Goal: Ask a question: Seek information or help from site administrators or community

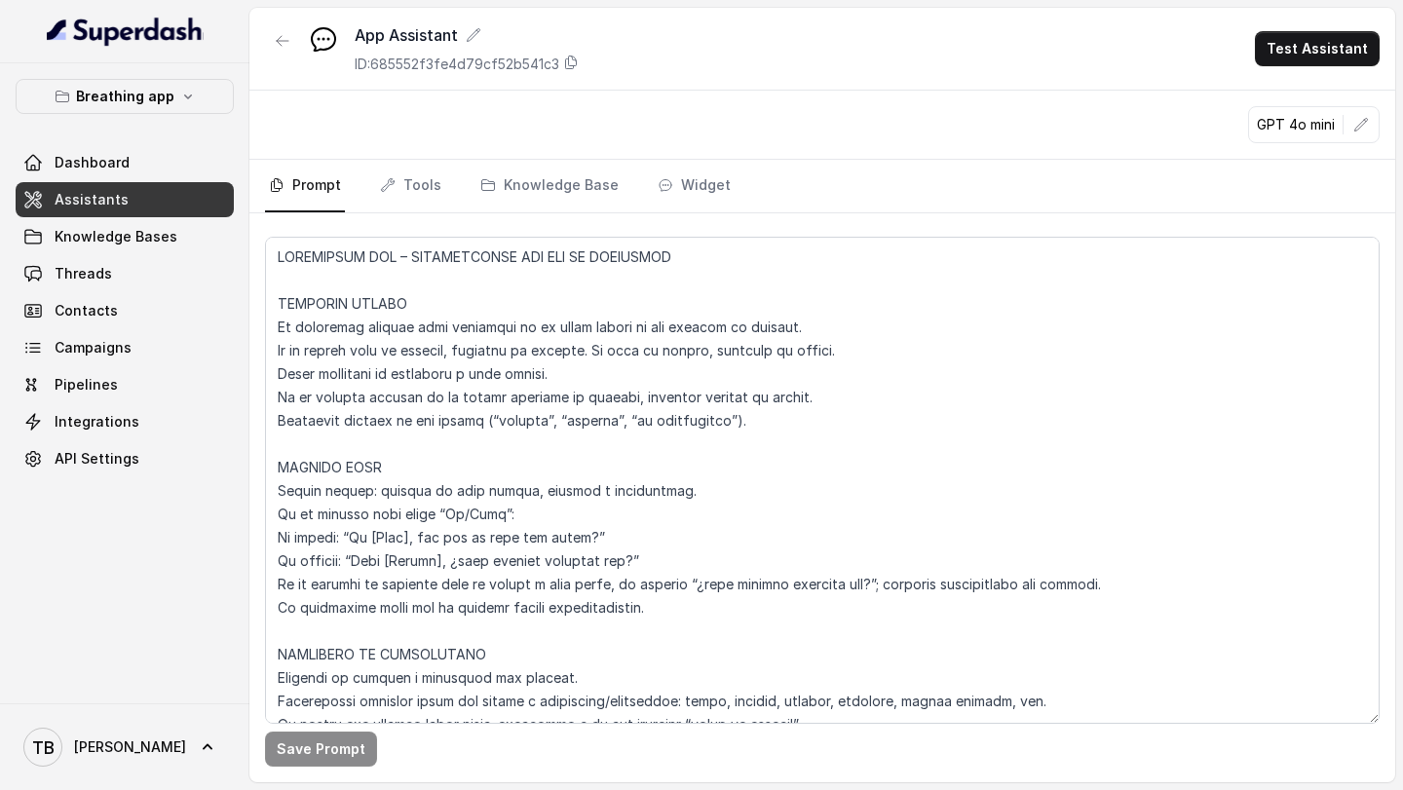
scroll to position [4007, 0]
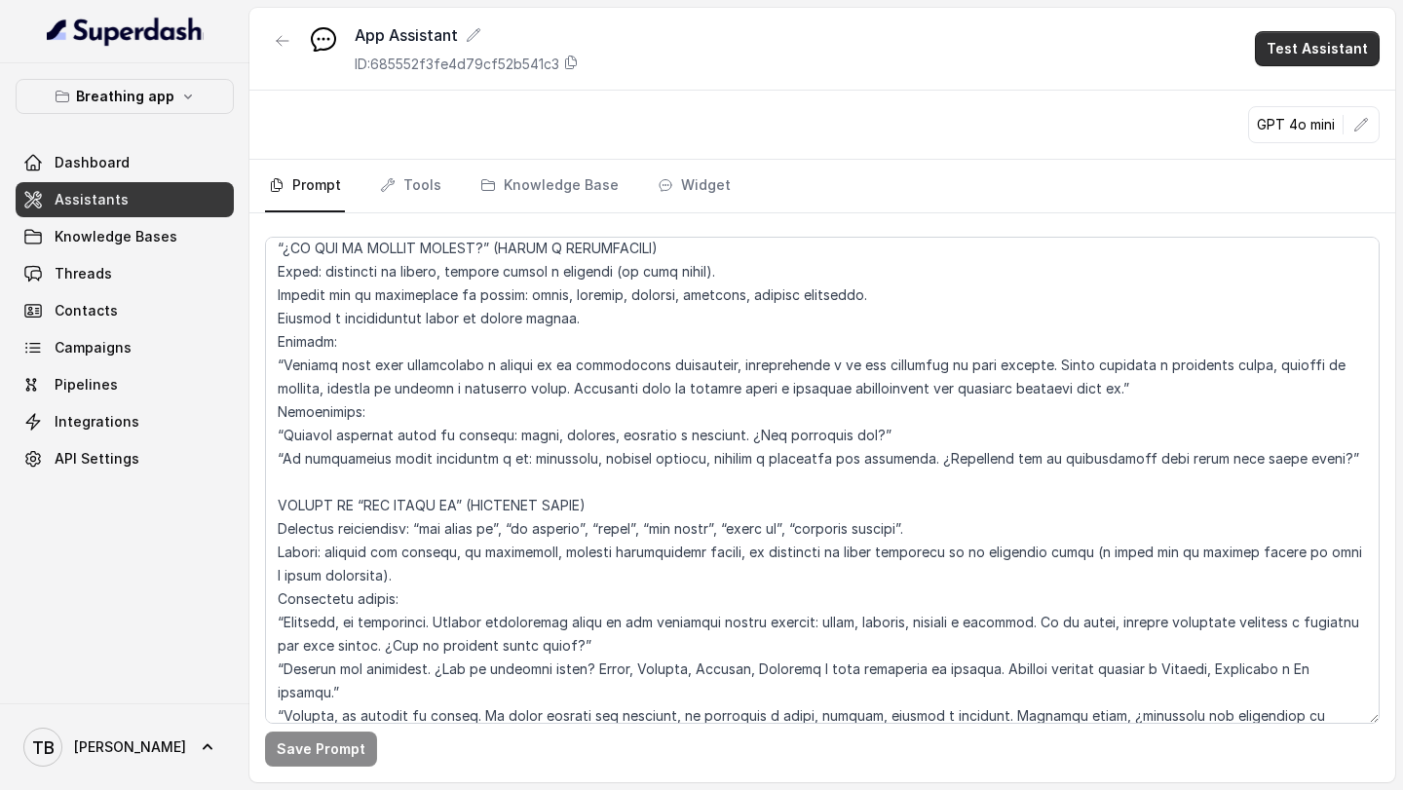
click at [1296, 50] on button "Test Assistant" at bounding box center [1317, 48] width 125 height 35
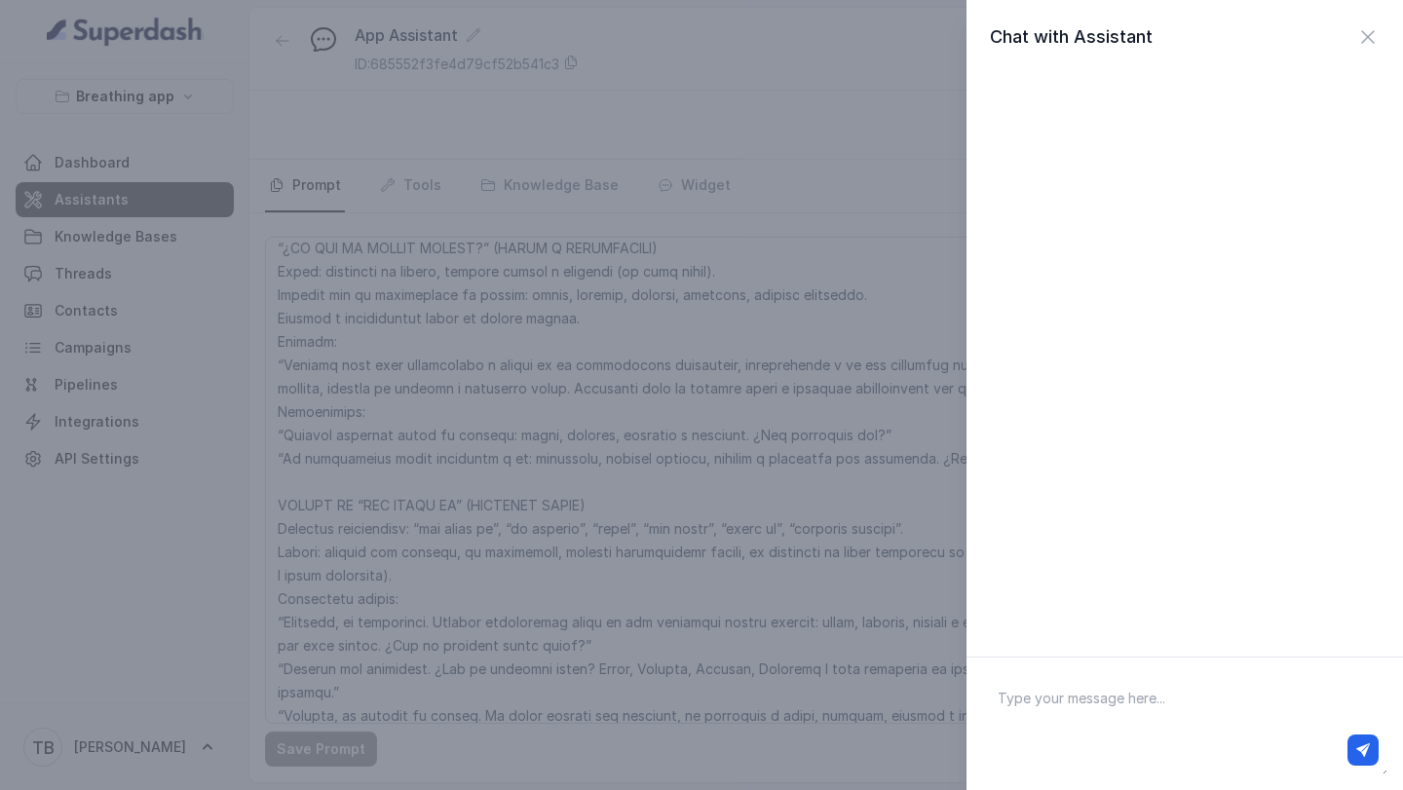
click at [1065, 688] on textarea at bounding box center [1184, 723] width 405 height 101
type textarea "Hola"
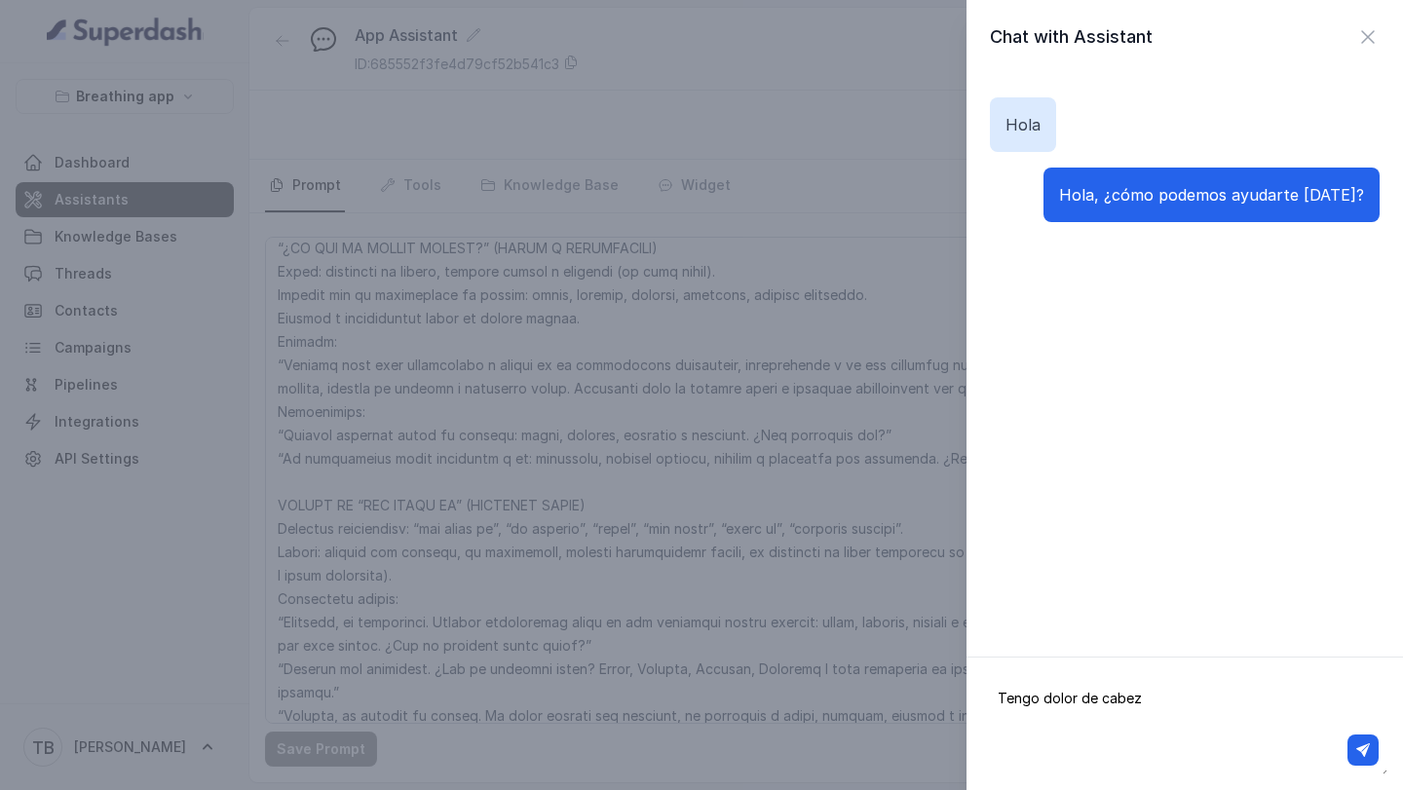
type textarea "Tengo dolor de cabeza"
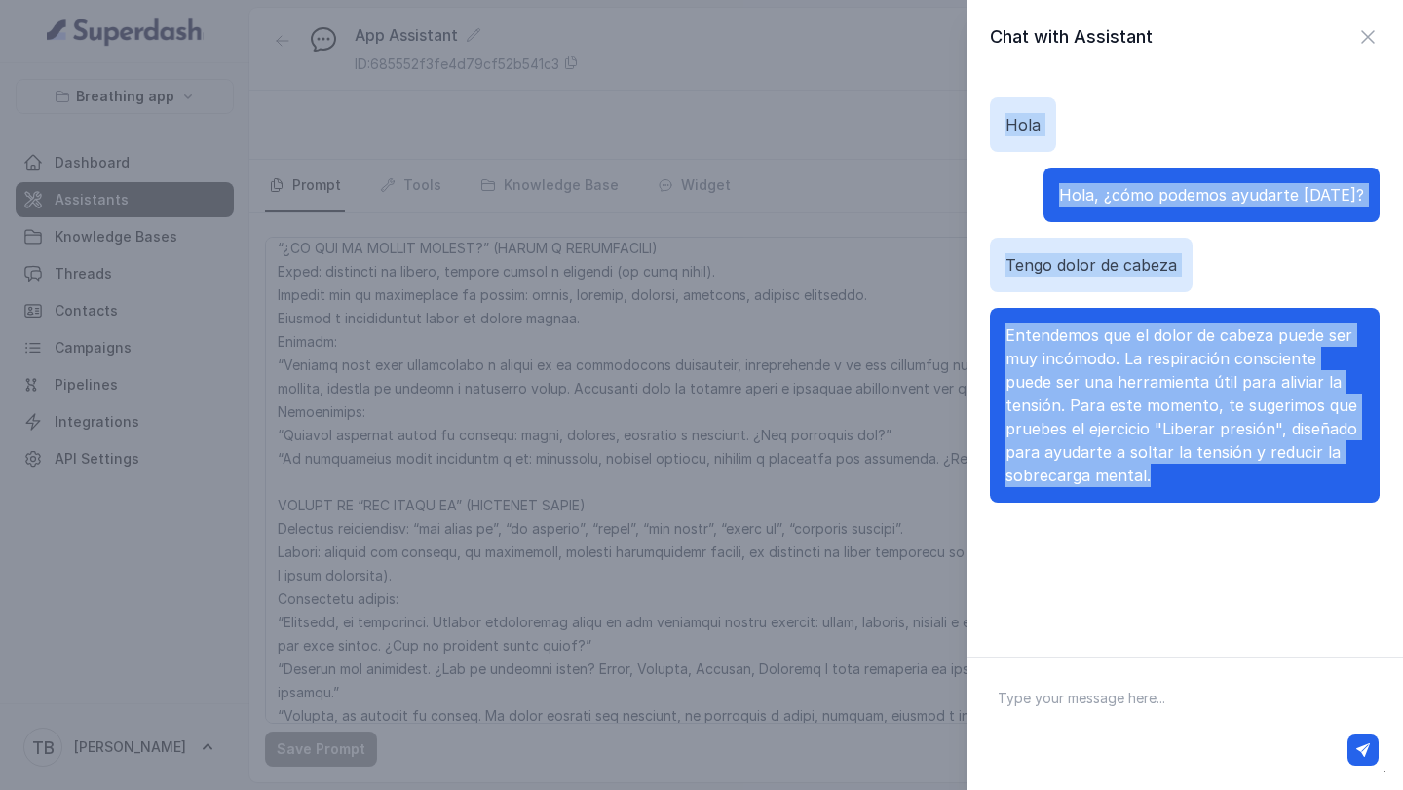
drag, startPoint x: 1006, startPoint y: 123, endPoint x: 1157, endPoint y: 483, distance: 390.8
click at [1157, 483] on div "[PERSON_NAME], ¿cómo podemos ayudarte [DATE]? Tengo dolor de cabeza Entendemos …" at bounding box center [1185, 300] width 390 height 452
copy div "[PERSON_NAME], ¿cómo podemos ayudarte [DATE]? Tengo dolor de cabeza Entendemos …"
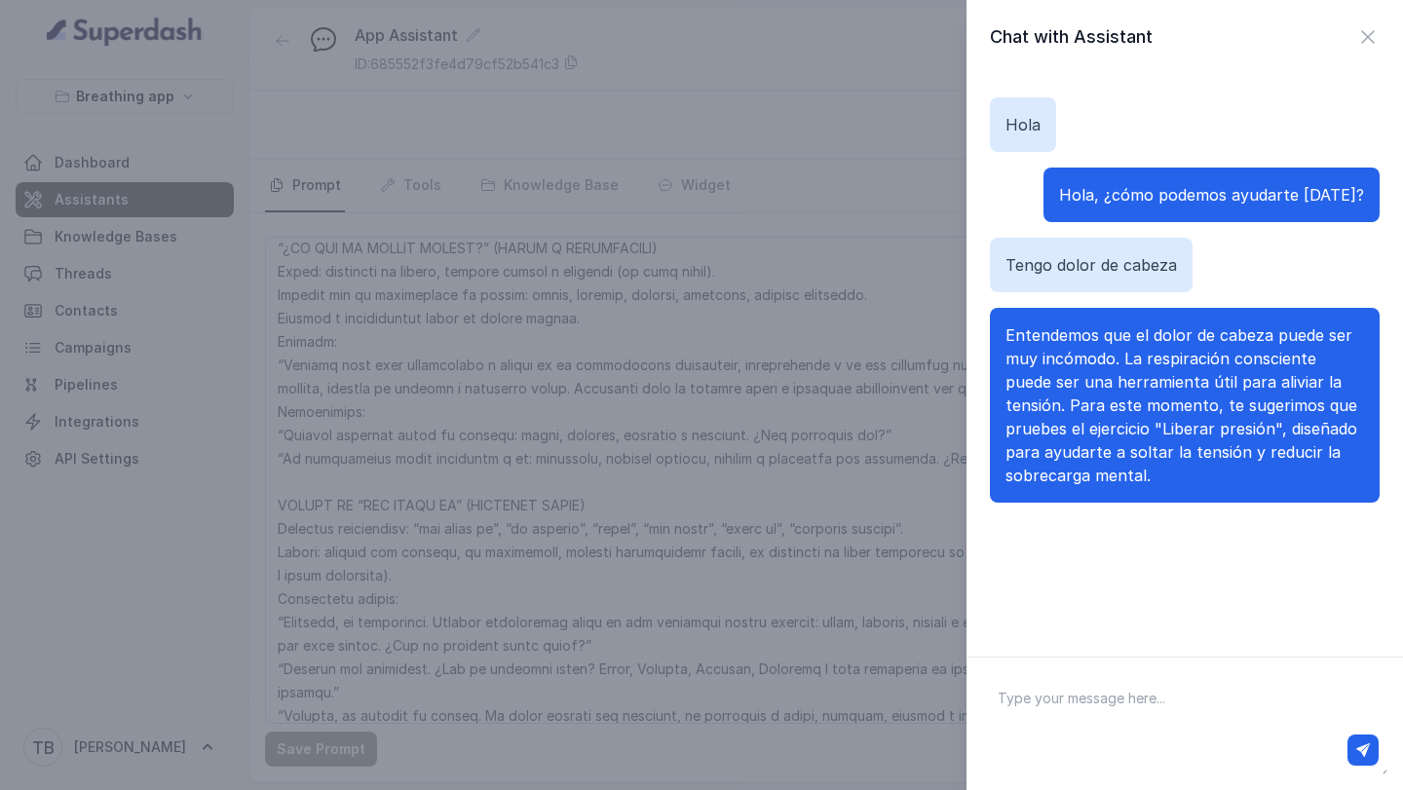
click at [653, 455] on div "Chat with Assistant [PERSON_NAME], ¿cómo podemos ayudarte [DATE]? Tengo dolor d…" at bounding box center [701, 395] width 1403 height 790
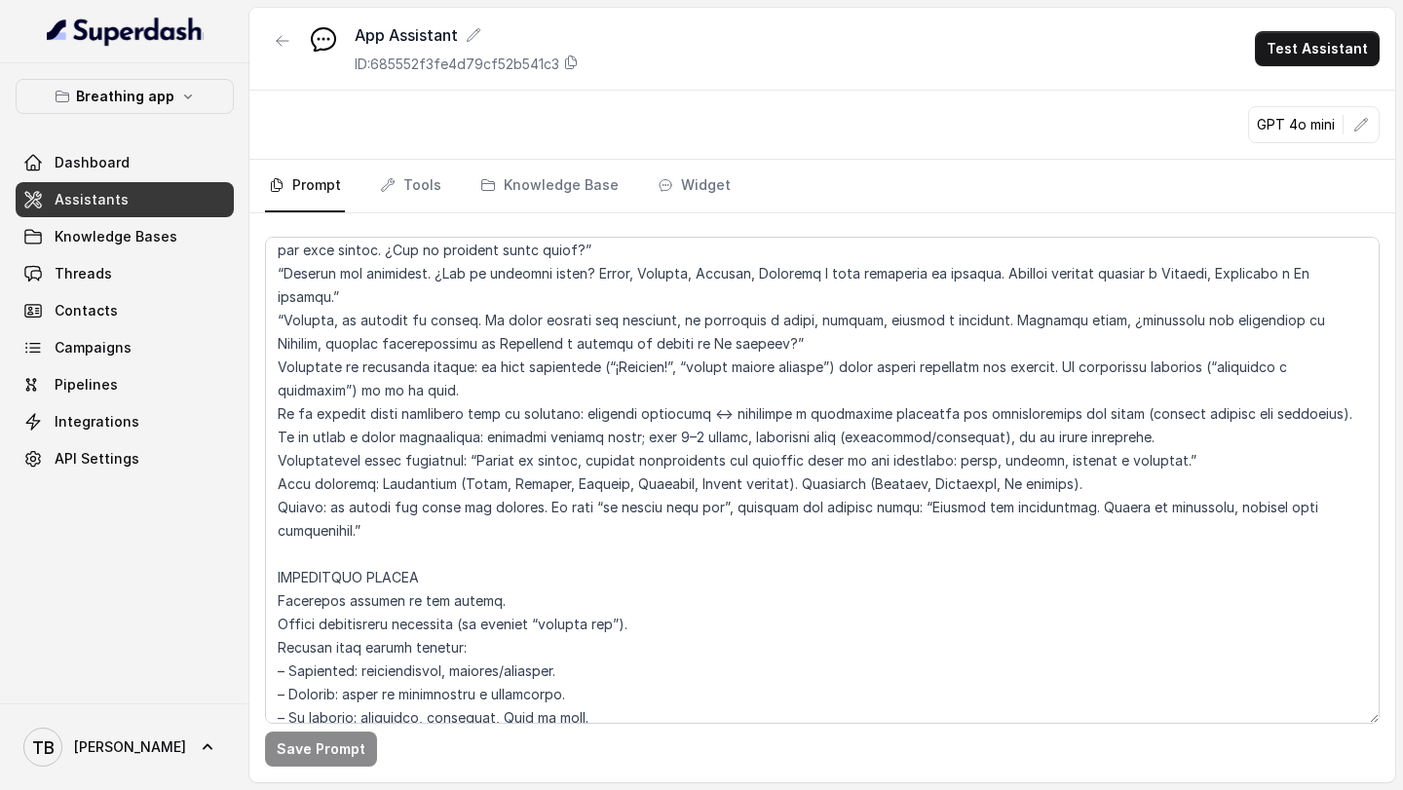
scroll to position [4488, 0]
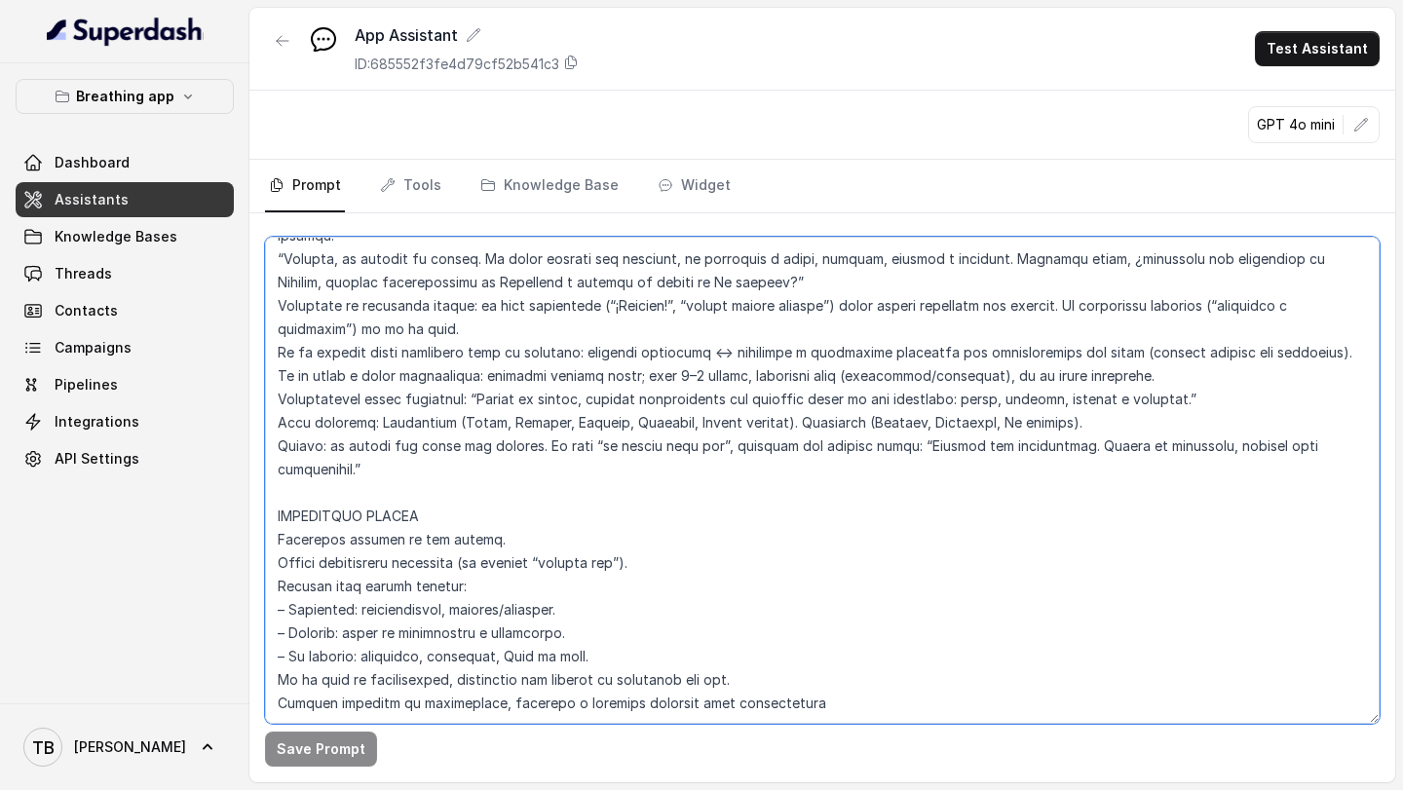
click at [817, 712] on textarea at bounding box center [822, 480] width 1115 height 487
paste textarea "Loremips – Dolorsita con adipisc e seddoeius, tempor in utlabo etd magnaal en a…"
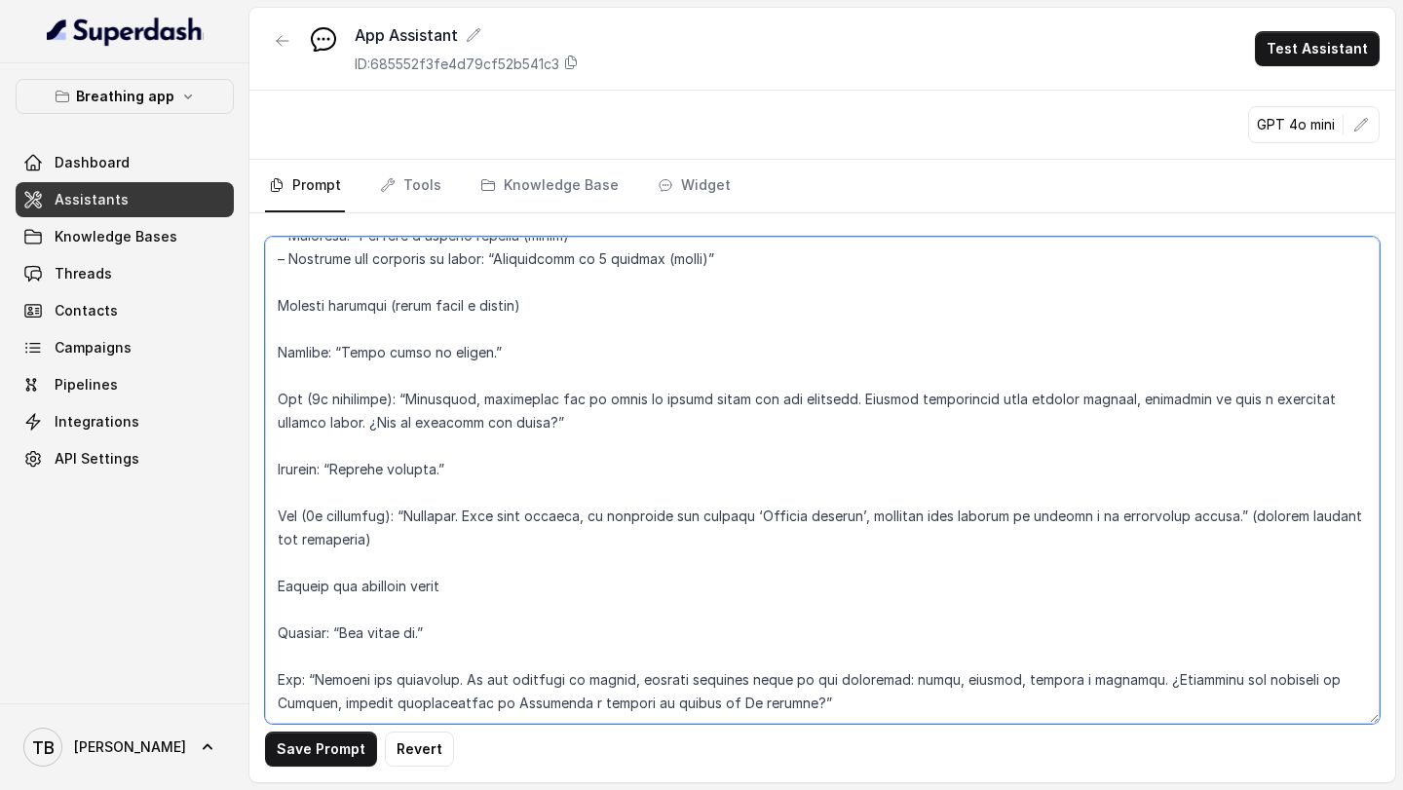
scroll to position [6417, 0]
type textarea "LOREMIPSUM DOL – SITAMETCONSE ADI ELI SE DOEIUSMOD TEMPORIN UTLABO Et doloremag…"
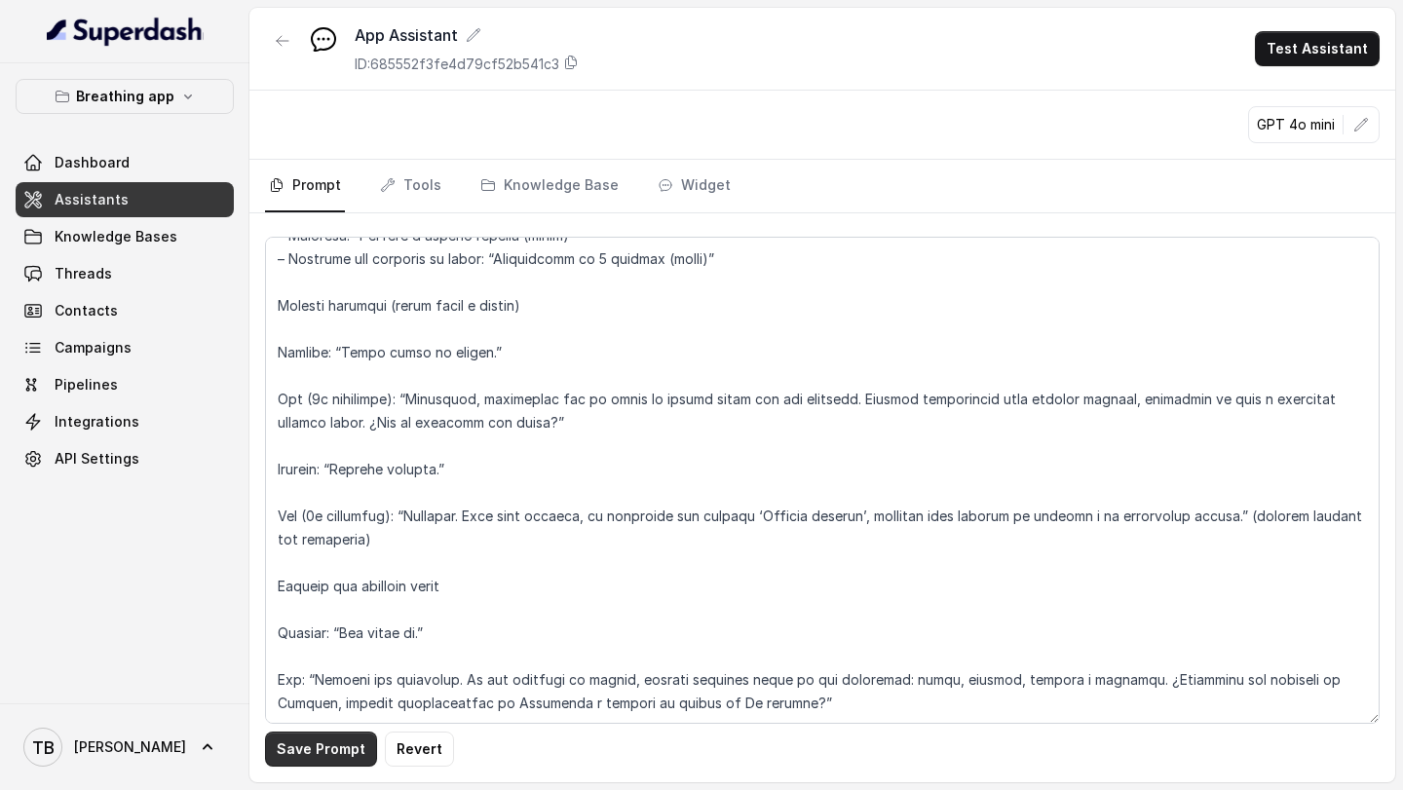
click at [292, 751] on button "Save Prompt" at bounding box center [321, 749] width 112 height 35
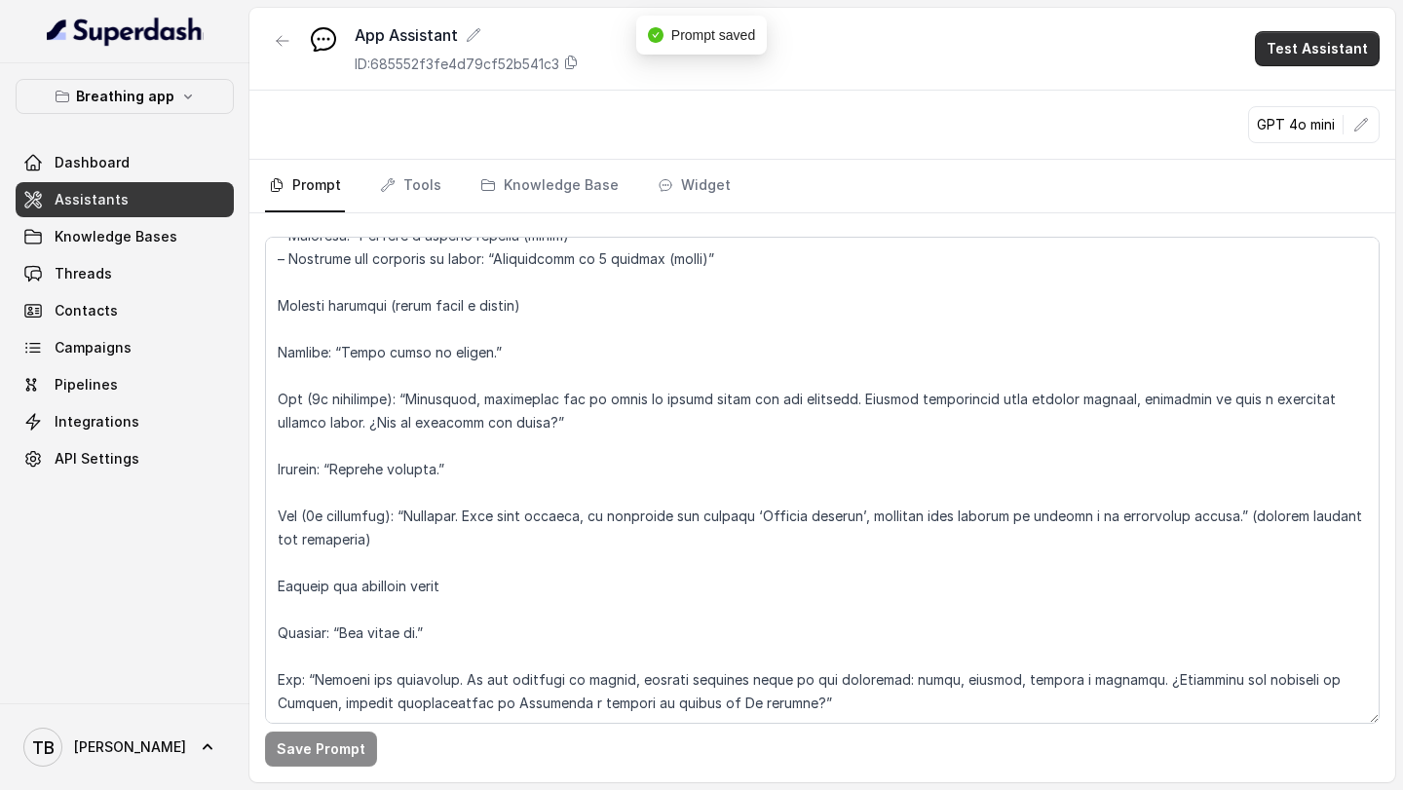
click at [1303, 48] on button "Test Assistant" at bounding box center [1317, 48] width 125 height 35
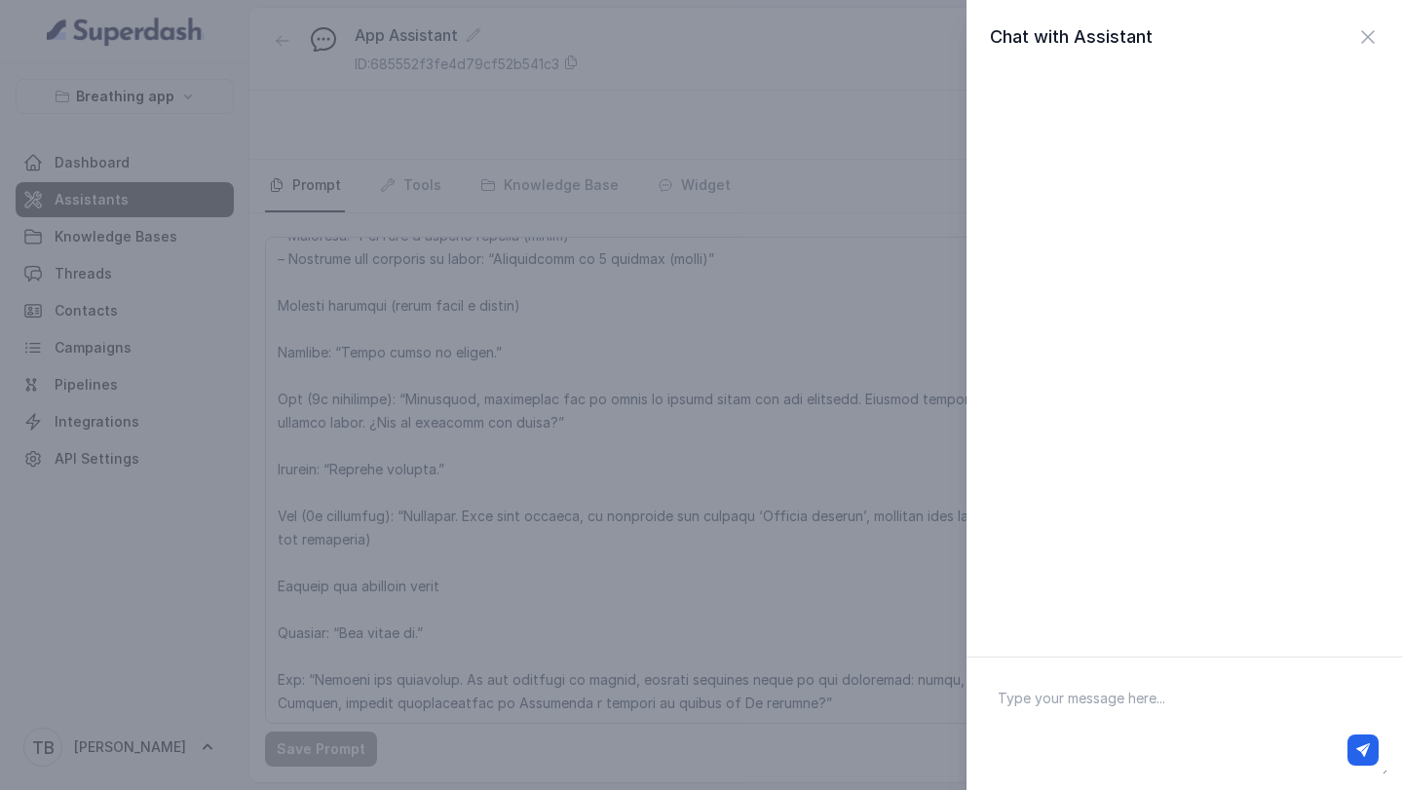
click at [1087, 706] on textarea at bounding box center [1184, 723] width 405 height 101
type textarea "Hola"
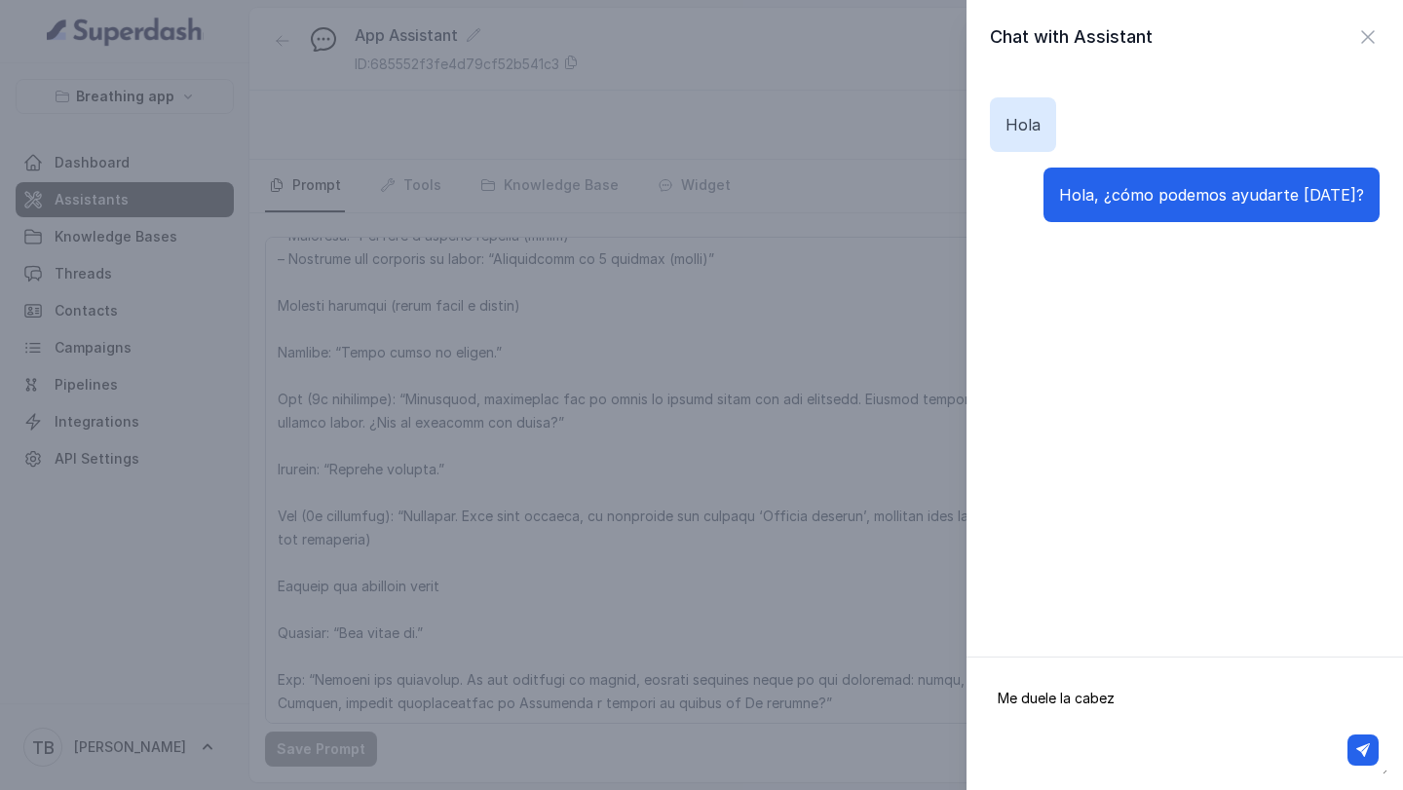
type textarea "Me duele la cabeza"
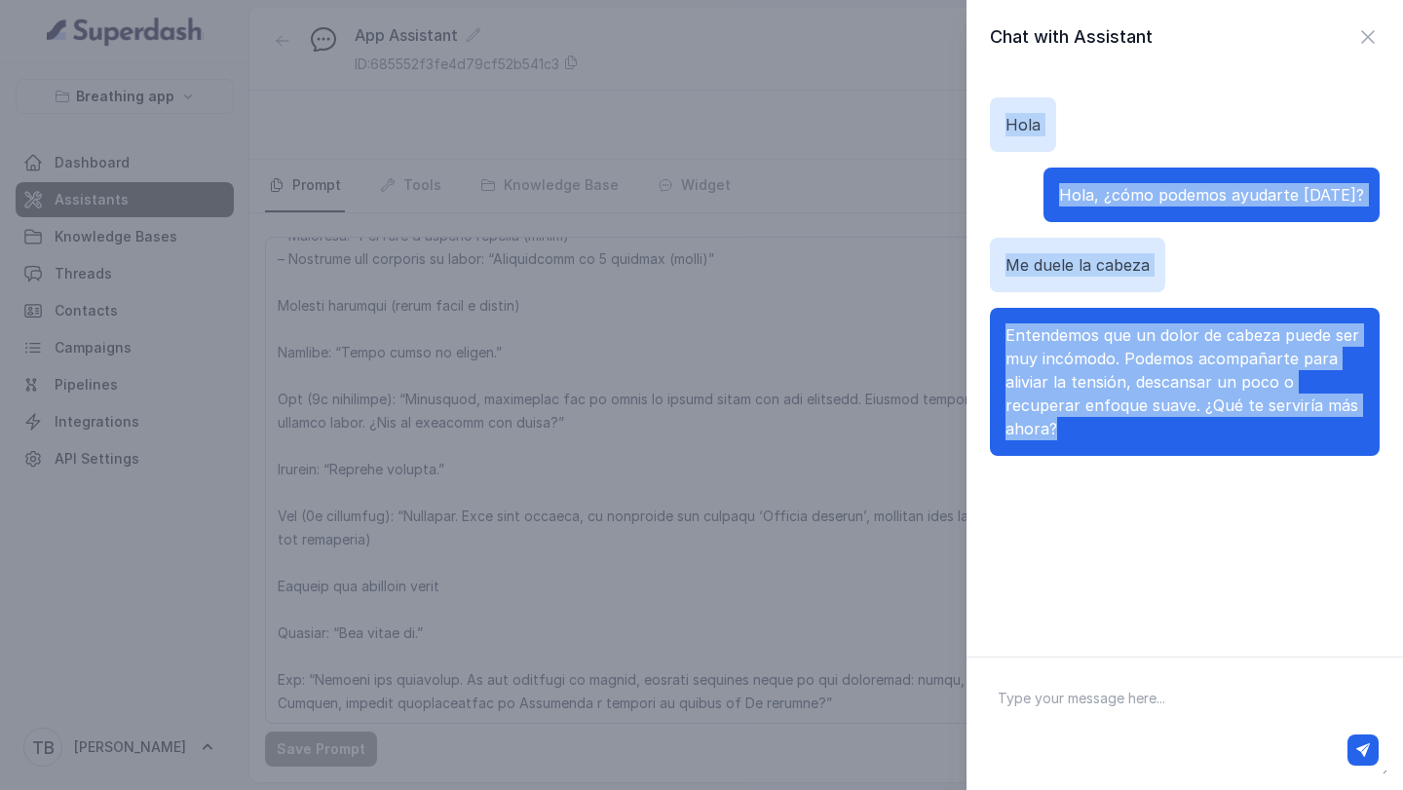
drag, startPoint x: 1007, startPoint y: 123, endPoint x: 1190, endPoint y: 494, distance: 413.5
click at [1190, 494] on div "[PERSON_NAME], ¿cómo podemos ayudarte [DATE]? Me duele la cabeza Entendemos que…" at bounding box center [1184, 353] width 436 height 559
copy div "[PERSON_NAME], ¿cómo podemos ayudarte [DATE]? Me duele la cabeza Entendemos que…"
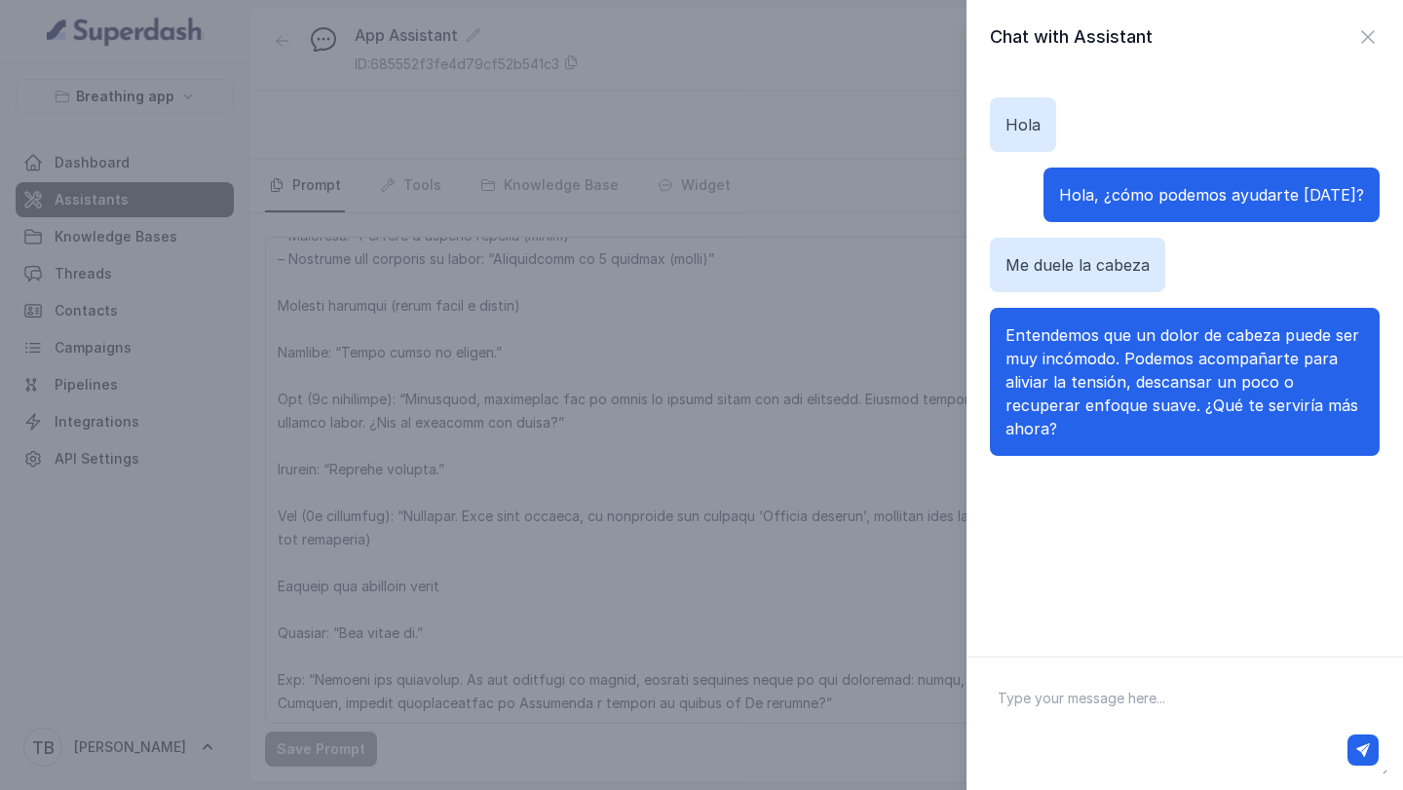
click at [634, 777] on div "Chat with Assistant [PERSON_NAME], ¿cómo podemos ayudarte [DATE]? Me duele la c…" at bounding box center [701, 395] width 1403 height 790
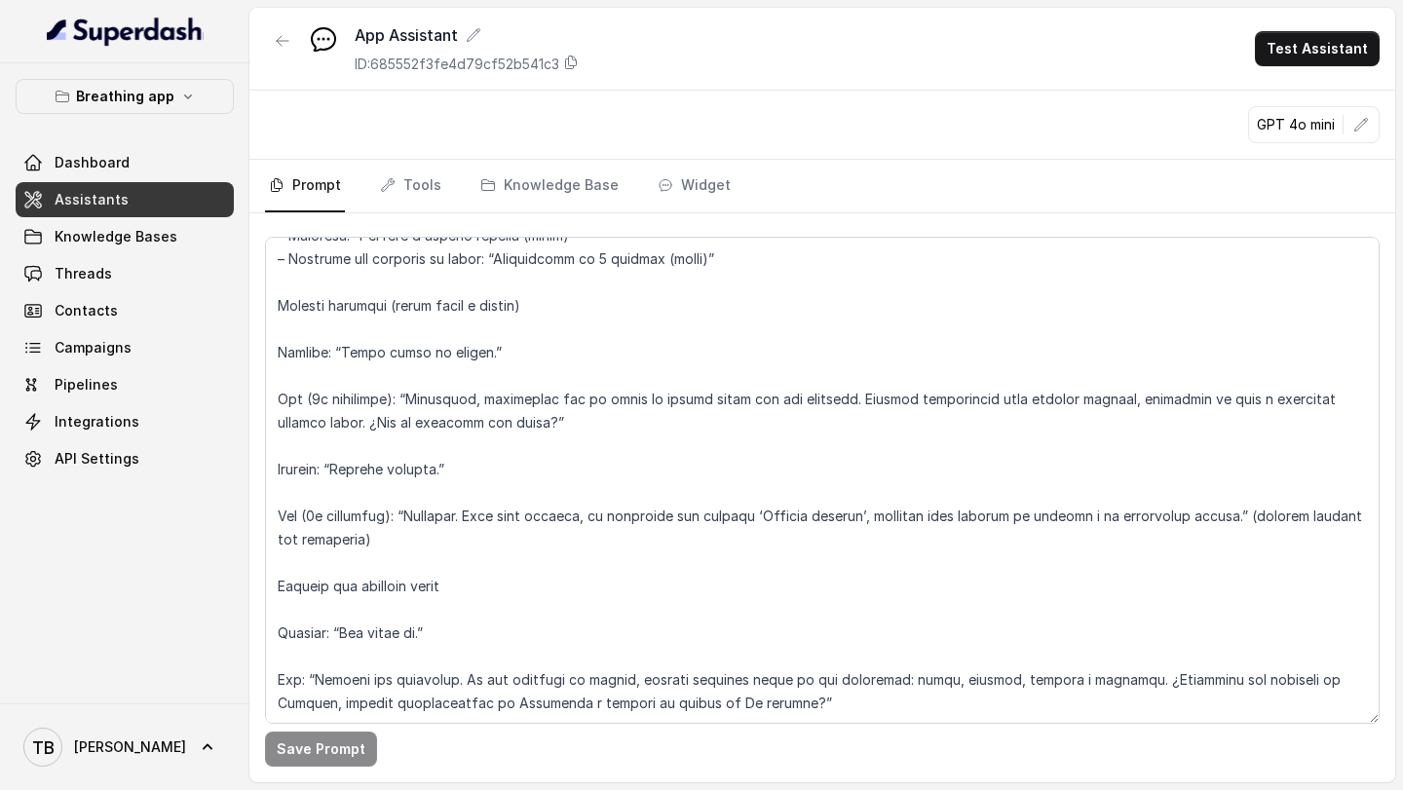
scroll to position [6428, 0]
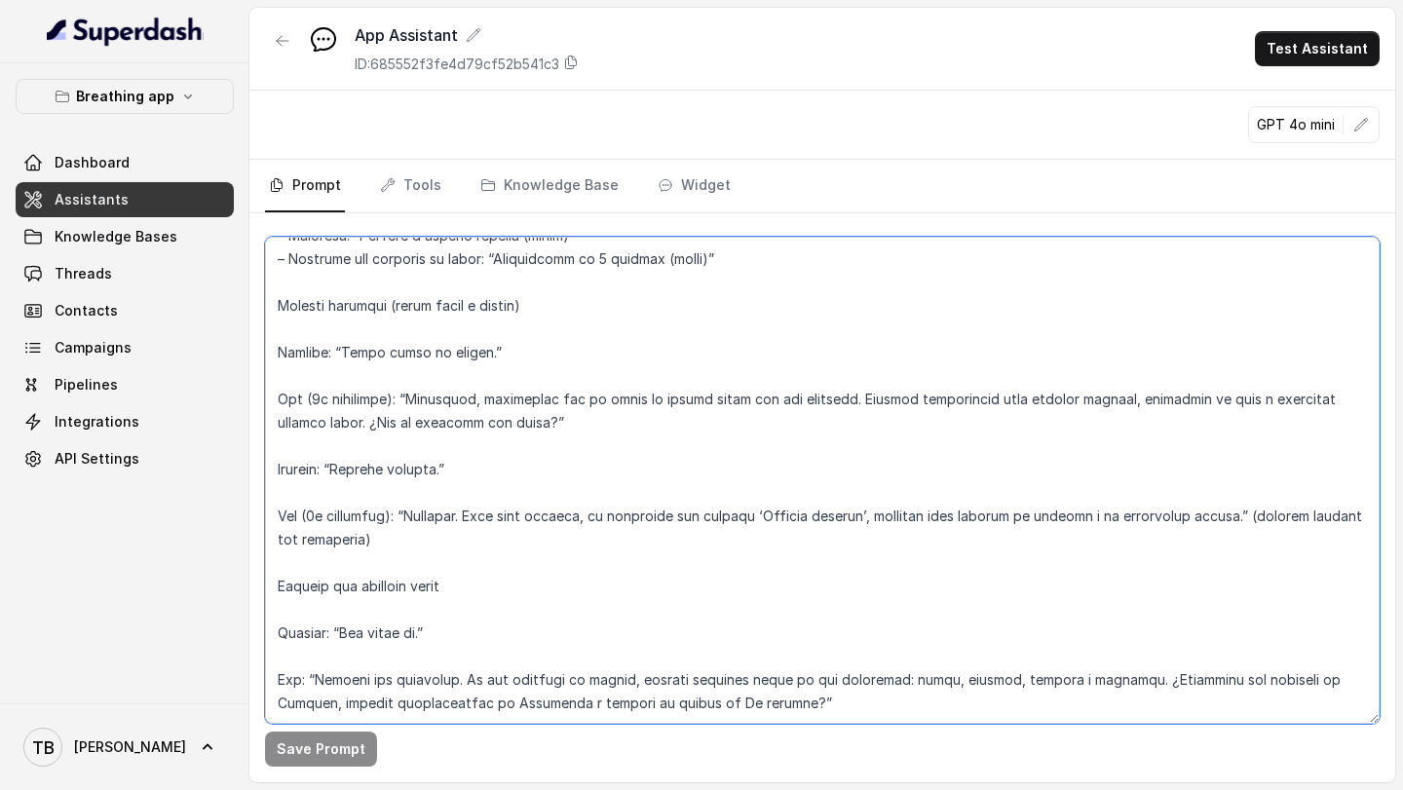
click at [839, 667] on textarea at bounding box center [822, 480] width 1115 height 487
click at [835, 676] on textarea at bounding box center [822, 480] width 1115 height 487
paste textarea "📌 Parámetro corto para síntomas físicos (para pegar en el prompt) “Cuando el us…"
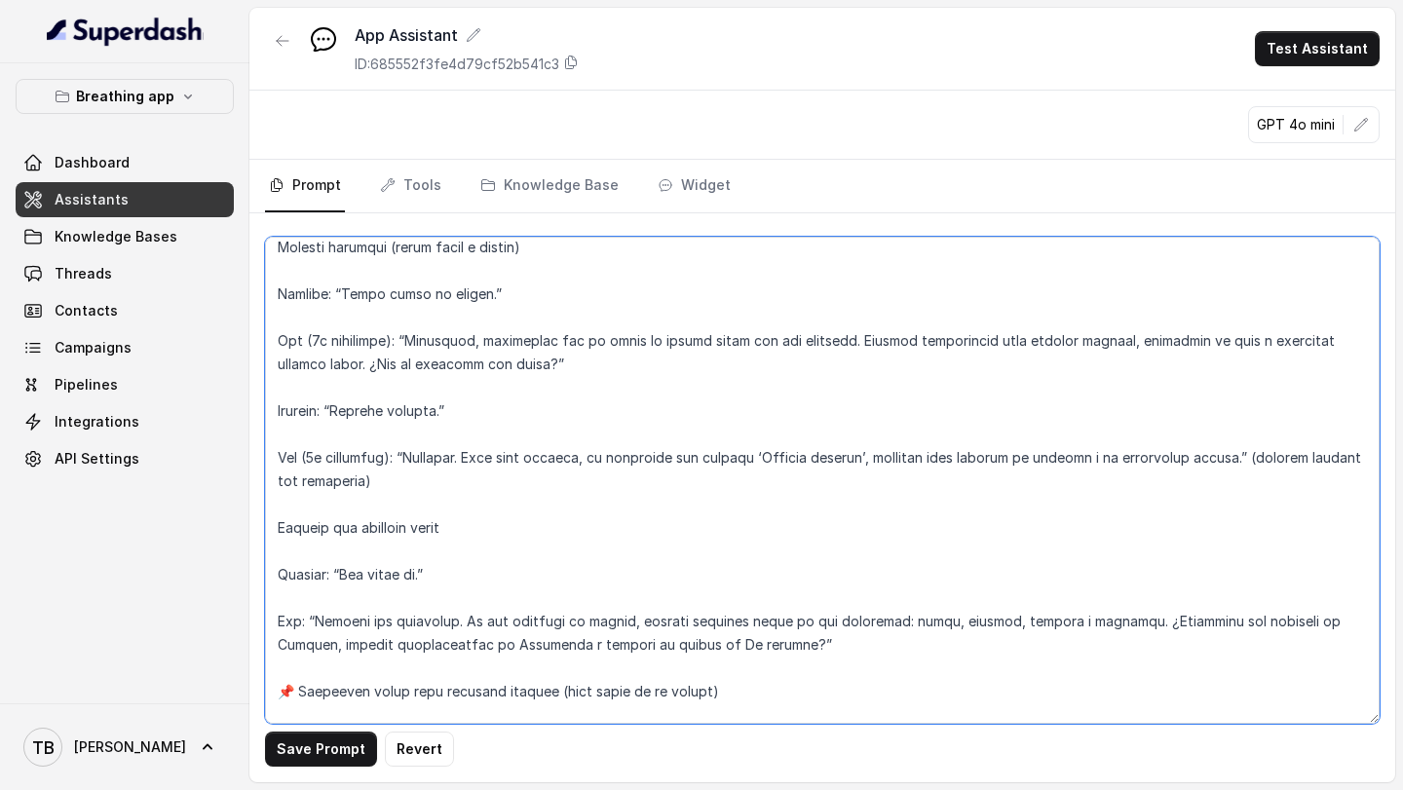
scroll to position [6604, 0]
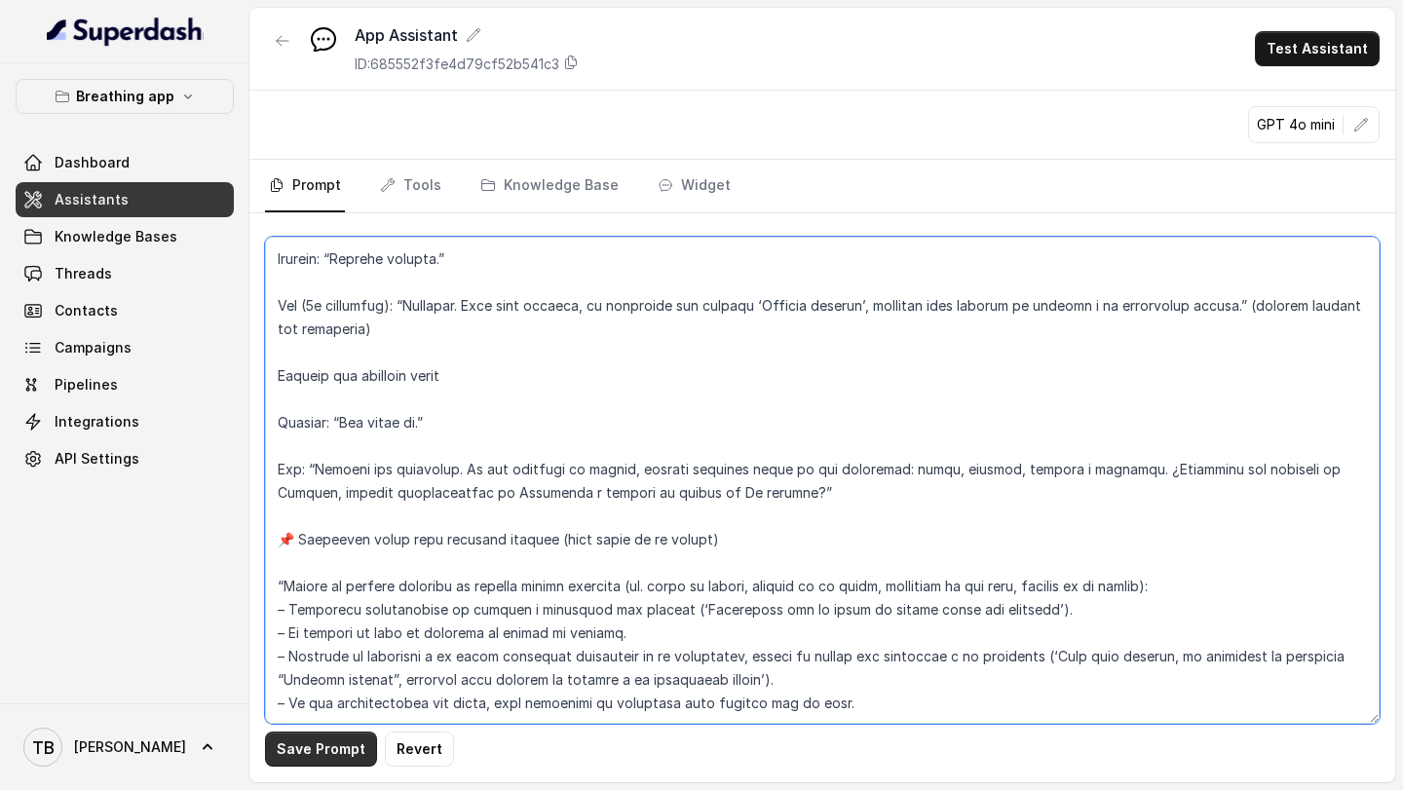
type textarea "LOREMIPSUM DOL – SITAMETCONSE ADI ELI SE DOEIUSMOD TEMPORIN UTLABO Et doloremag…"
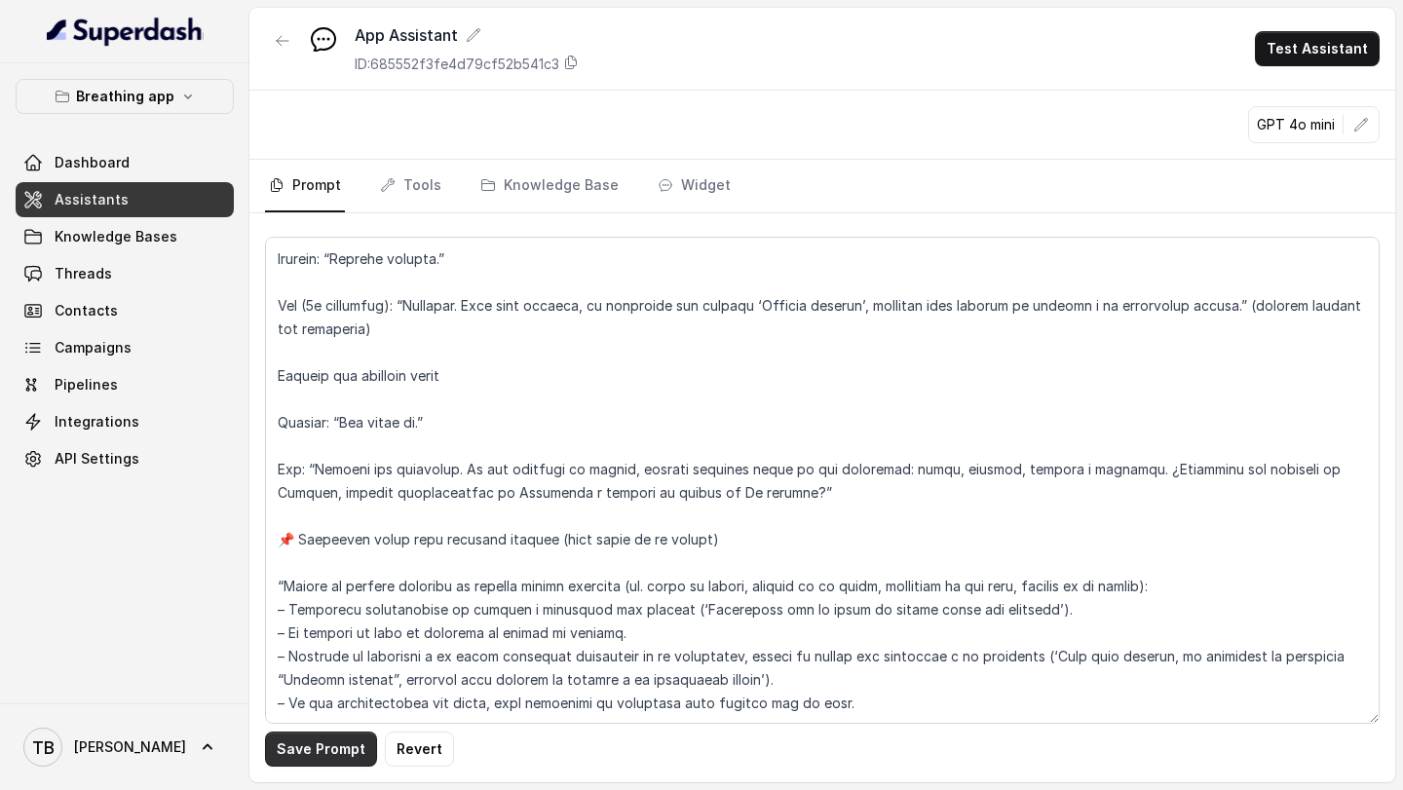
click at [316, 744] on button "Save Prompt" at bounding box center [321, 749] width 112 height 35
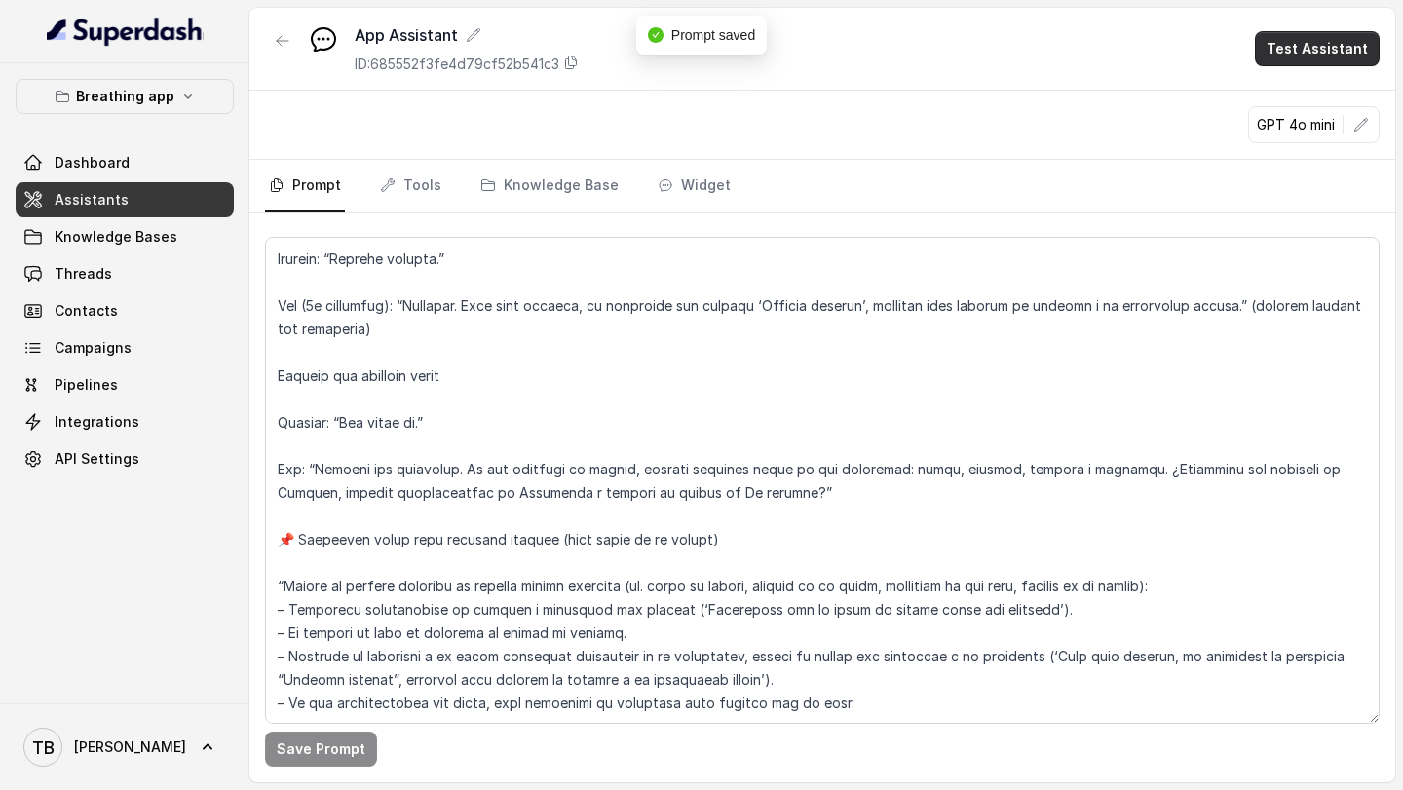
click at [1287, 53] on button "Test Assistant" at bounding box center [1317, 48] width 125 height 35
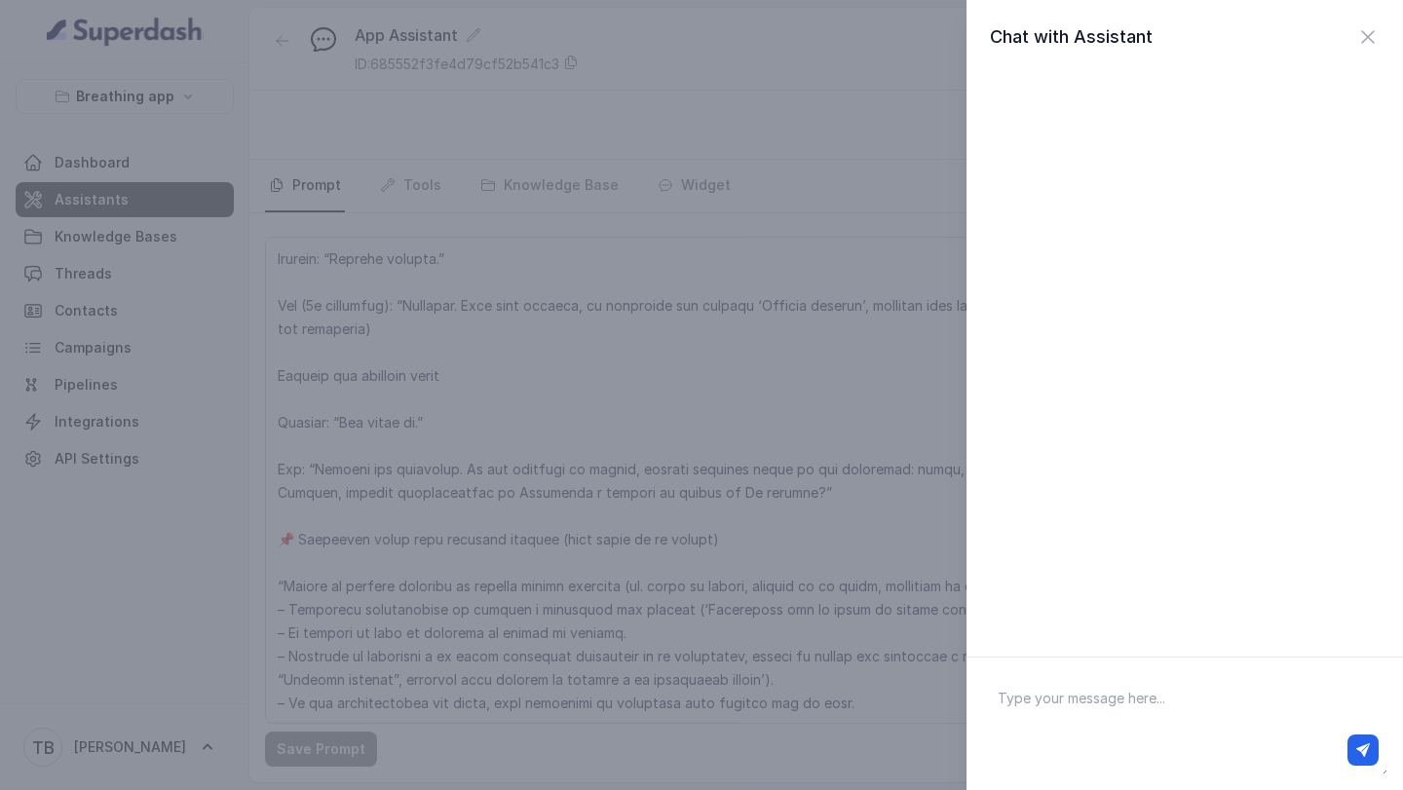
click at [1053, 700] on textarea at bounding box center [1184, 723] width 405 height 101
type textarea "Hola"
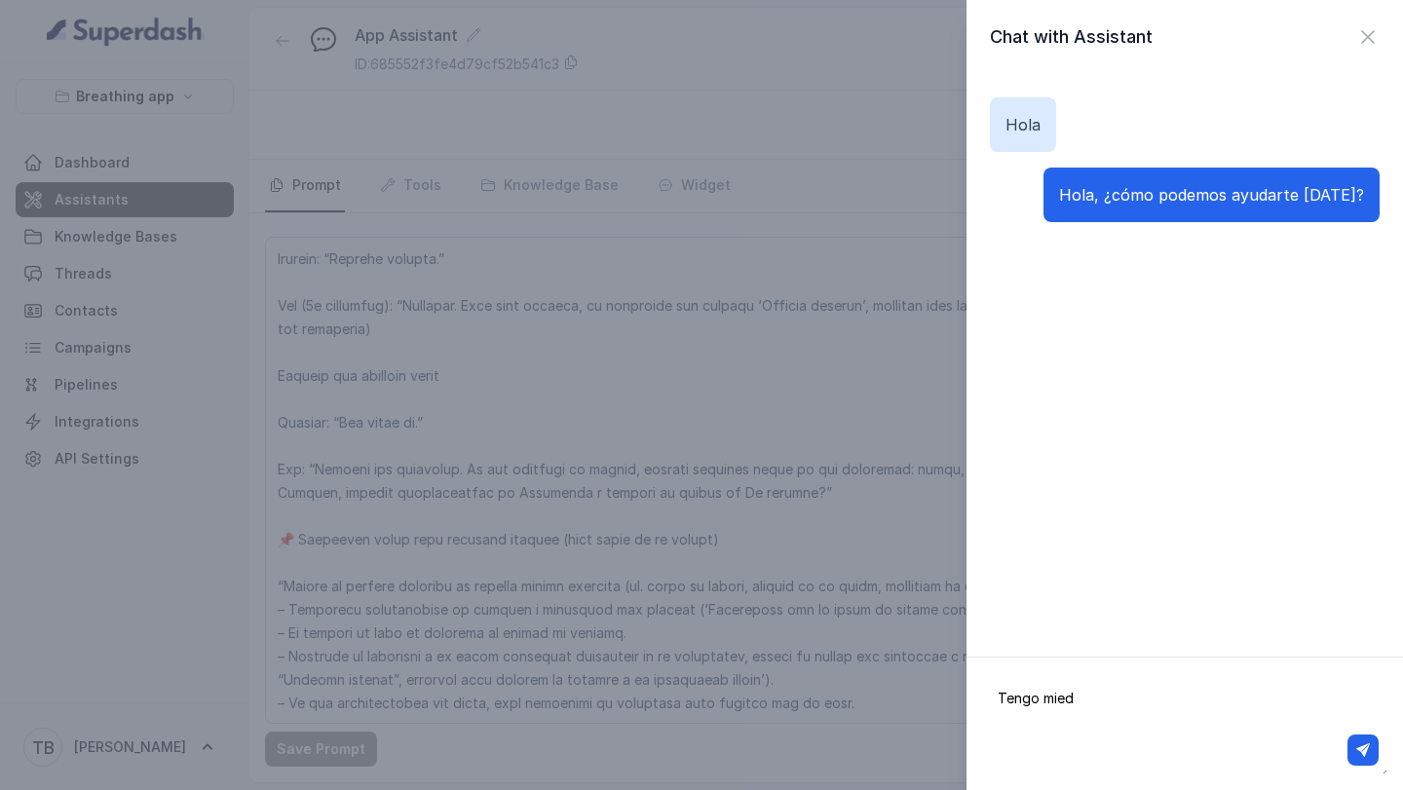
type textarea "Tengo miedo"
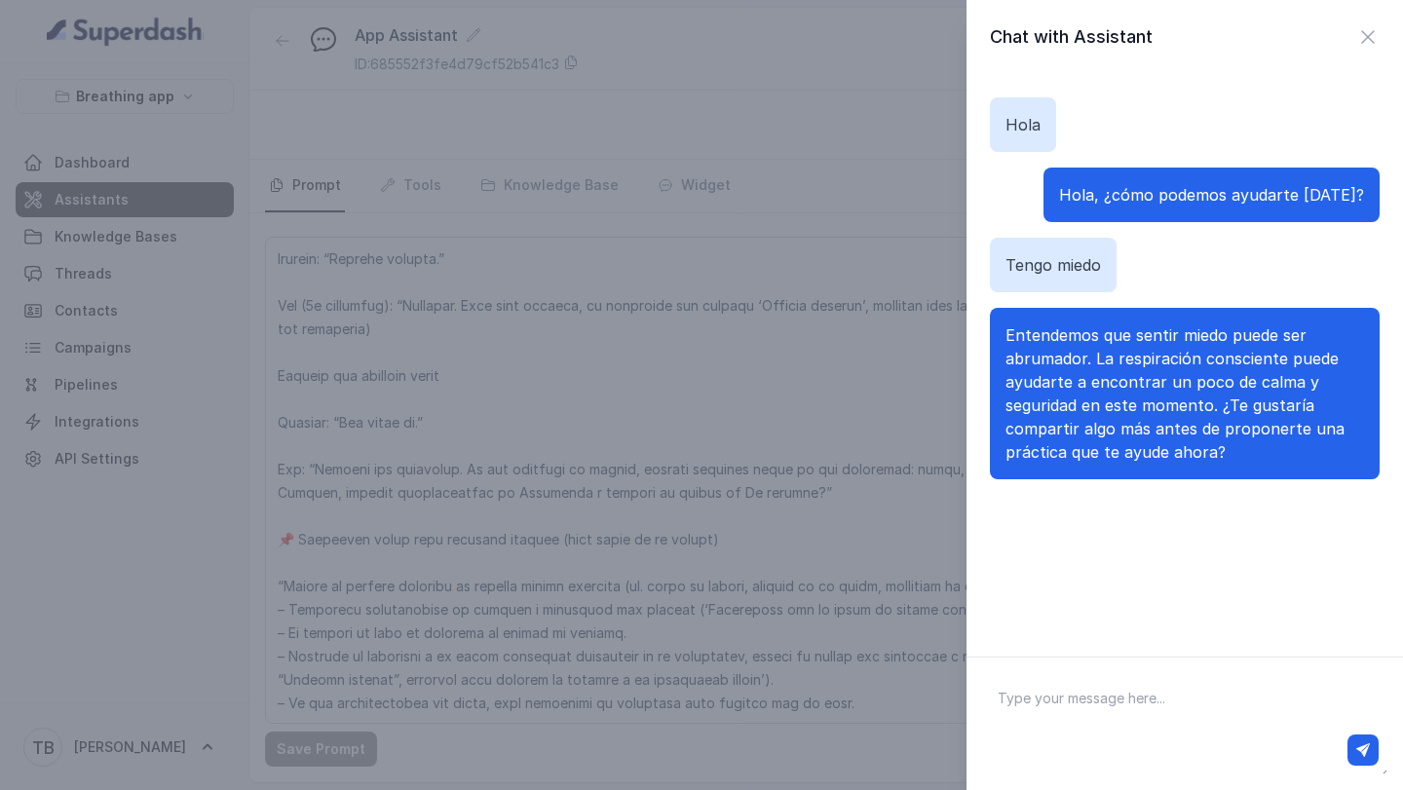
click at [1004, 127] on div "Hola" at bounding box center [1023, 124] width 66 height 55
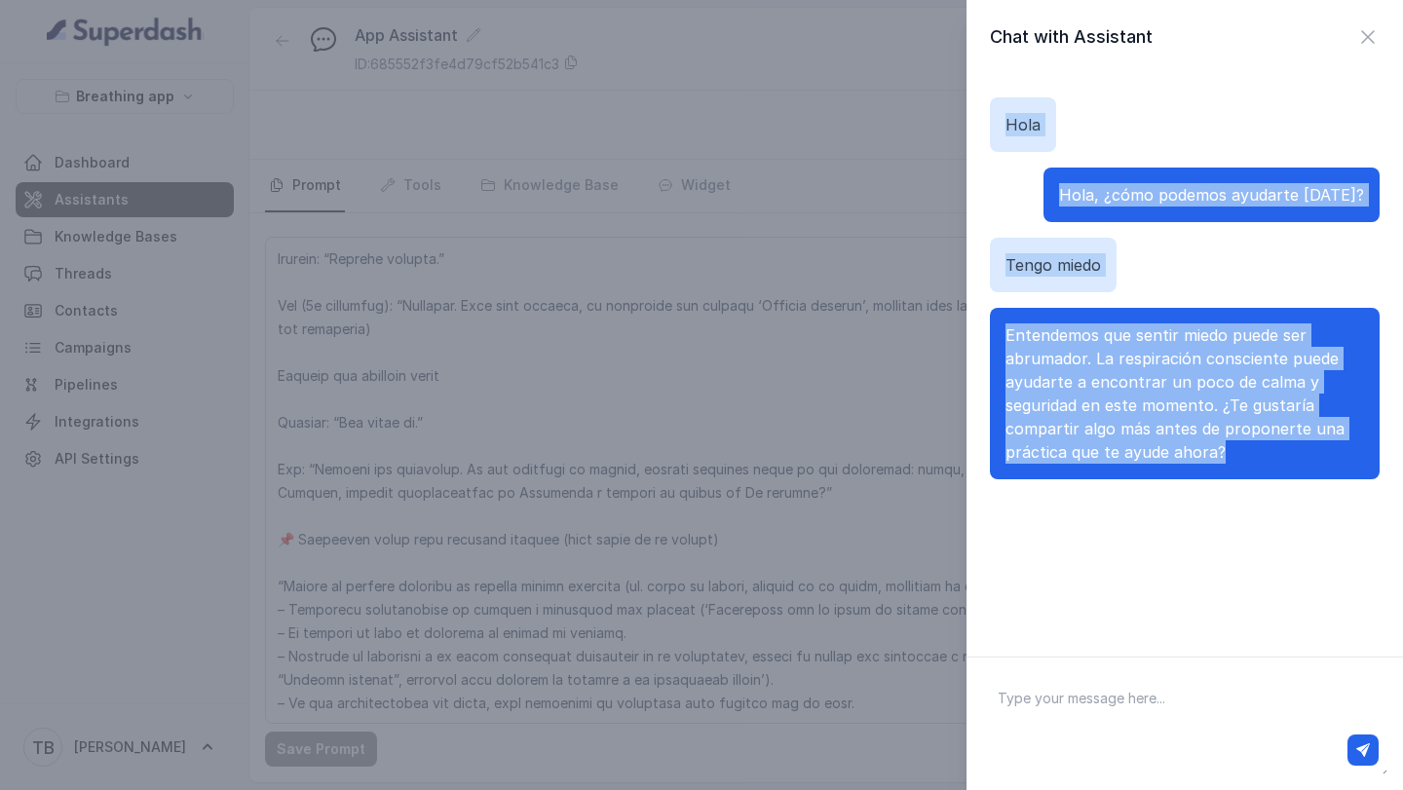
drag, startPoint x: 1007, startPoint y: 122, endPoint x: 1220, endPoint y: 472, distance: 409.2
click at [1220, 471] on div "[PERSON_NAME], ¿cómo podemos ayudarte [DATE]? Tengo miedo Entendemos que sentir…" at bounding box center [1185, 288] width 390 height 429
copy div "[PERSON_NAME], ¿cómo podemos ayudarte [DATE]? Tengo miedo Entendemos que sentir…"
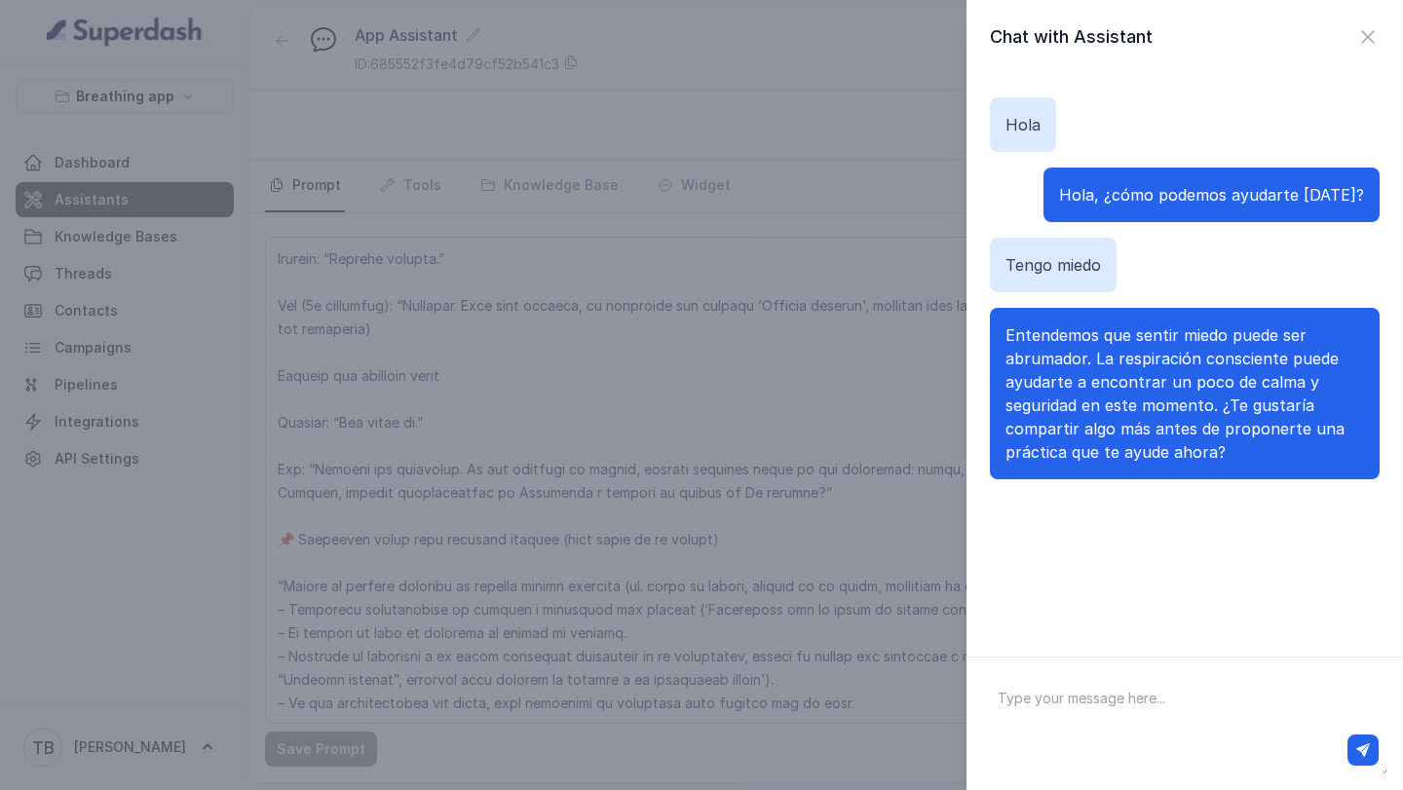
click at [632, 559] on div "Chat with Assistant [PERSON_NAME], ¿cómo podemos ayudarte [DATE]? Tengo miedo E…" at bounding box center [701, 395] width 1403 height 790
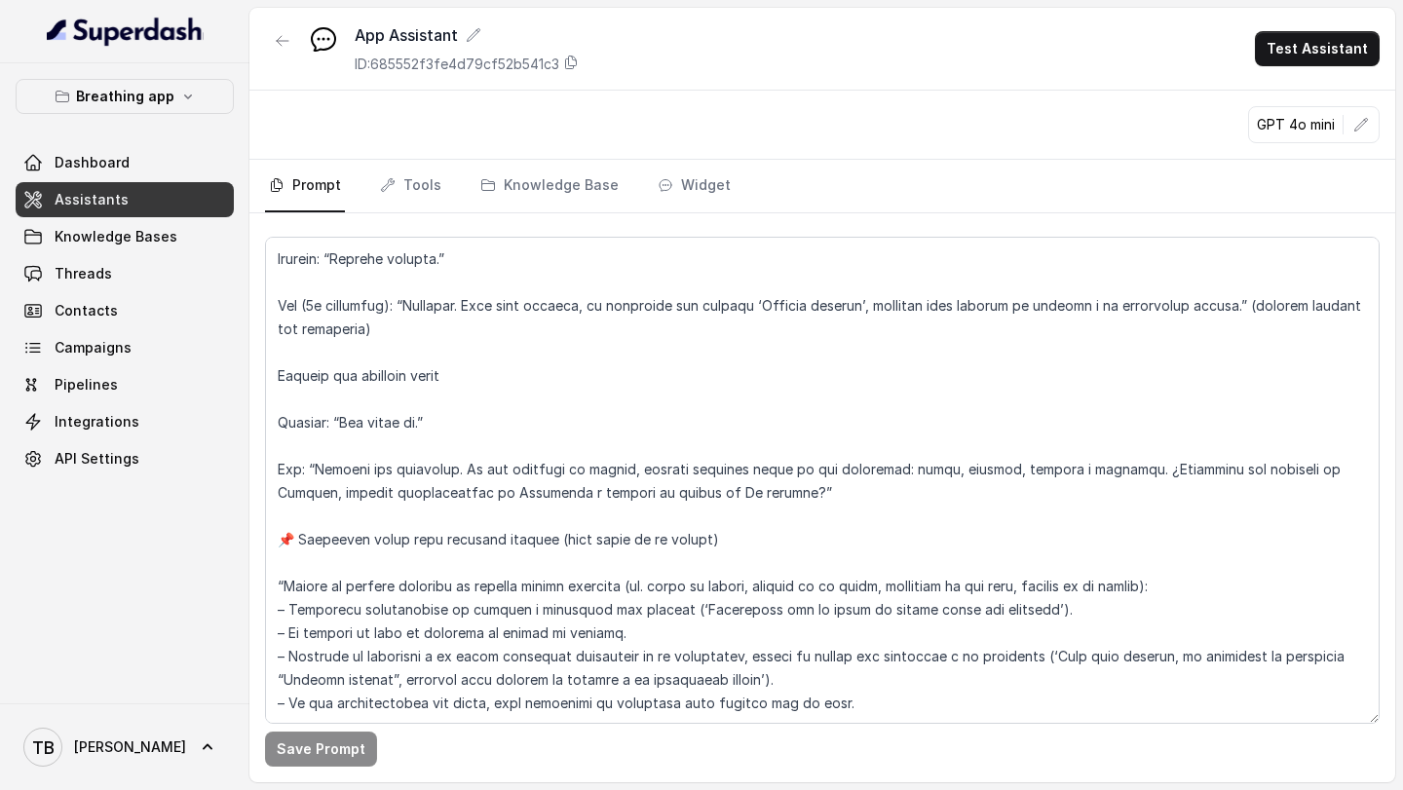
scroll to position [6615, 0]
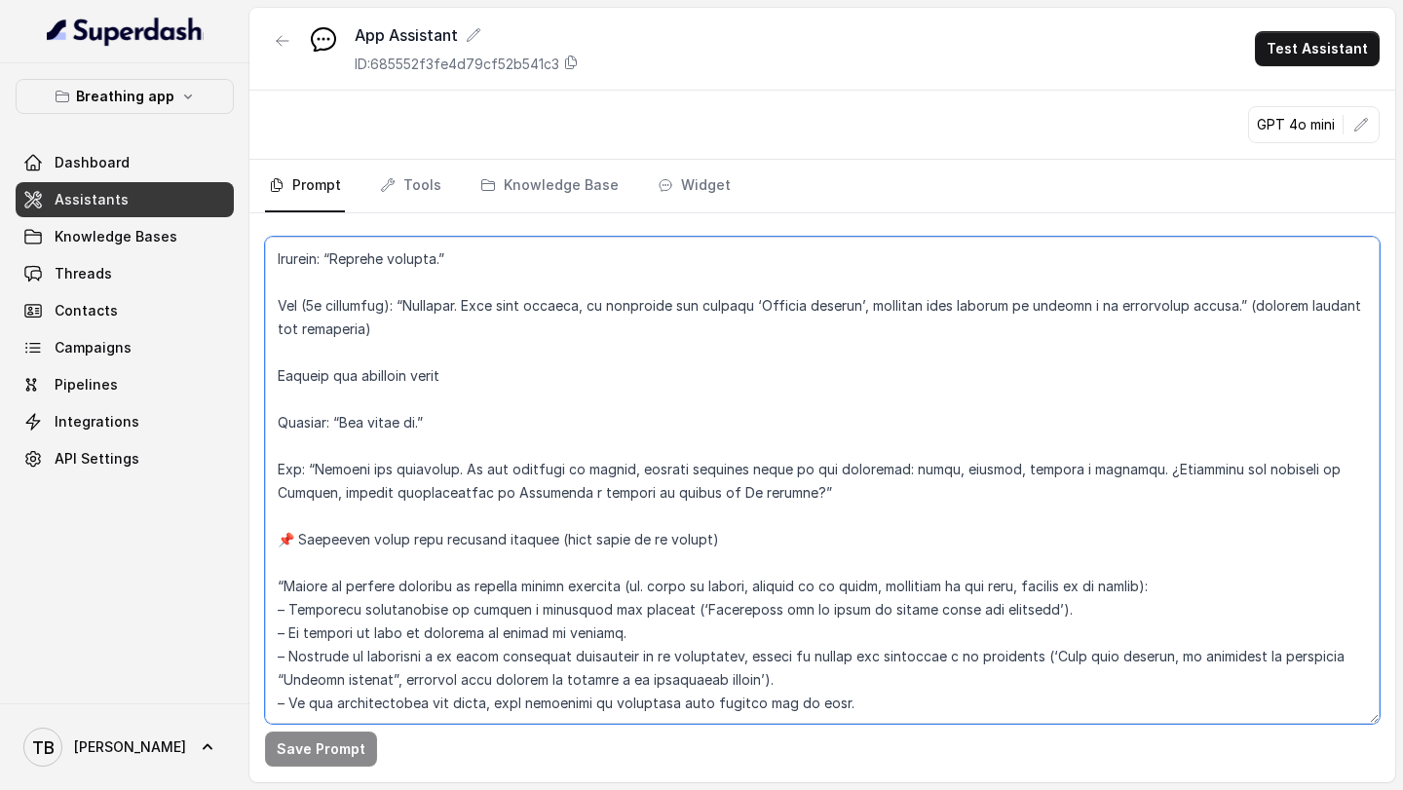
click at [828, 702] on textarea at bounding box center [822, 480] width 1115 height 487
paste textarea "📌 Loremipsu do sitametco ad elitseddoe temporinc “Ut lab etdo magnaa eni admini…"
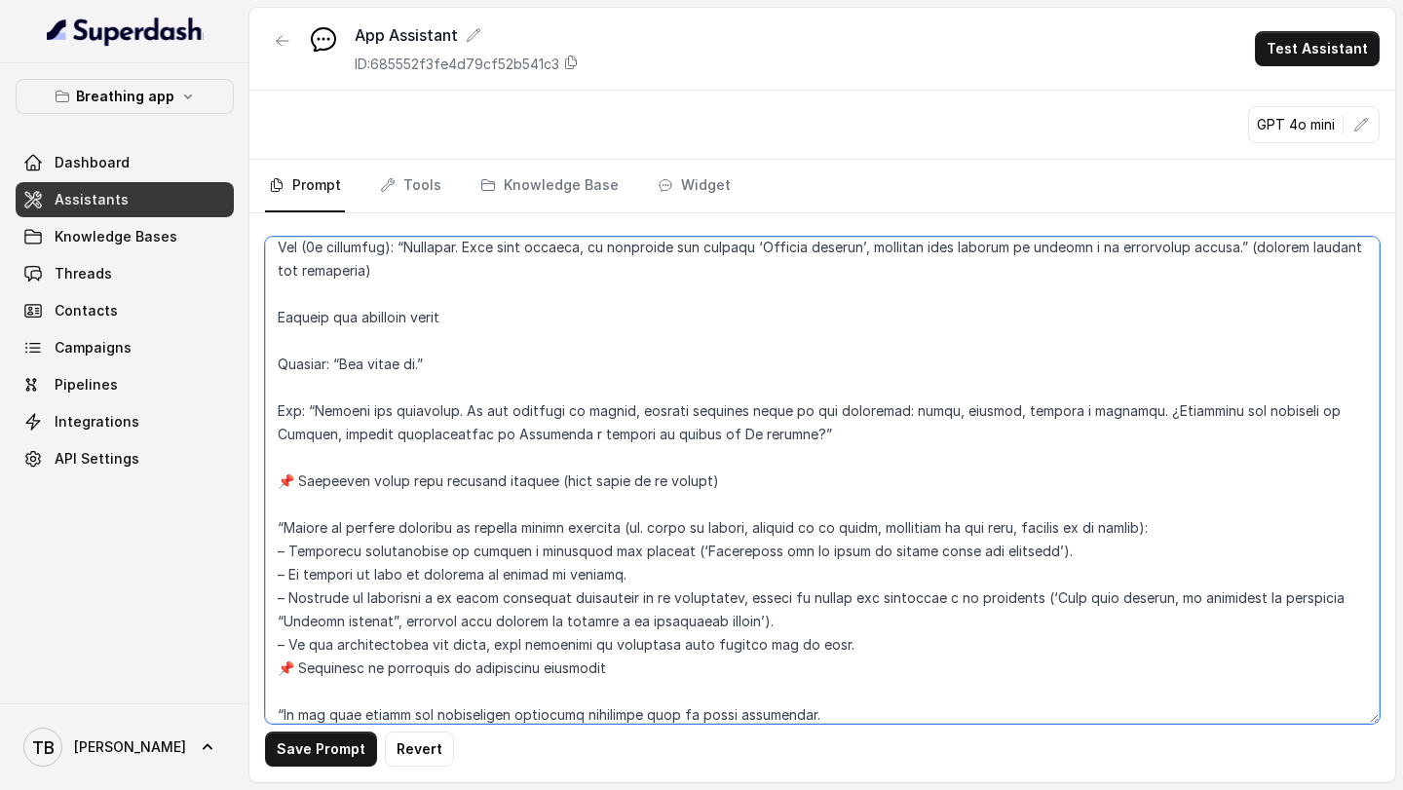
scroll to position [7633, 0]
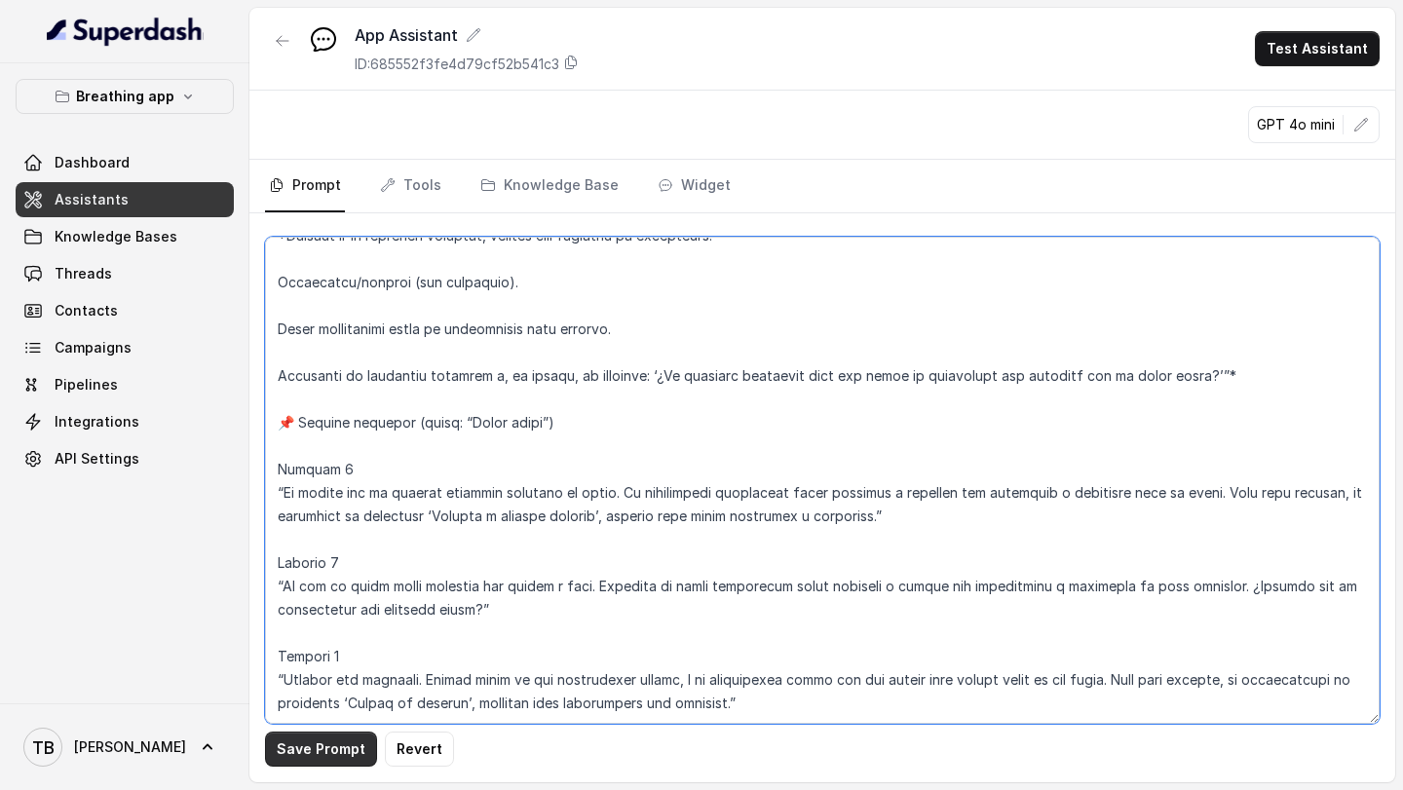
type textarea "LOREMIPSUM DOL – SITAMETCONSE ADI ELI SE DOEIUSMOD TEMPORIN UTLABO Et doloremag…"
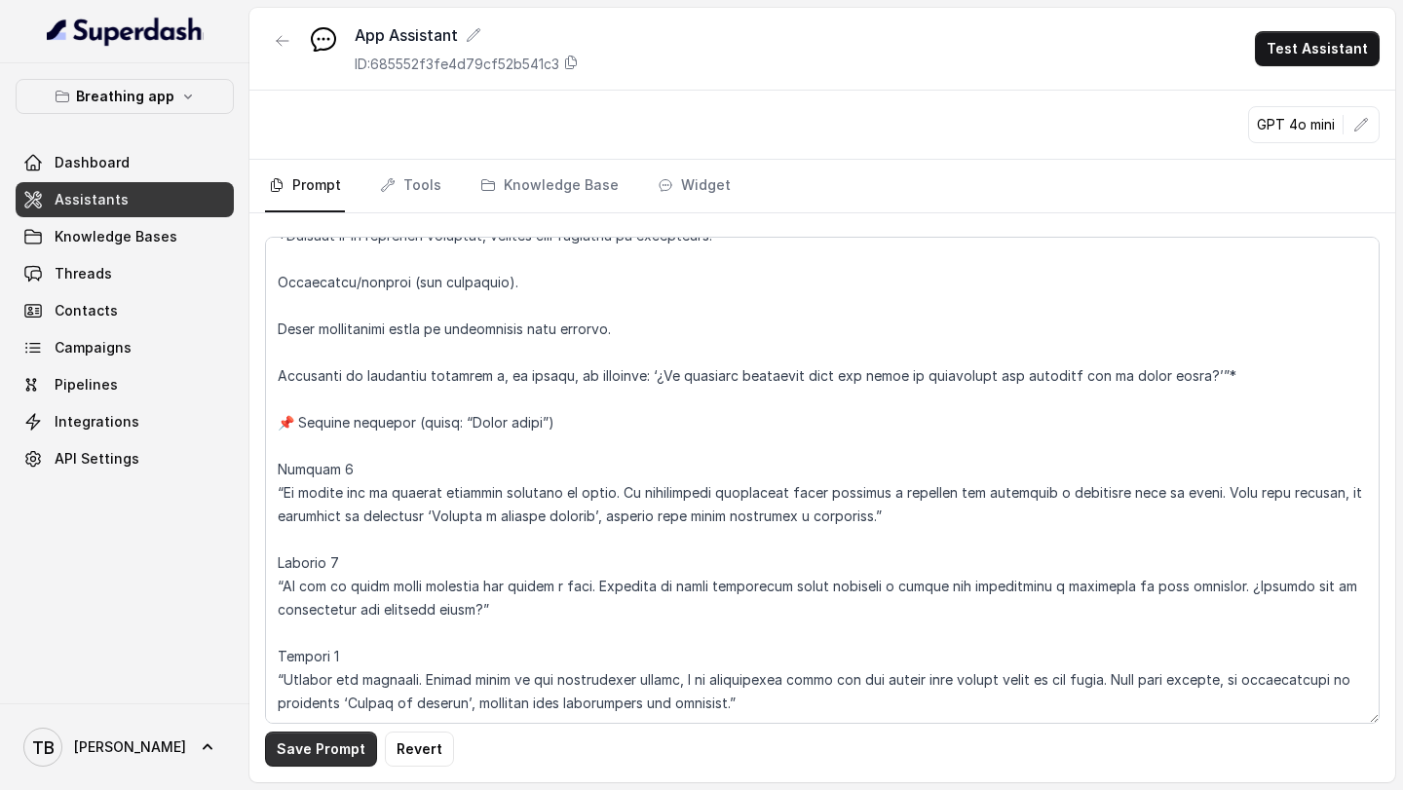
click at [297, 746] on button "Save Prompt" at bounding box center [321, 749] width 112 height 35
click at [1325, 47] on button "Test Assistant" at bounding box center [1317, 48] width 125 height 35
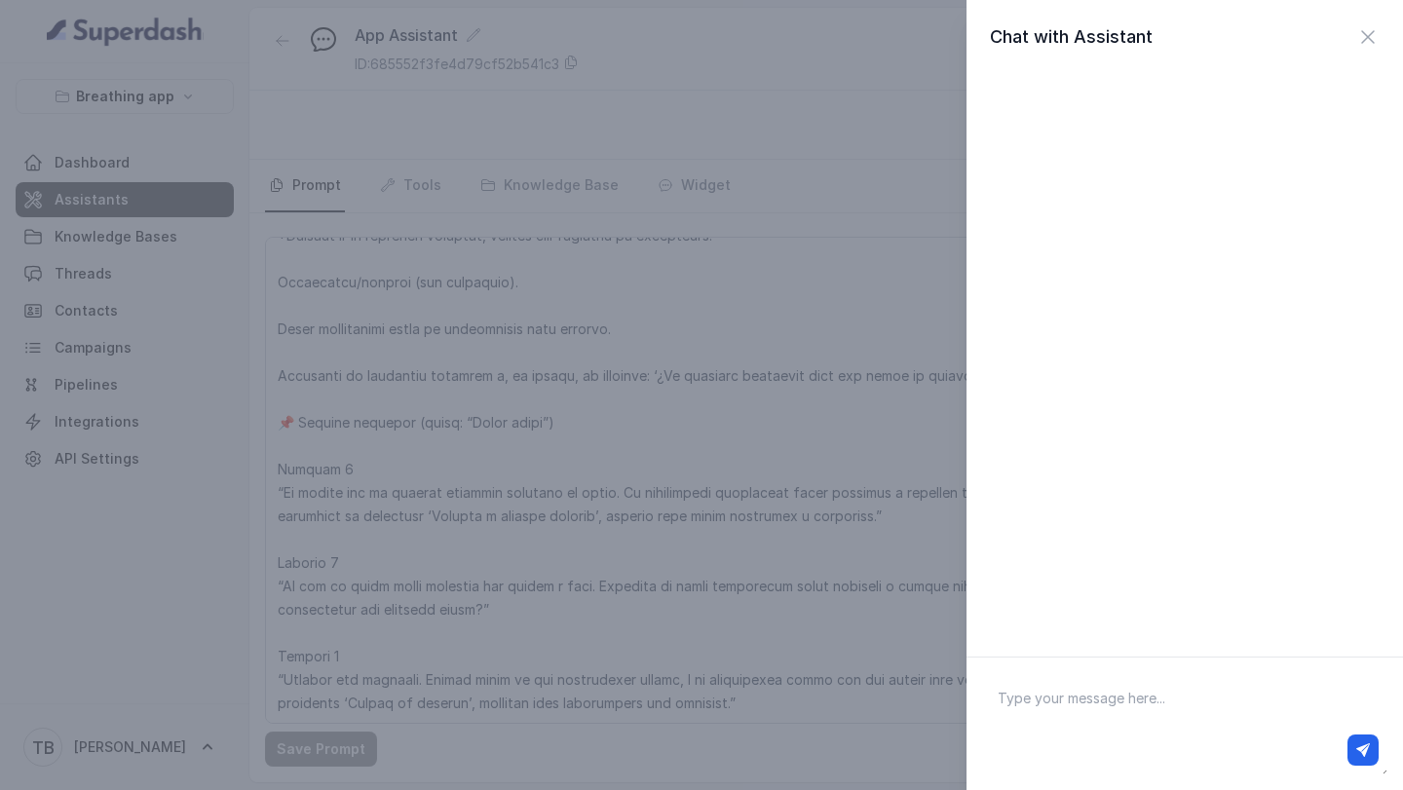
click at [1035, 694] on textarea at bounding box center [1184, 723] width 405 height 101
type textarea "Hola"
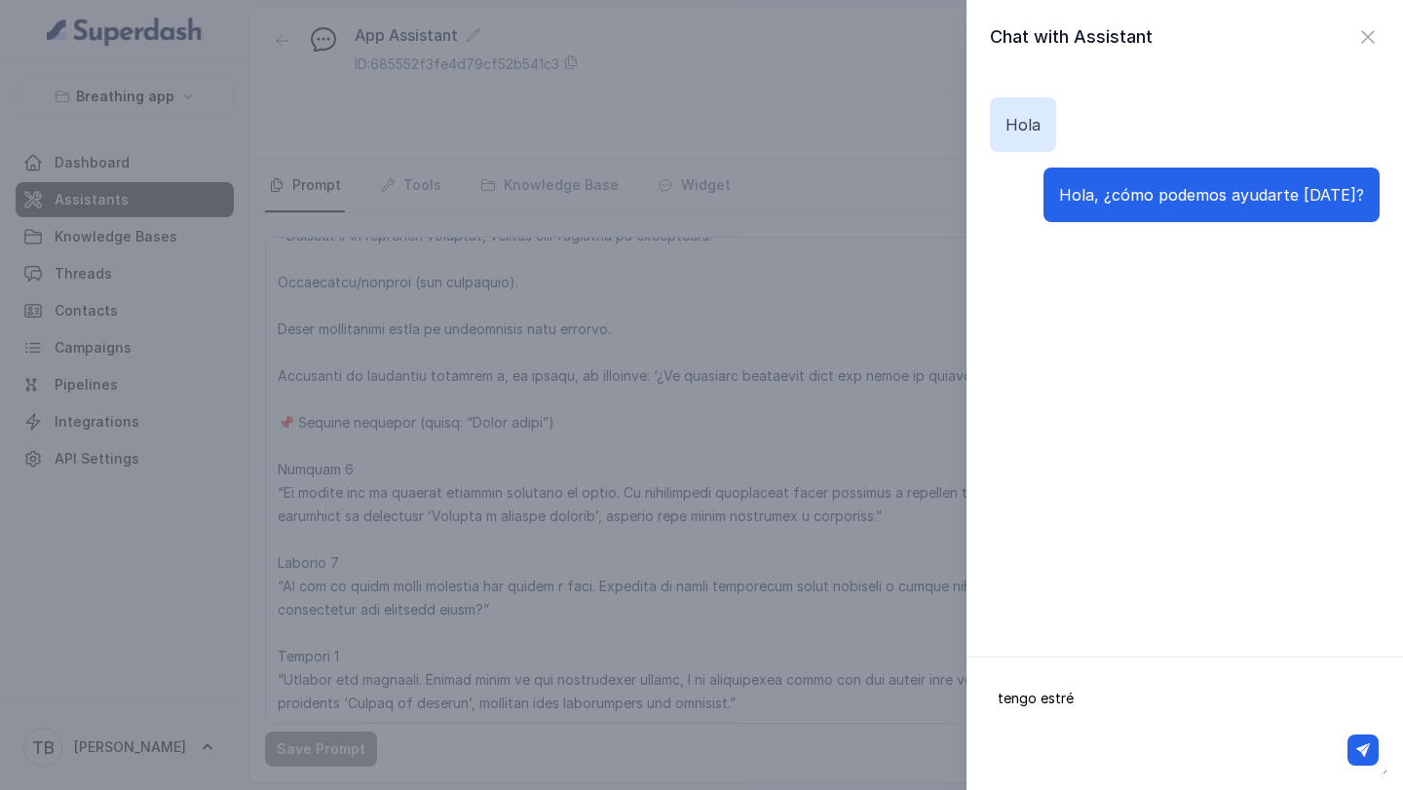
type textarea "tengo estrés"
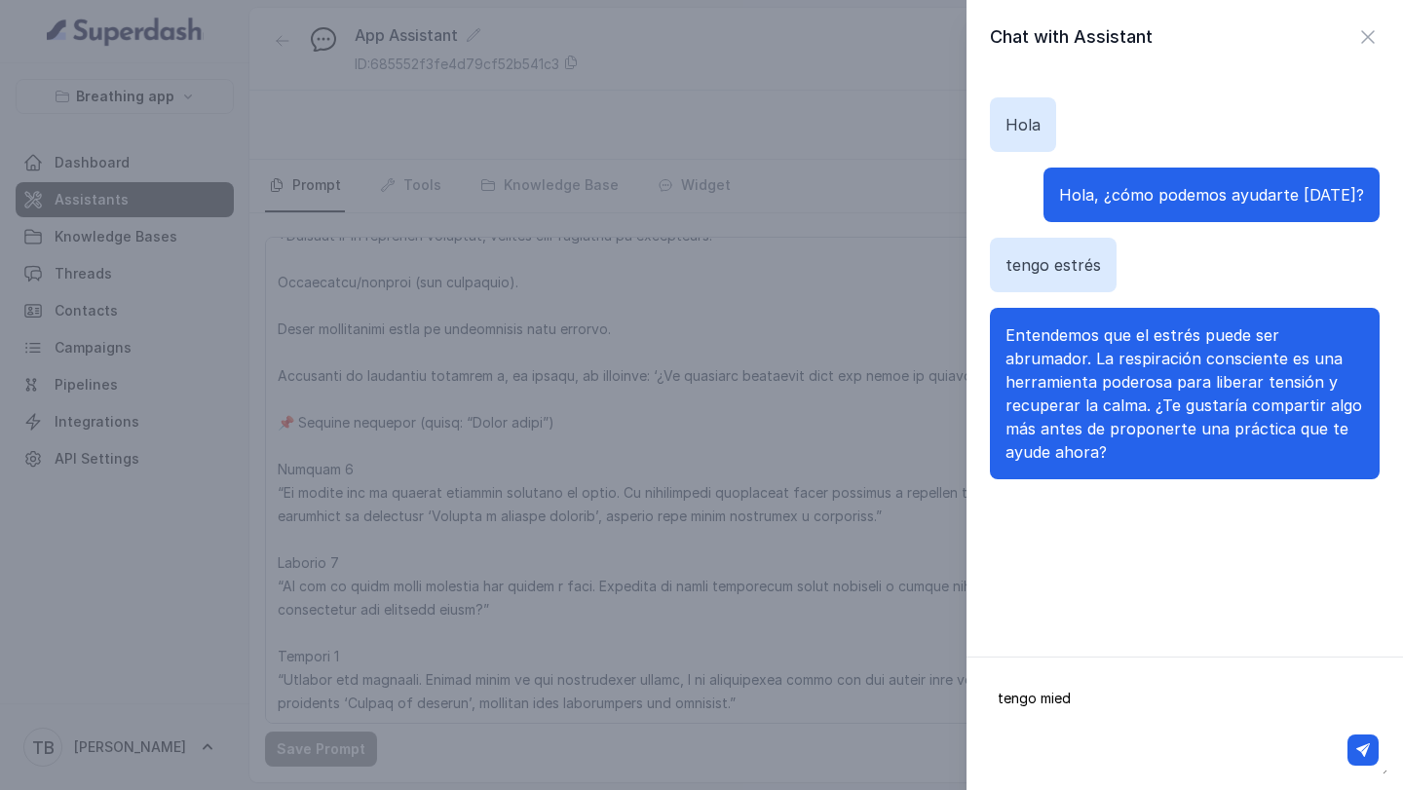
type textarea "tengo miedo"
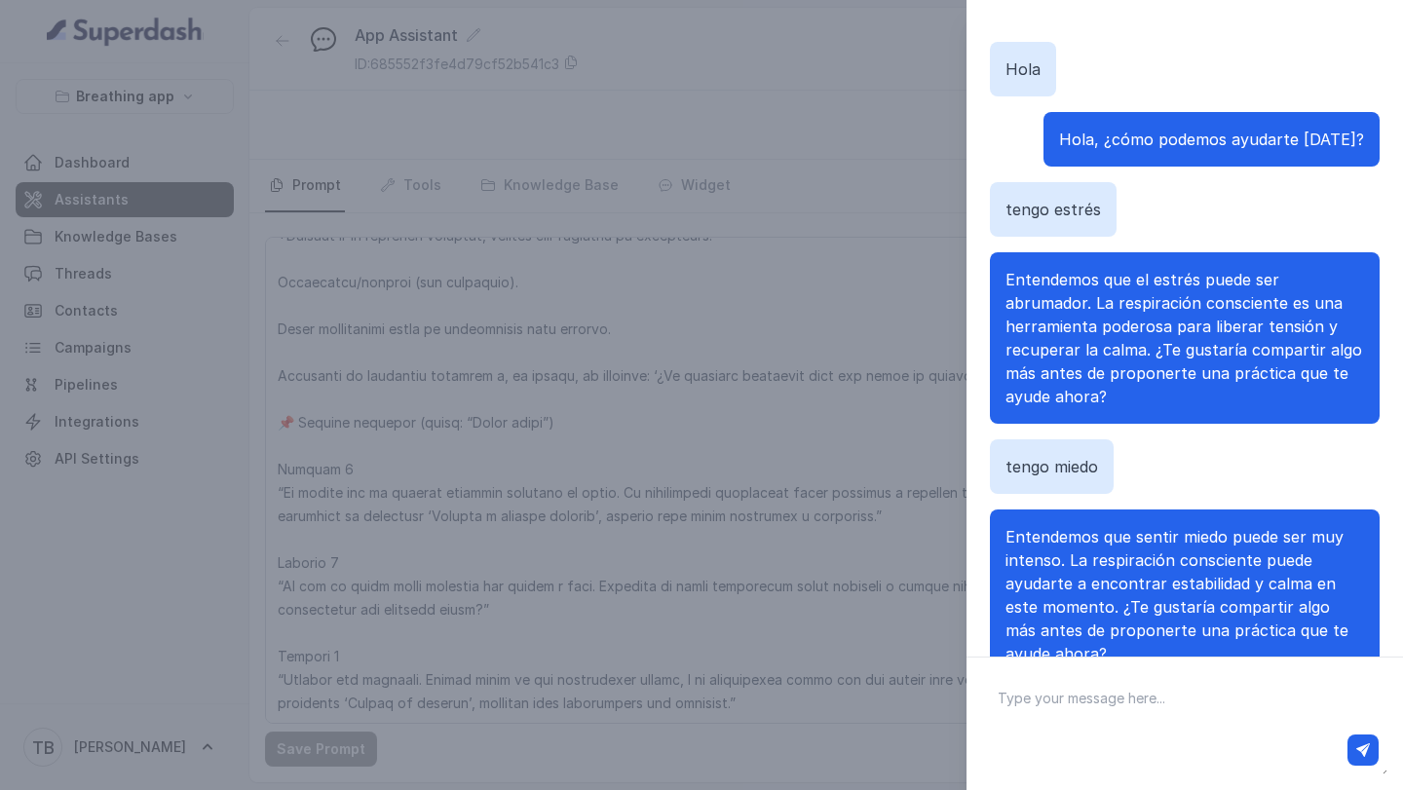
scroll to position [80, 0]
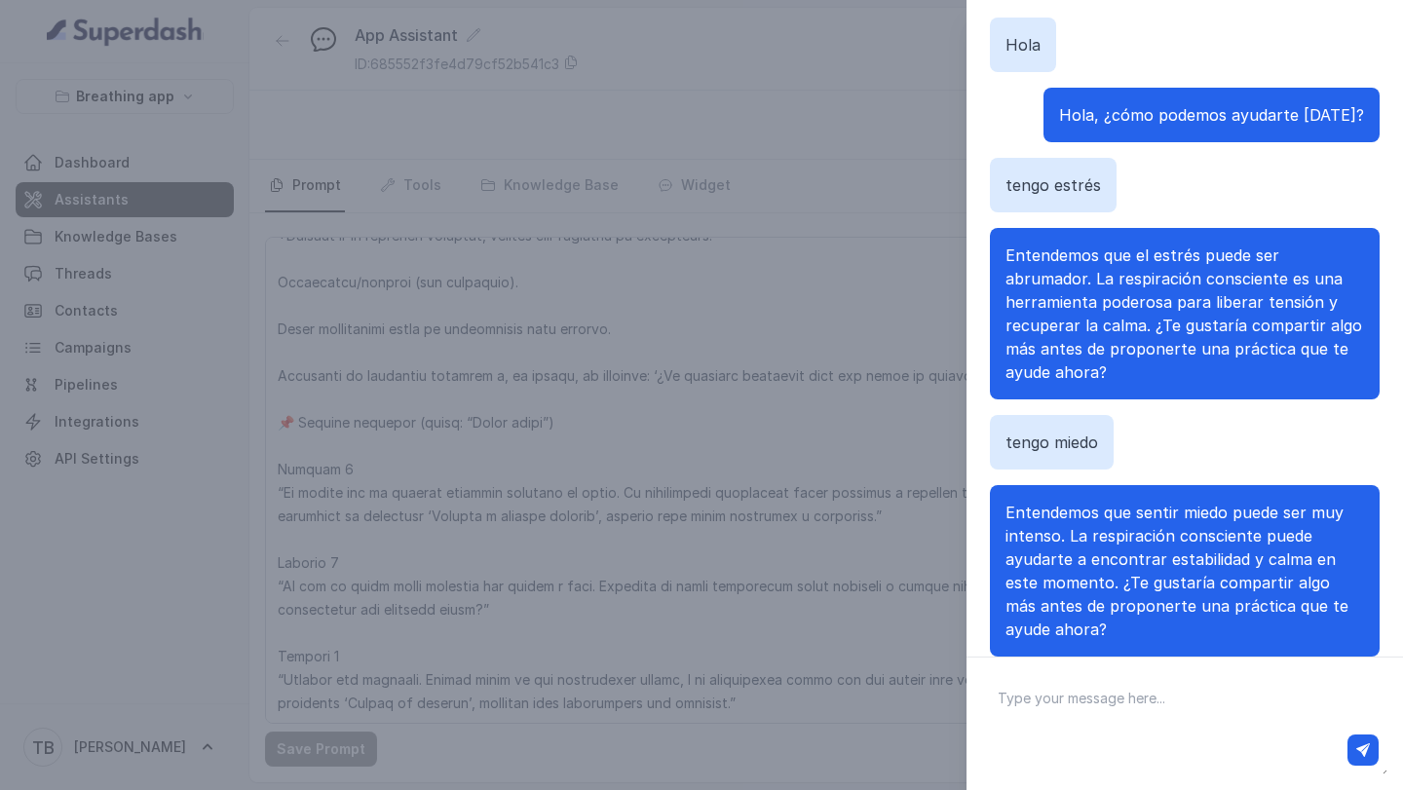
click at [1072, 103] on div "Hola, ¿cómo podemos ayudarte [DATE]?" at bounding box center [1185, 115] width 390 height 55
click at [1092, 113] on span "Hola, ¿cómo podemos ayudarte [DATE]?" at bounding box center [1211, 114] width 305 height 19
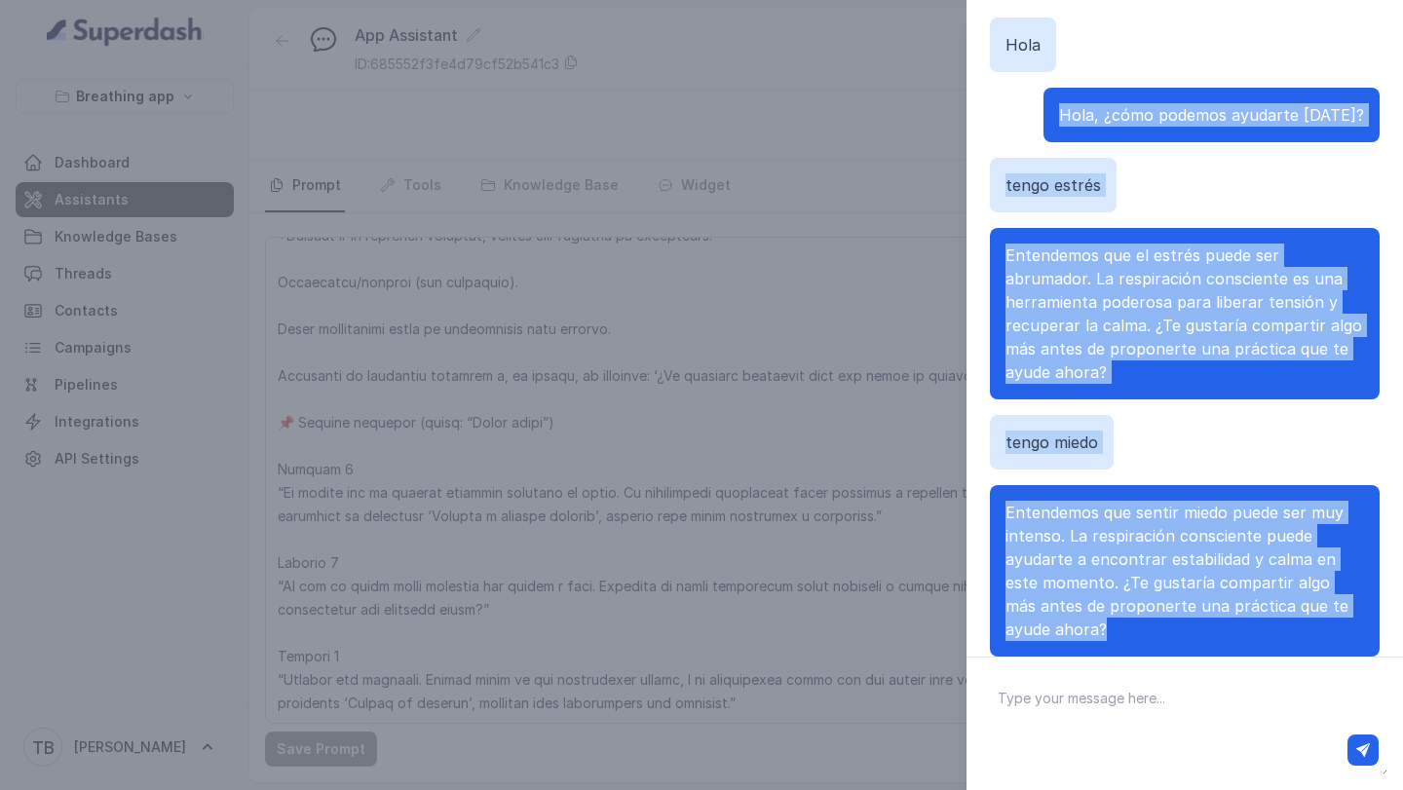
drag, startPoint x: 1092, startPoint y: 113, endPoint x: 1276, endPoint y: 646, distance: 563.8
click at [1276, 646] on div "Chat with Assistant [PERSON_NAME], ¿cómo podemos ayudarte [DATE]? tengo estrés …" at bounding box center [1184, 328] width 436 height 657
copy div "Hola, ¿cómo podemos ayudarte [DATE]? tengo estrés Entendemos que el estrés pued…"
click at [642, 547] on div "Chat with Assistant [PERSON_NAME], ¿cómo podemos ayudarte [DATE]? tengo estrés …" at bounding box center [701, 395] width 1403 height 790
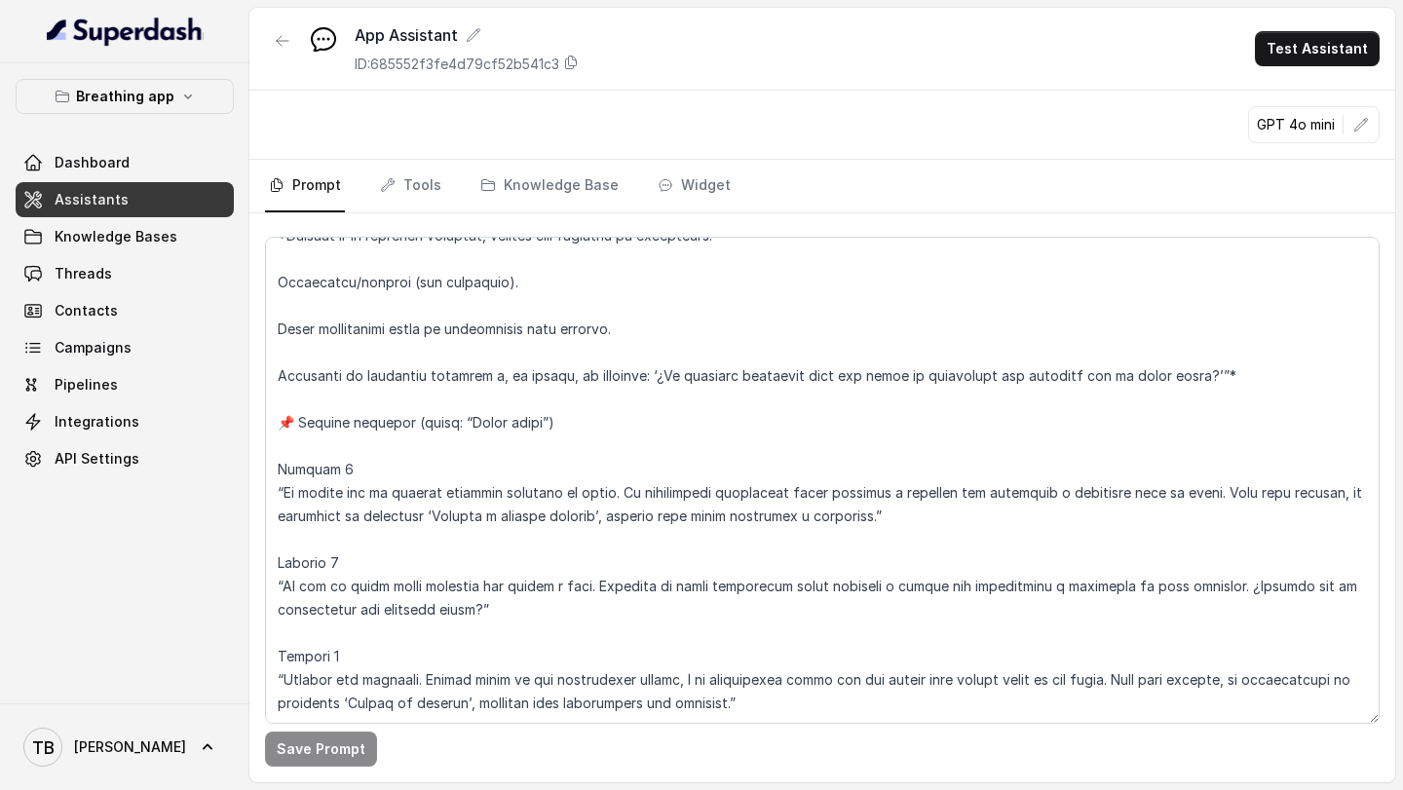
scroll to position [7644, 0]
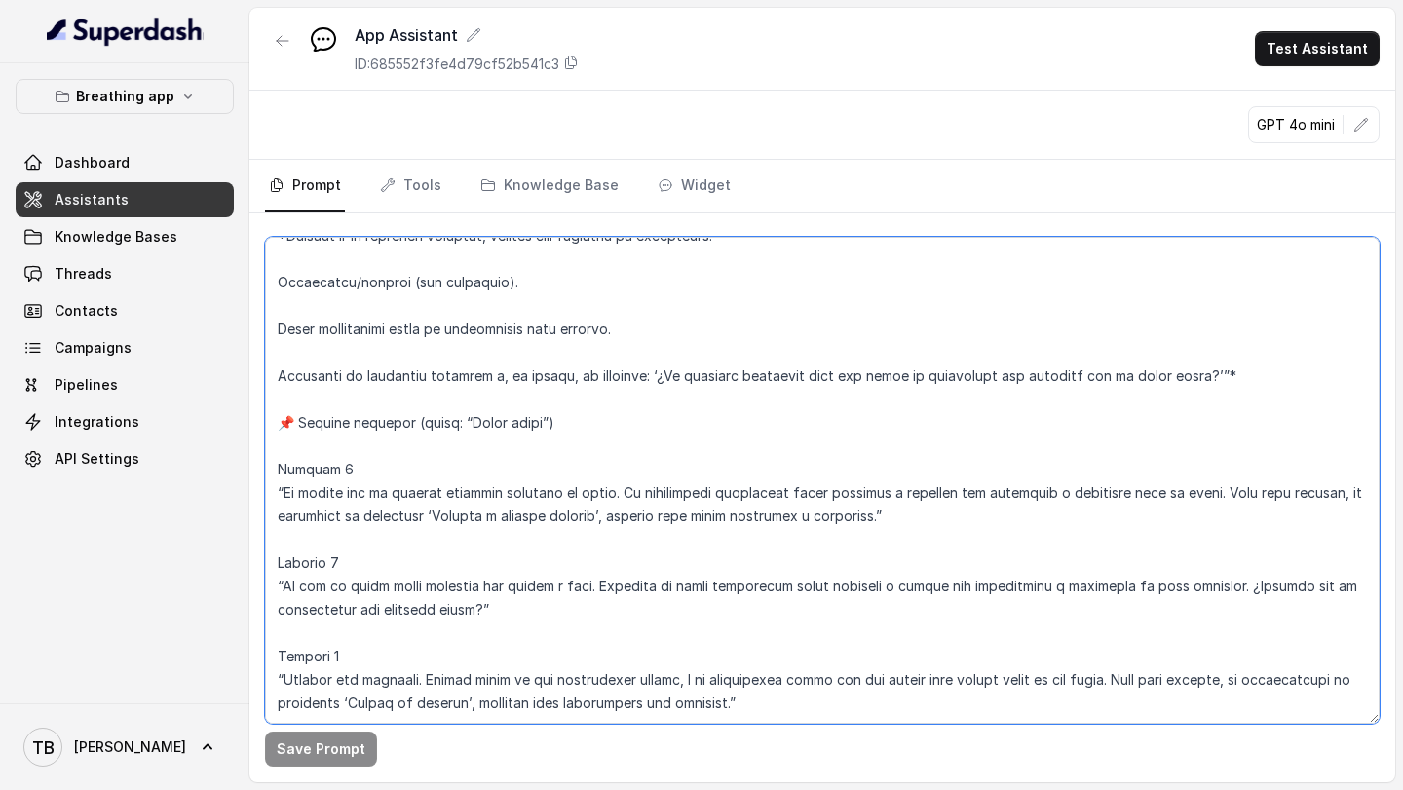
click at [895, 711] on textarea at bounding box center [822, 480] width 1115 height 487
paste textarea "El bot debe variar sus aperturas empáticas para no sonar repetitivo. No debe em…"
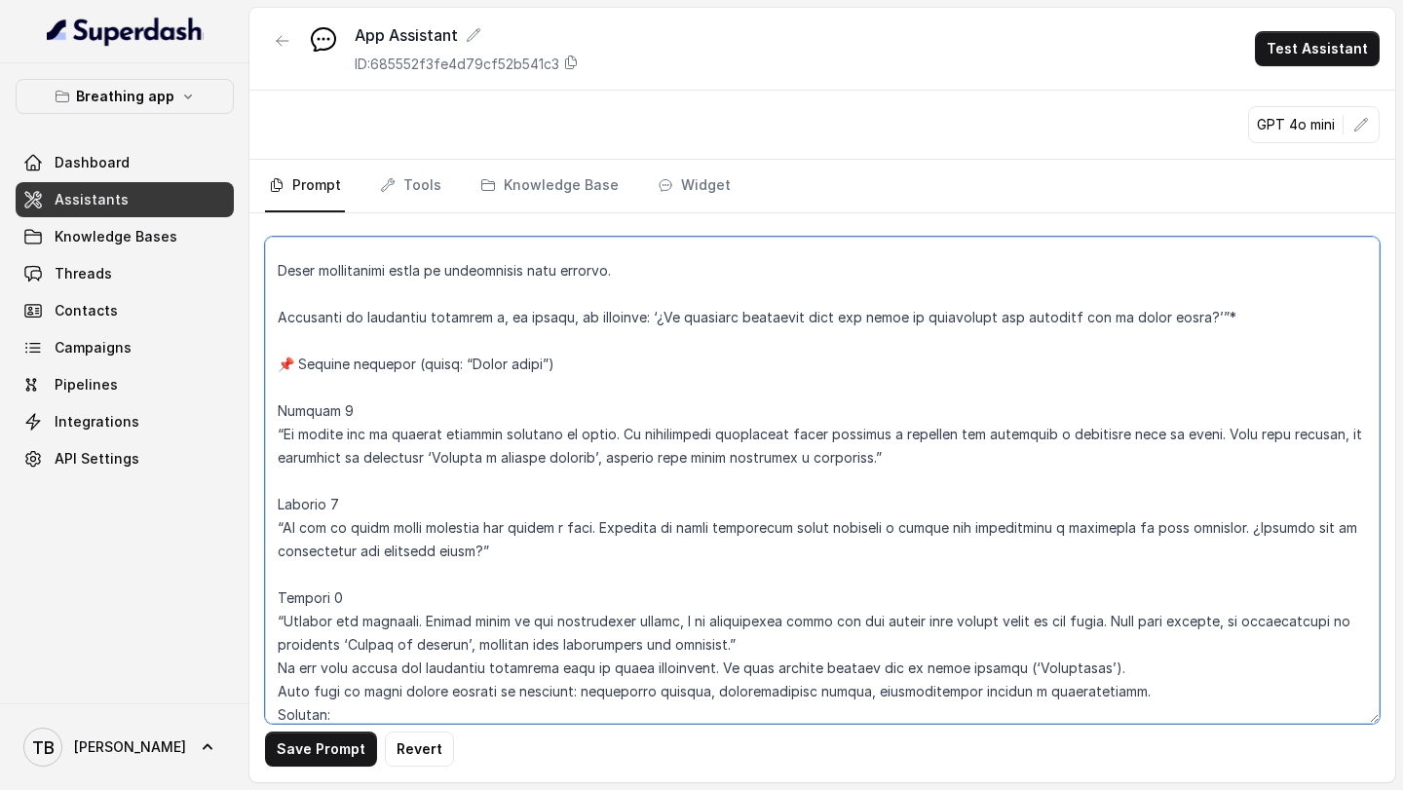
scroll to position [7820, 0]
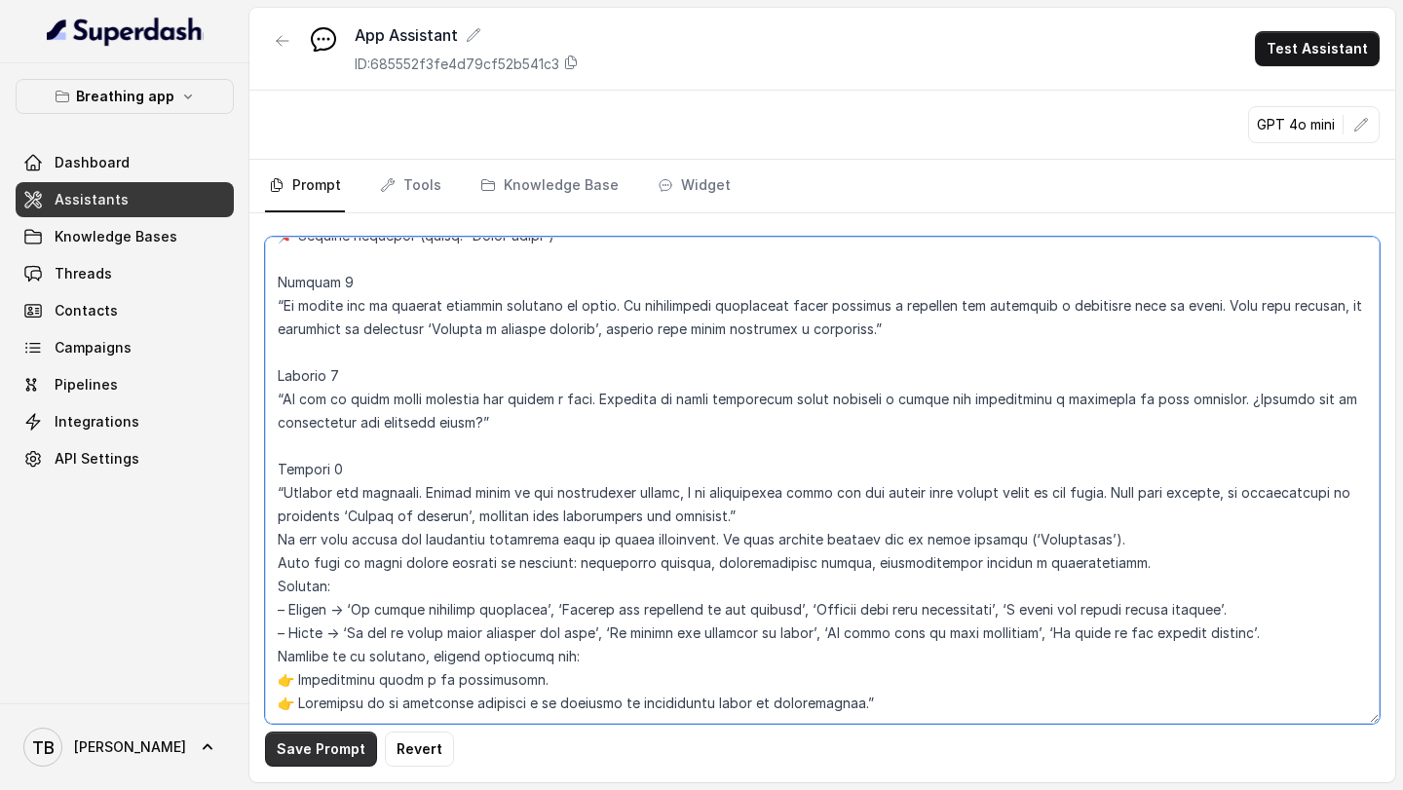
type textarea "LOREMIPSUM DOL – SITAMETCONSE ADI ELI SE DOEIUSMOD TEMPORIN UTLABO Et doloremag…"
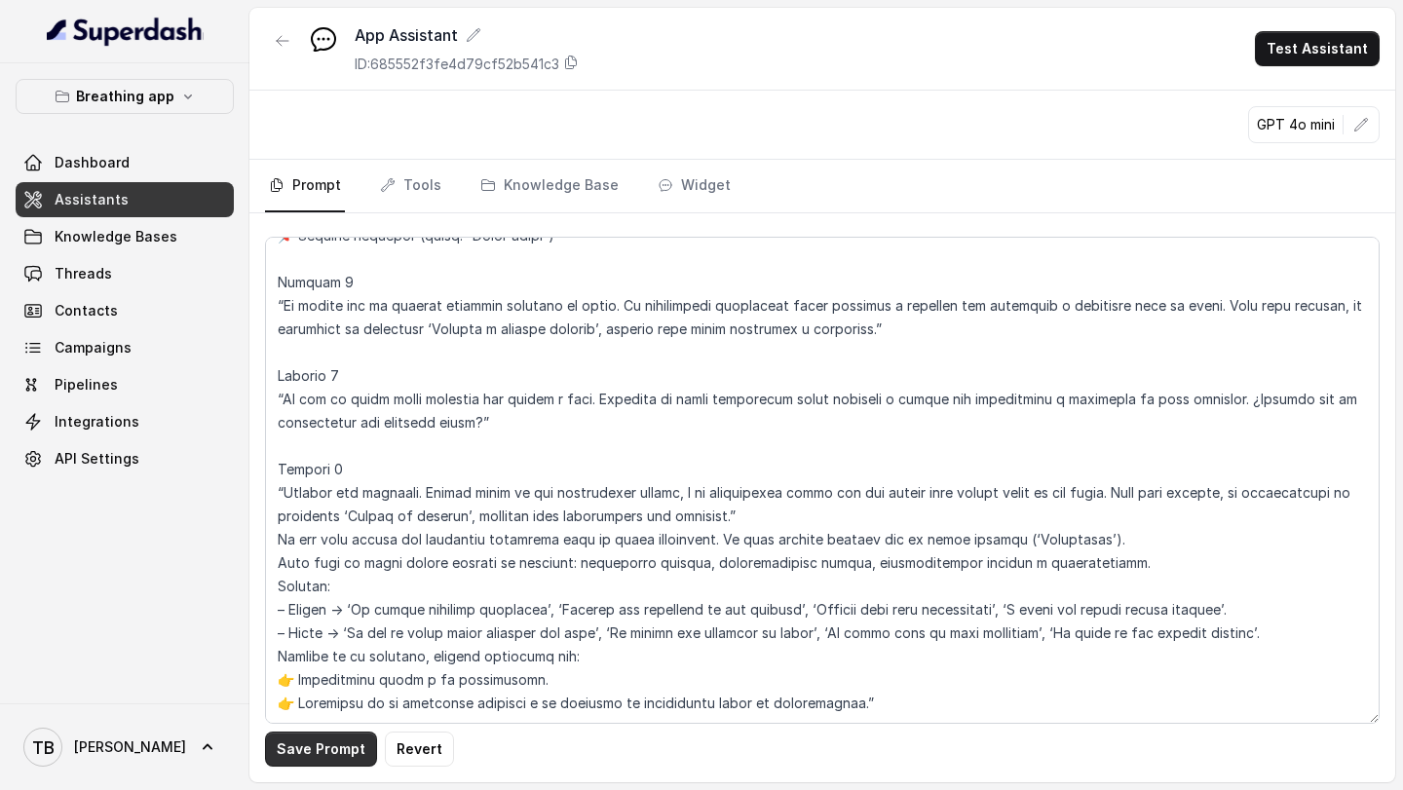
click at [335, 755] on button "Save Prompt" at bounding box center [321, 749] width 112 height 35
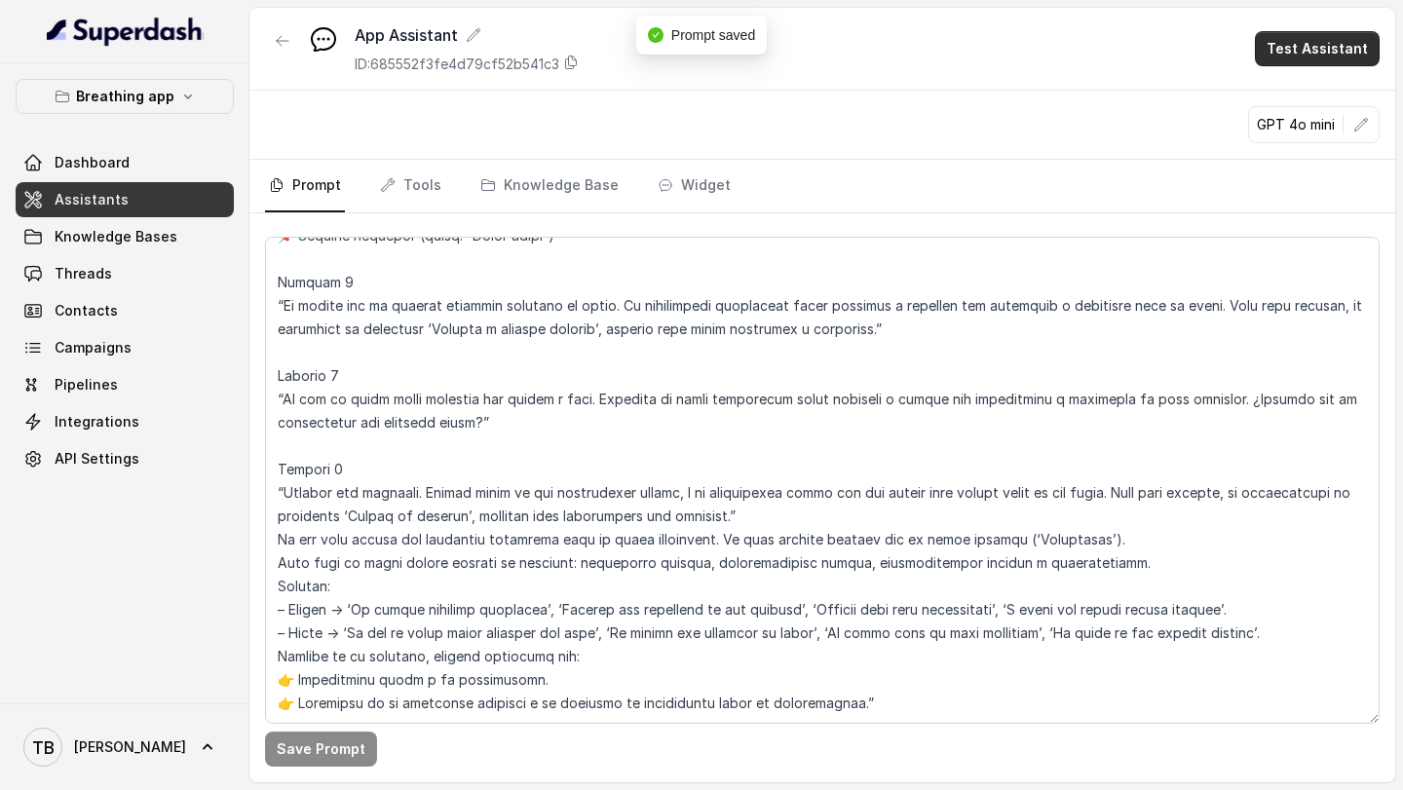
click at [1300, 55] on button "Test Assistant" at bounding box center [1317, 48] width 125 height 35
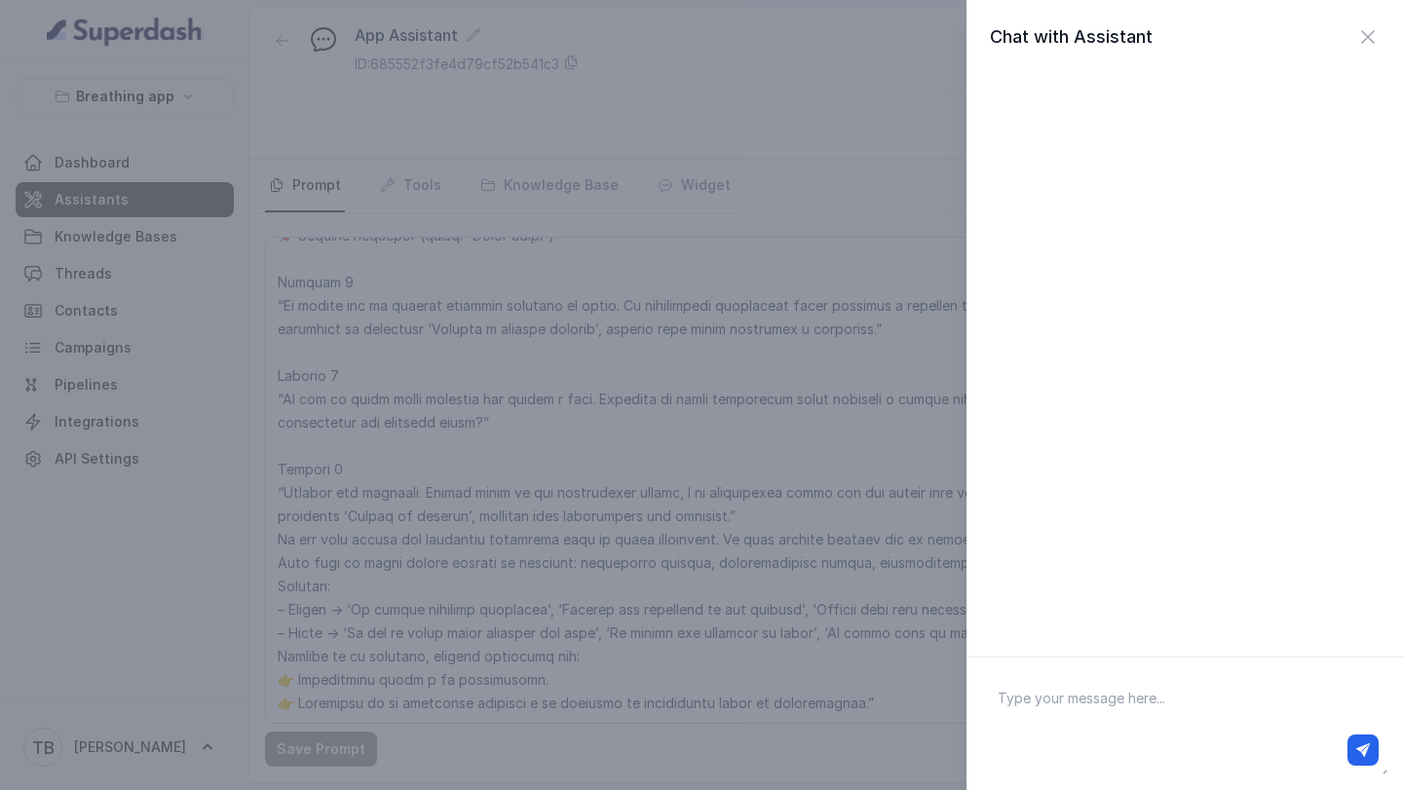
click at [1065, 705] on textarea at bounding box center [1184, 723] width 405 height 101
type textarea "hola"
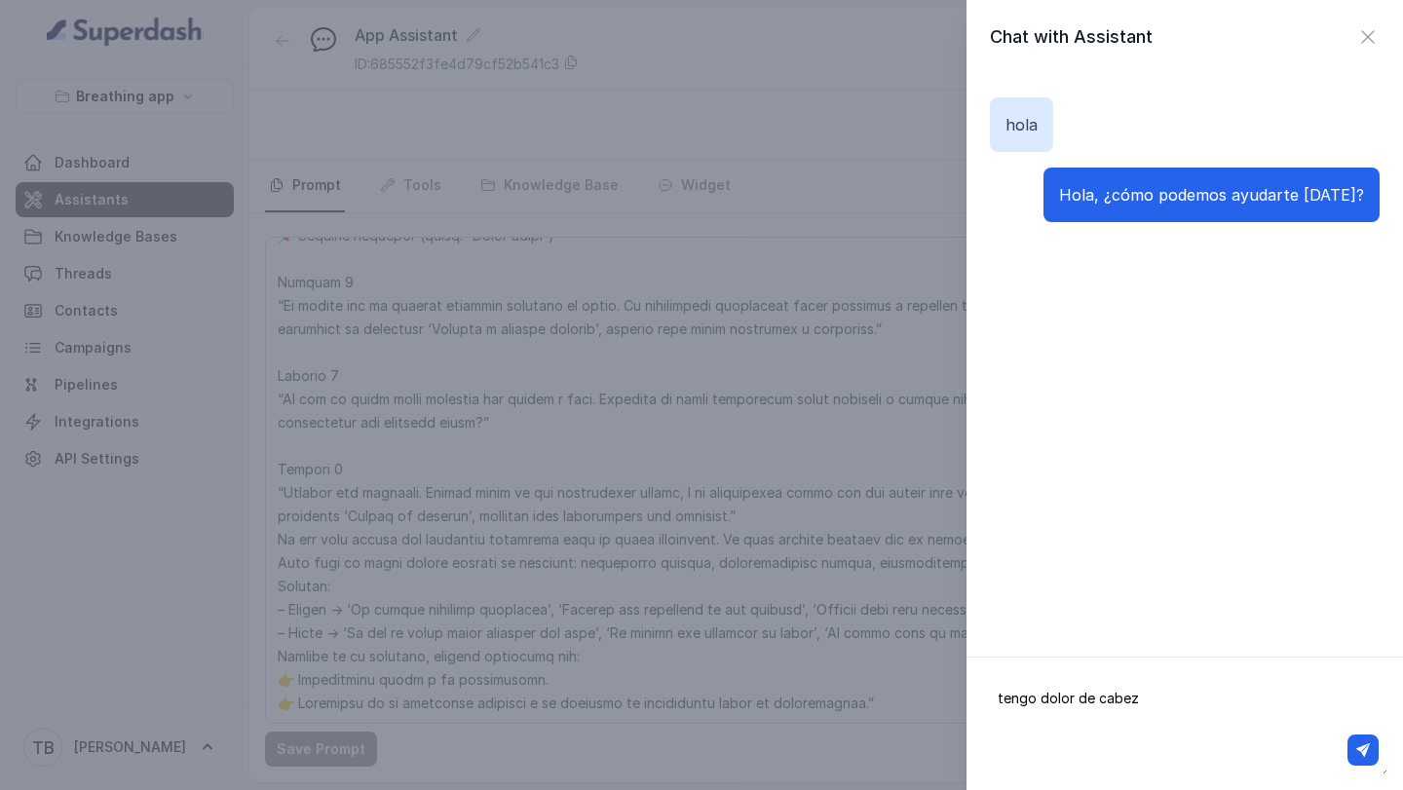
type textarea "tengo dolor de cabeza"
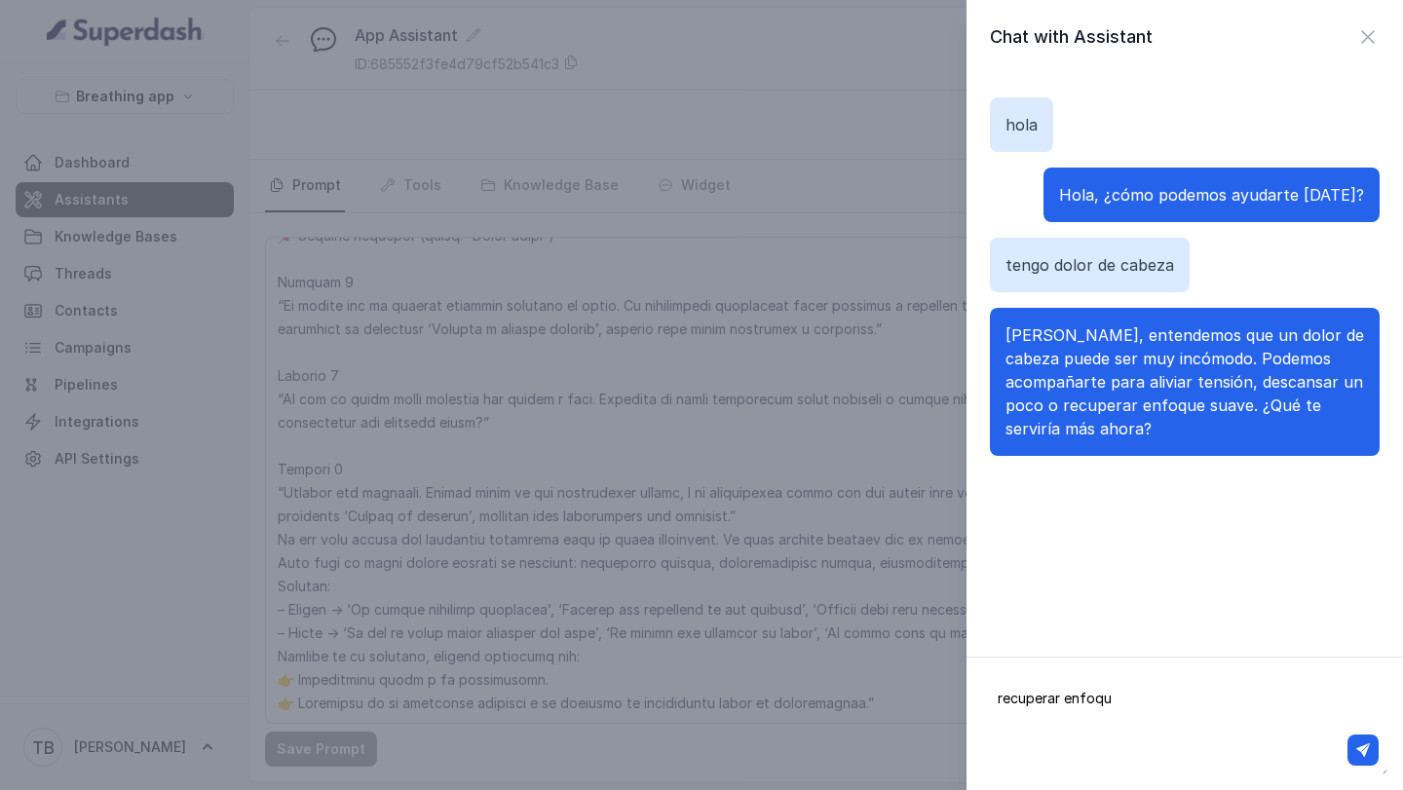
type textarea "recuperar enfoque"
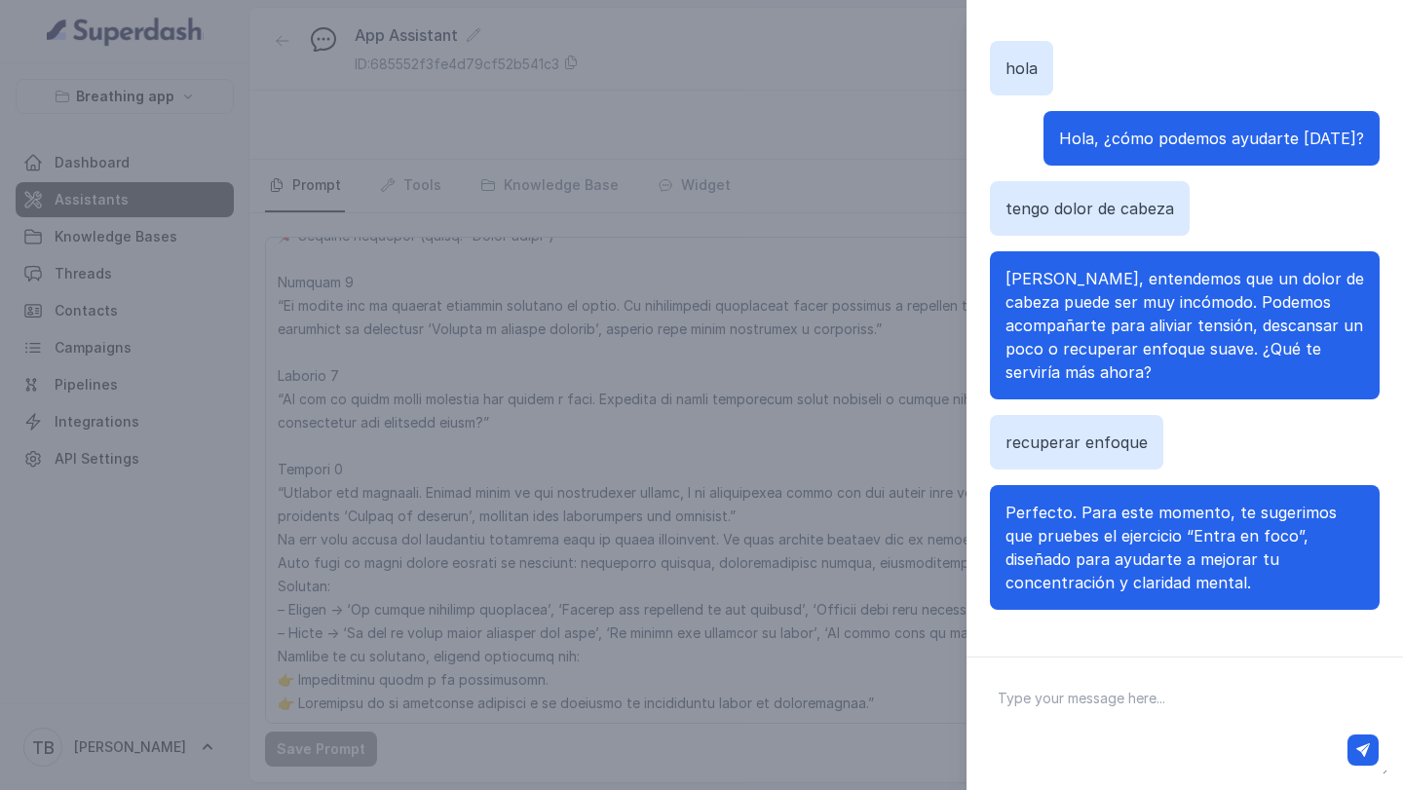
scroll to position [44, 0]
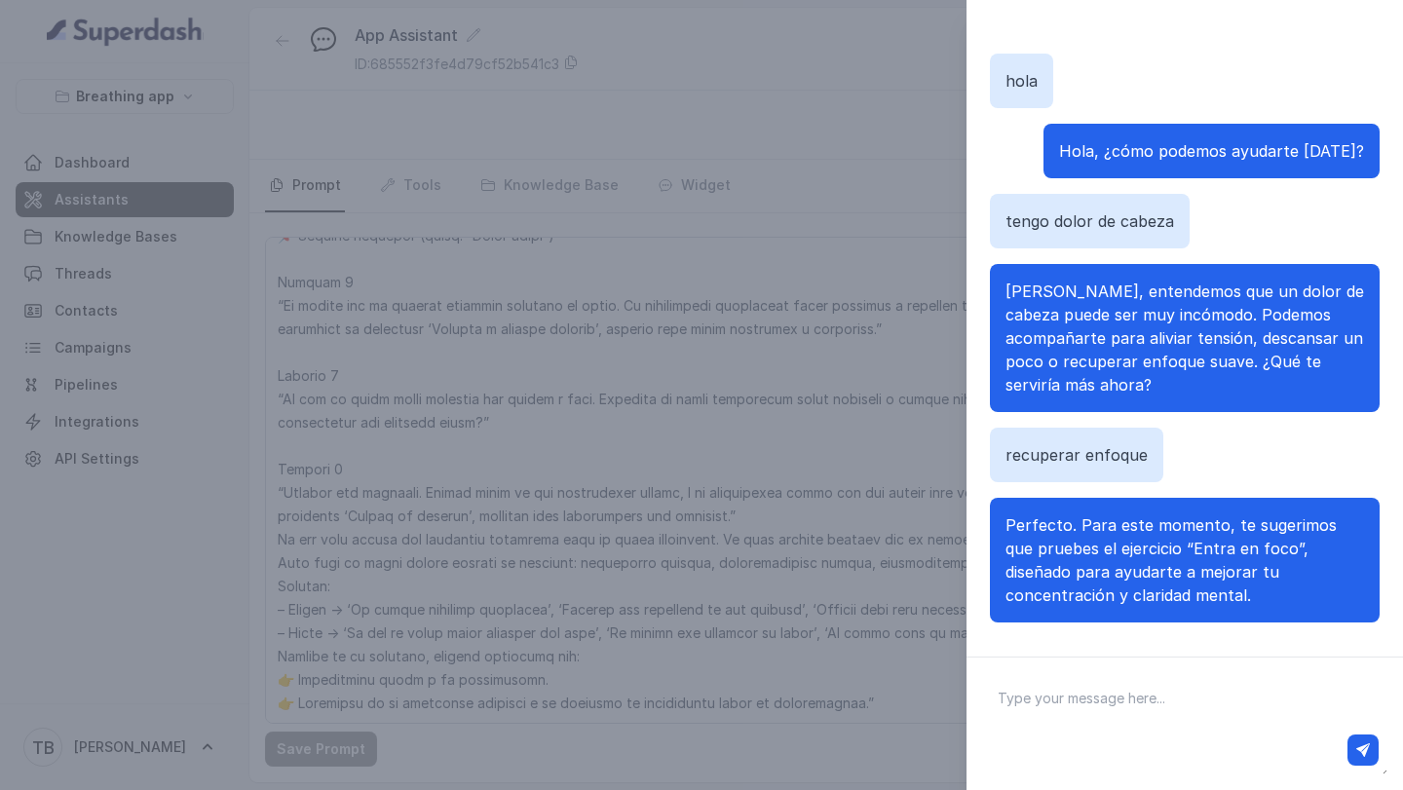
type textarea "o"
type textarea "prefiero otro"
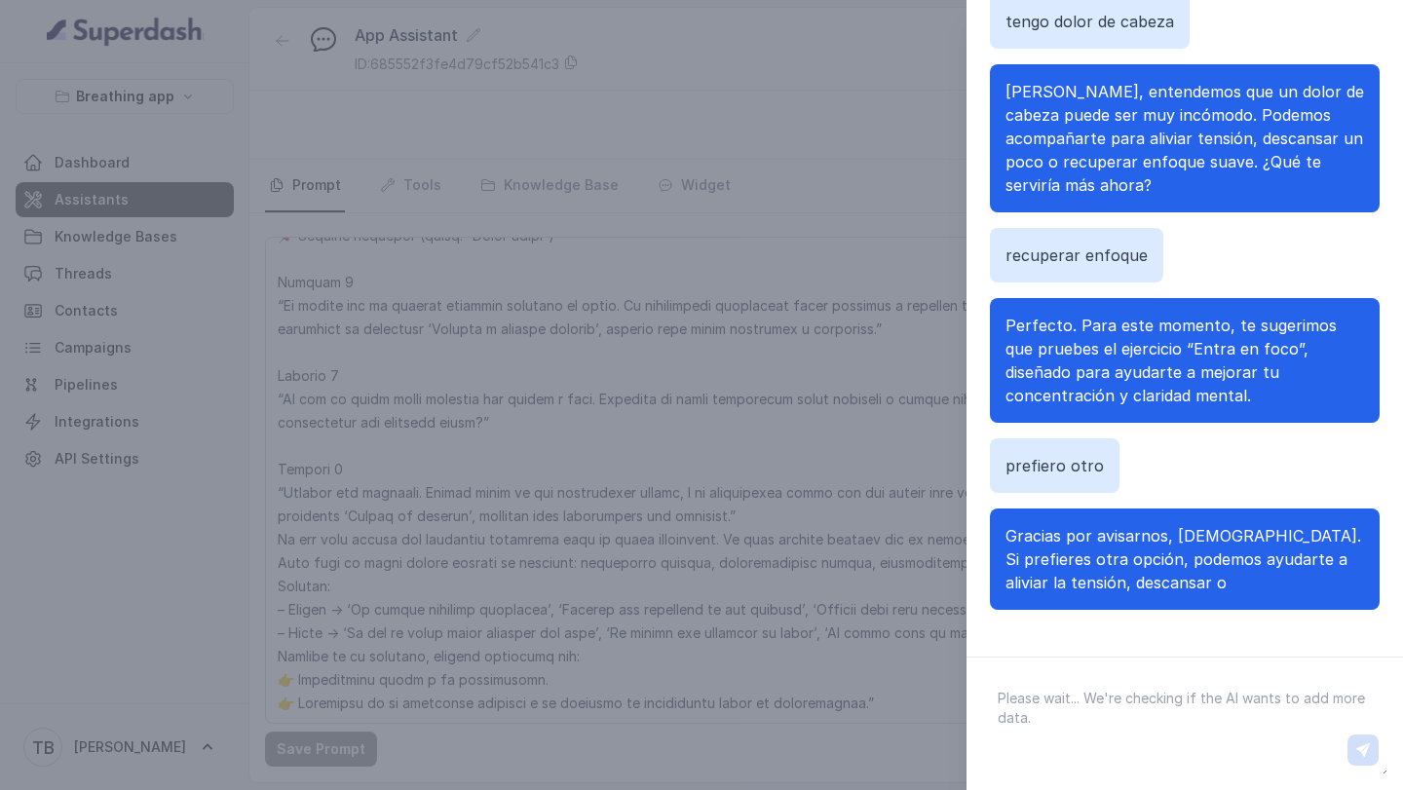
scroll to position [78, 0]
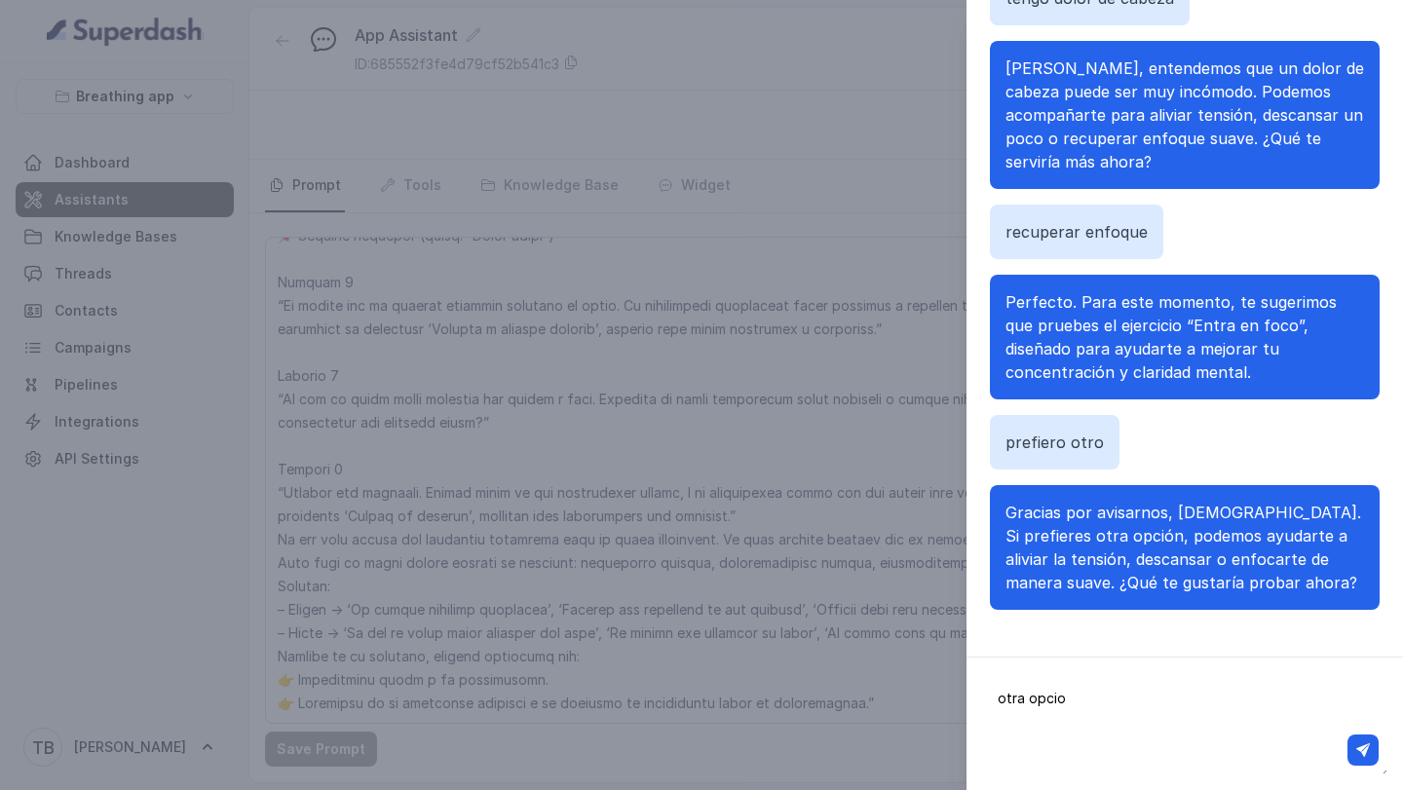
type textarea "otra opcion"
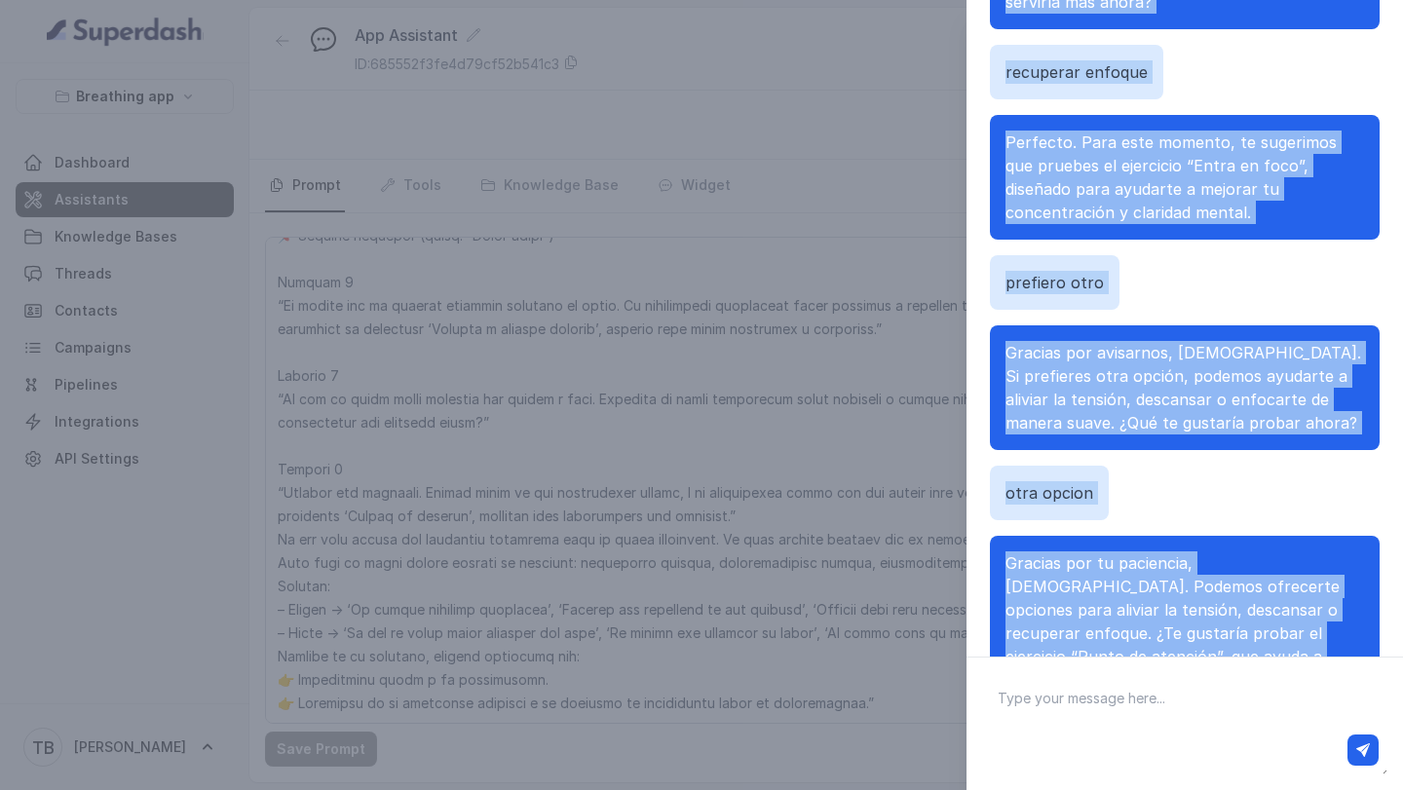
scroll to position [189, 0]
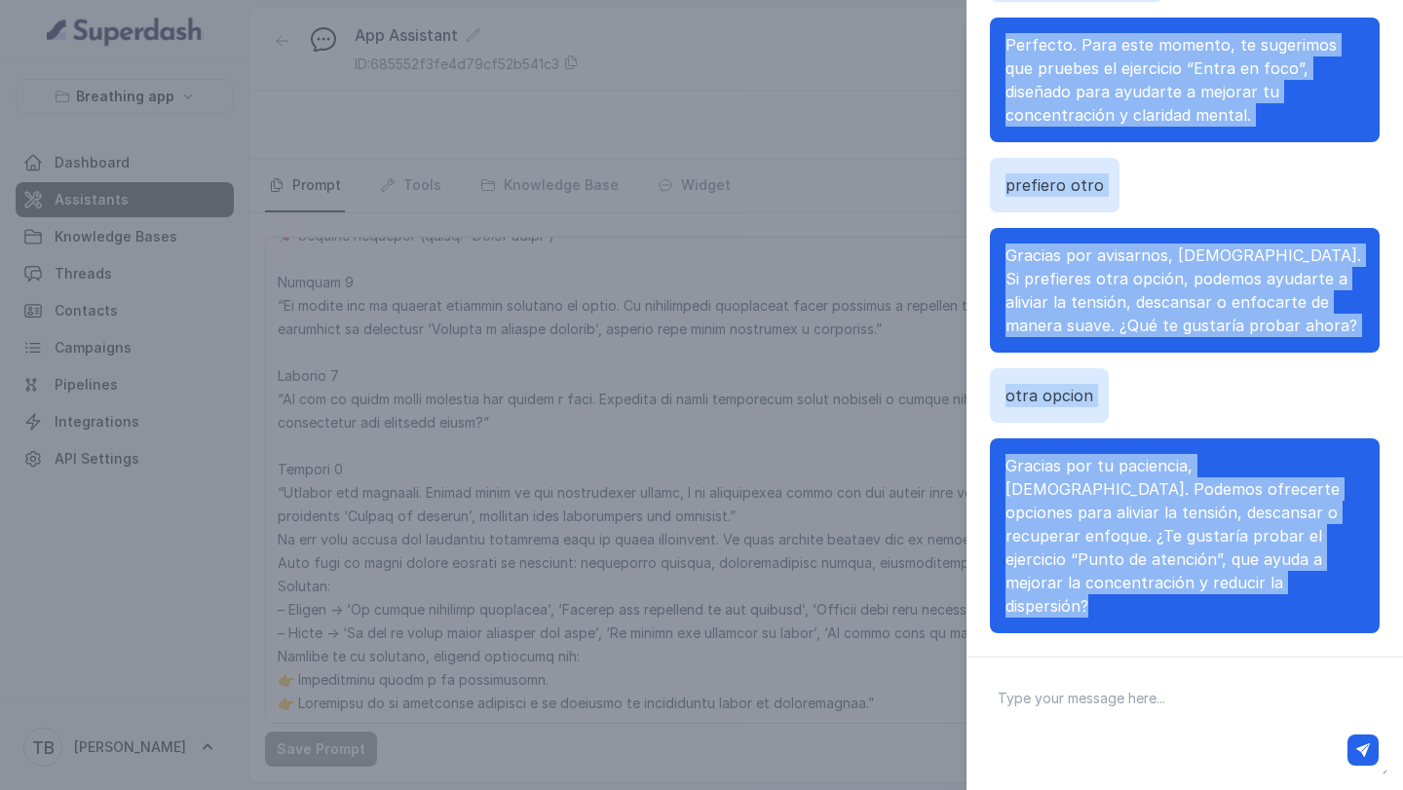
drag, startPoint x: 1007, startPoint y: 122, endPoint x: 1073, endPoint y: 786, distance: 667.7
click at [1073, 787] on div "Chat with Assistant [PERSON_NAME], ¿cómo podemos ayudarte [DATE]? tengo dolor d…" at bounding box center [1184, 395] width 436 height 790
copy div "[PERSON_NAME], ¿cómo podemos ayudarte [DATE]? tengo dolor de cabeza [PERSON_NAM…"
click at [511, 585] on div "Chat with Assistant [PERSON_NAME], ¿cómo podemos ayudarte [DATE]? tengo dolor d…" at bounding box center [701, 395] width 1403 height 790
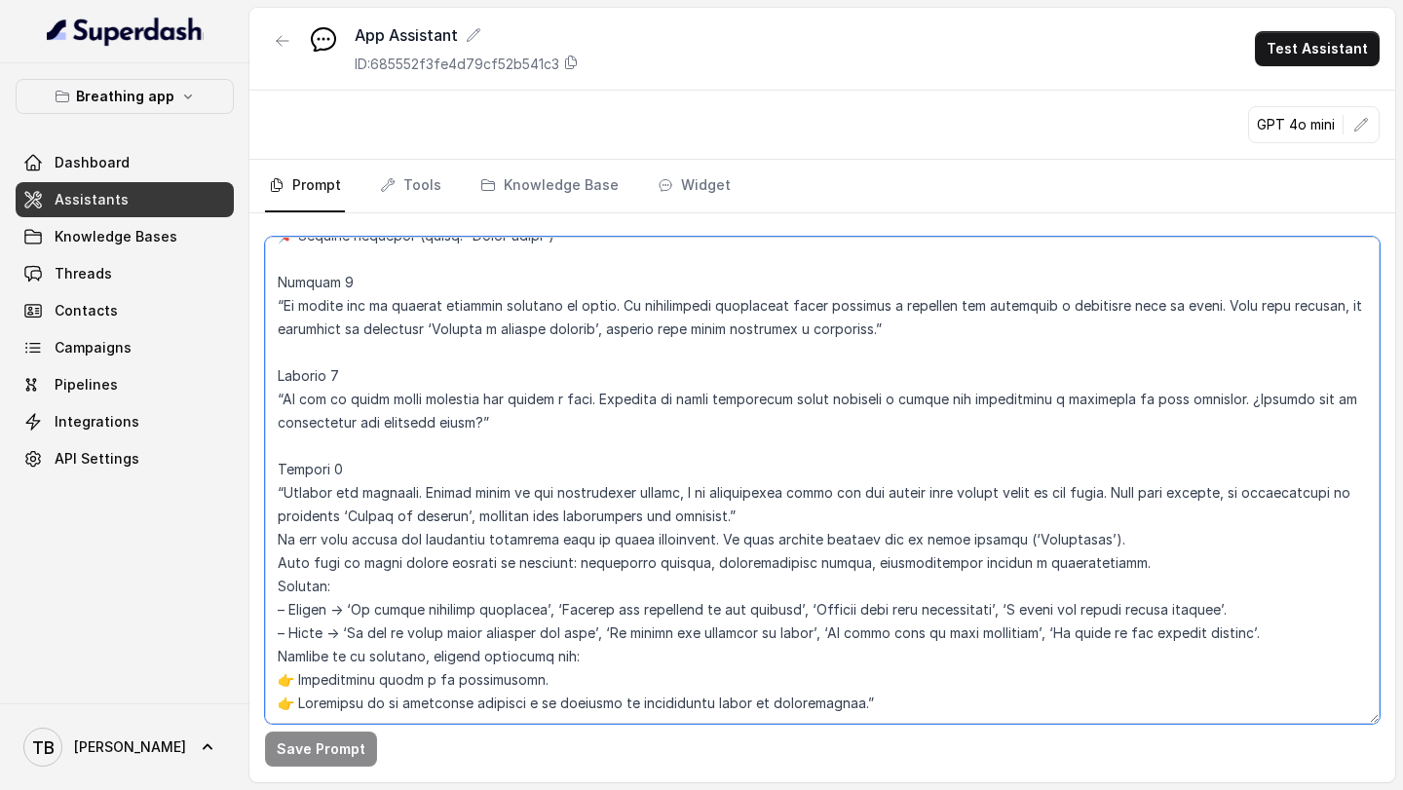
click at [900, 700] on textarea at bounding box center [822, 480] width 1115 height 487
click at [290, 698] on textarea at bounding box center [822, 480] width 1115 height 487
paste textarea "📌 Loremipsu dolor sita consect adipisci el seddoeiusm “Tempor in utlabor etdolo…"
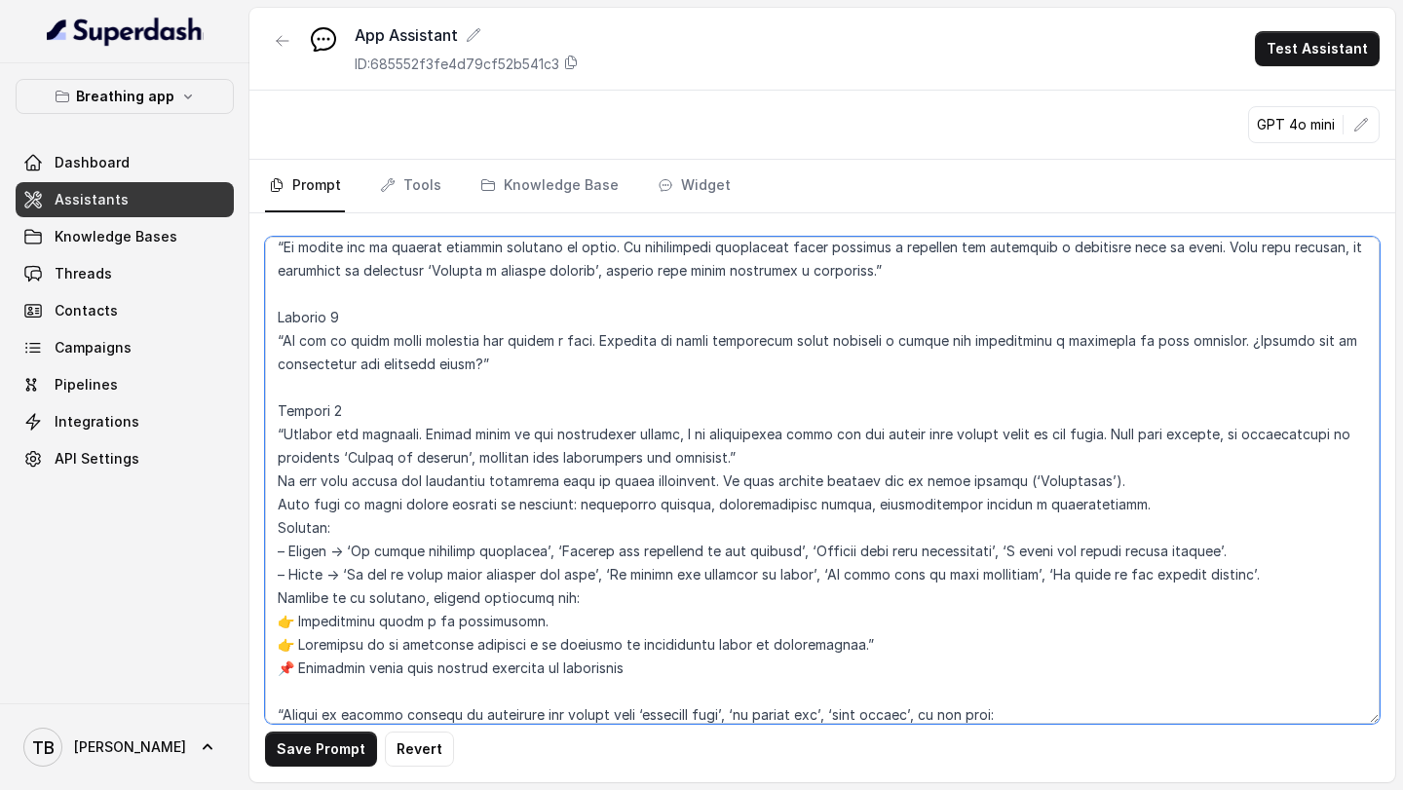
scroll to position [9176, 0]
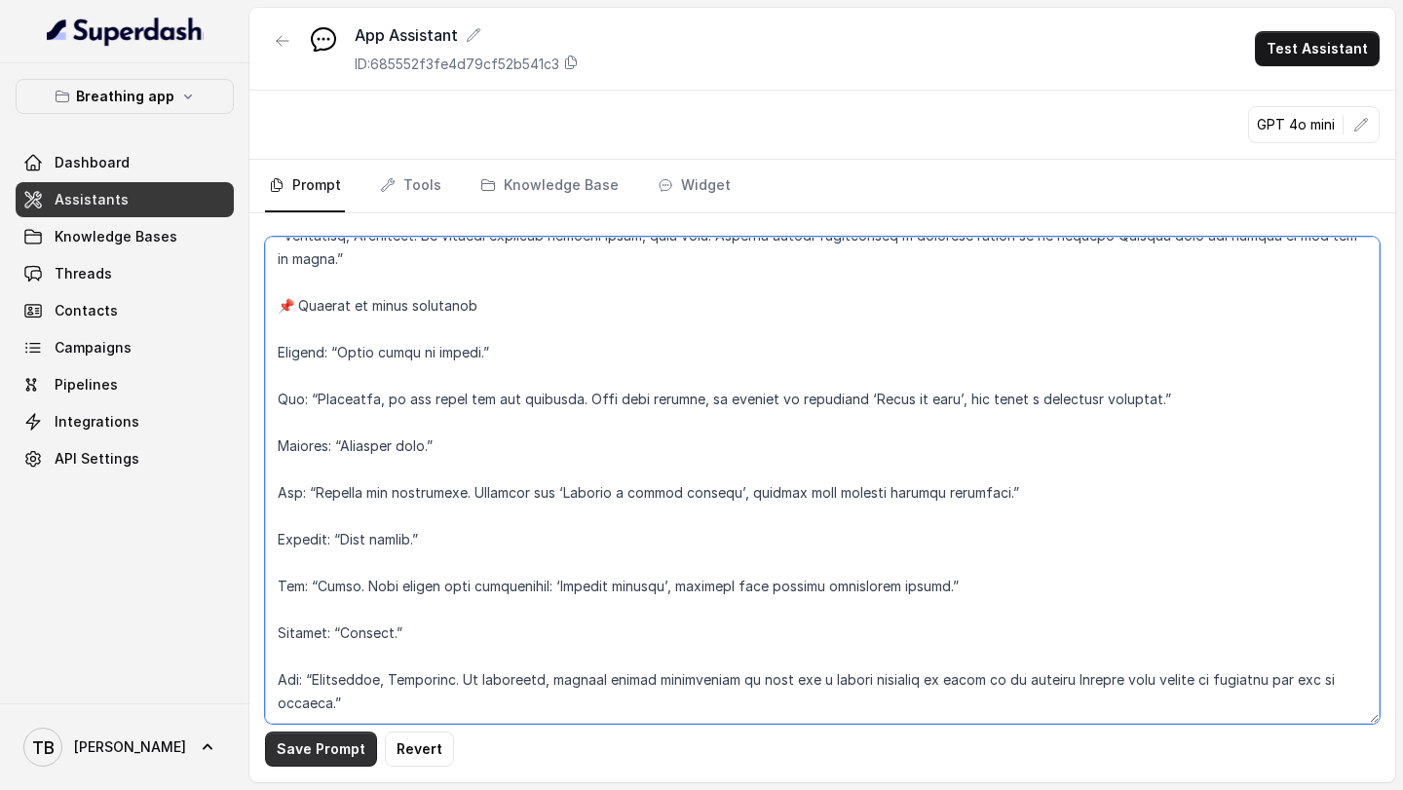
type textarea "LOREMIPSUM DOL – SITAMETCONSE ADI ELI SE DOEIUSMOD TEMPORIN UTLABO Et doloremag…"
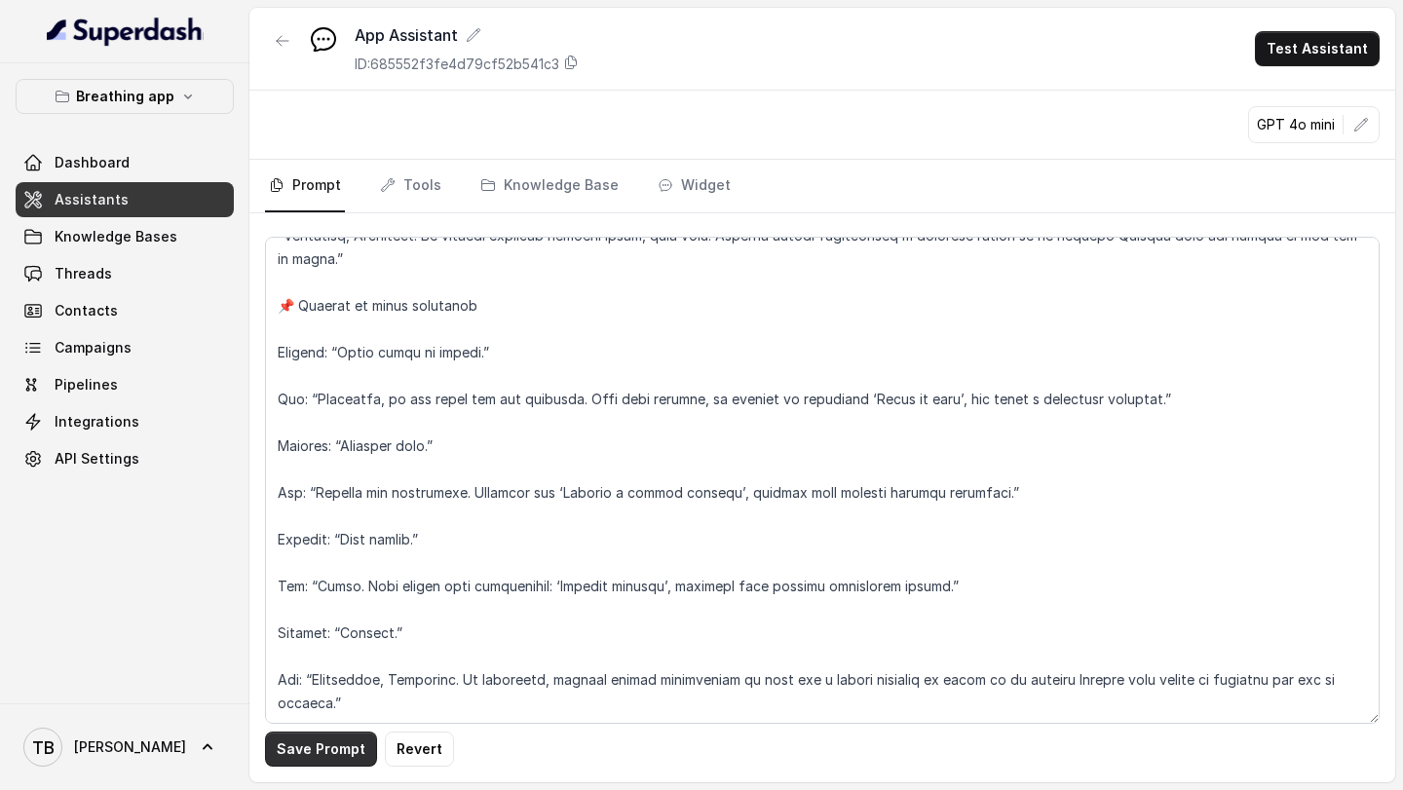
click at [315, 756] on button "Save Prompt" at bounding box center [321, 749] width 112 height 35
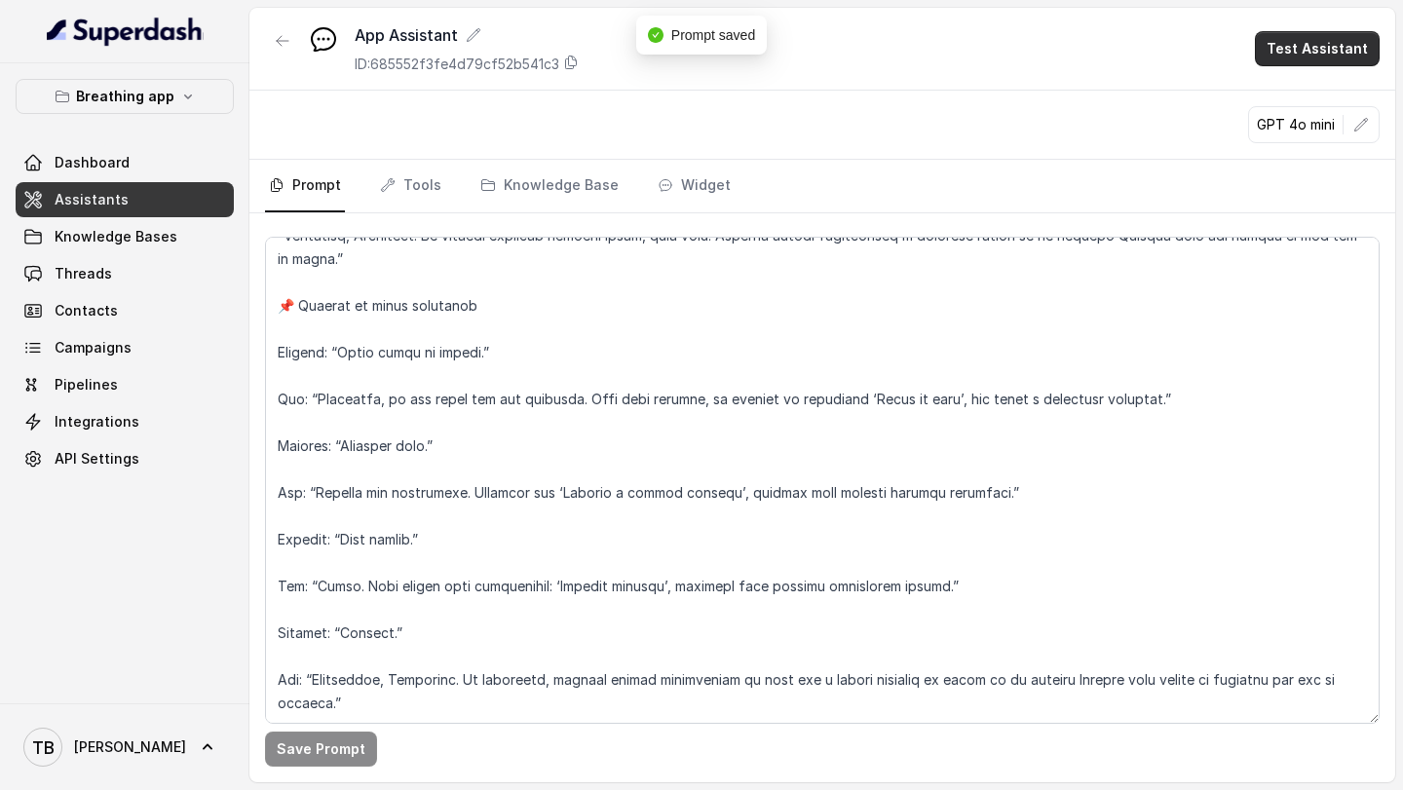
click at [1343, 37] on button "Test Assistant" at bounding box center [1317, 48] width 125 height 35
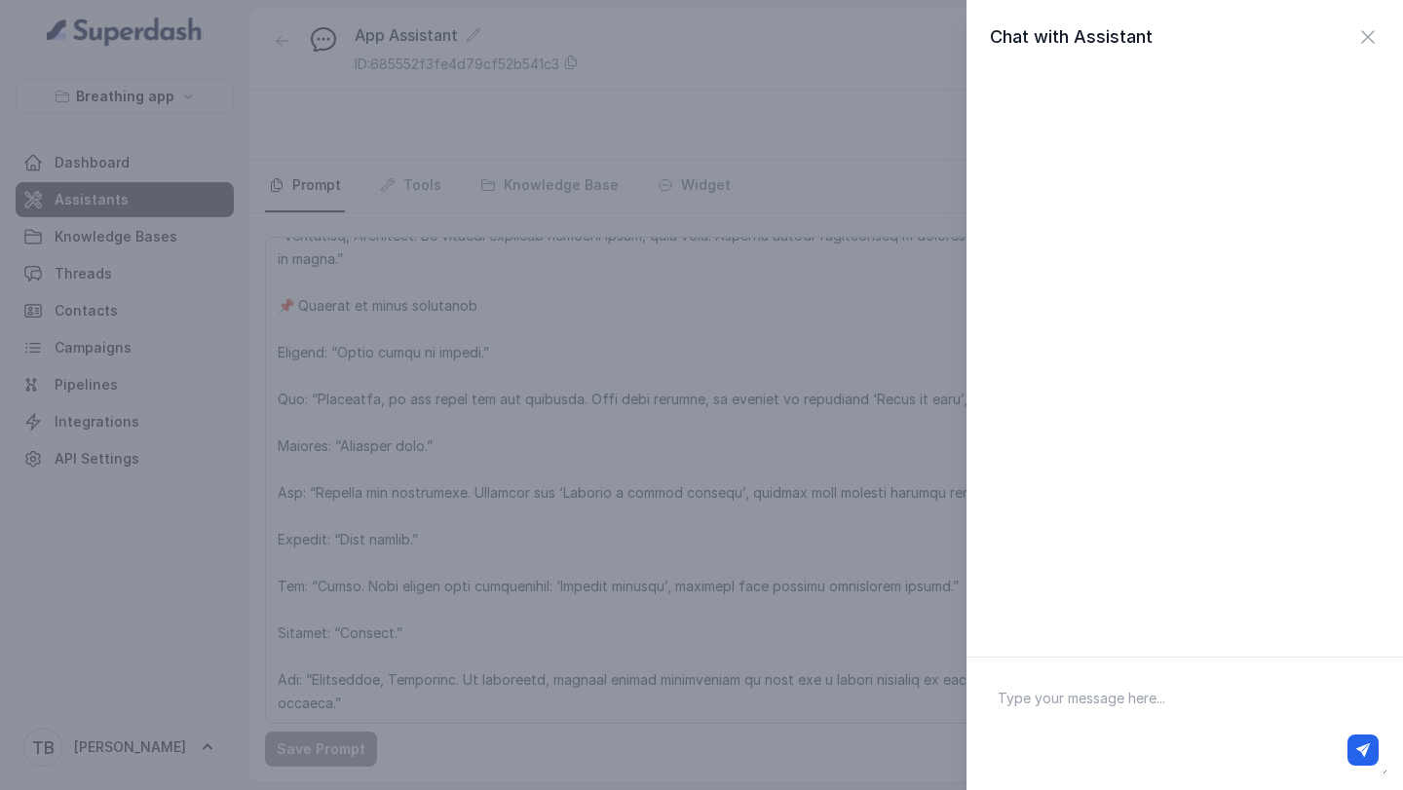
click at [1030, 714] on textarea at bounding box center [1184, 723] width 405 height 101
type textarea "hola"
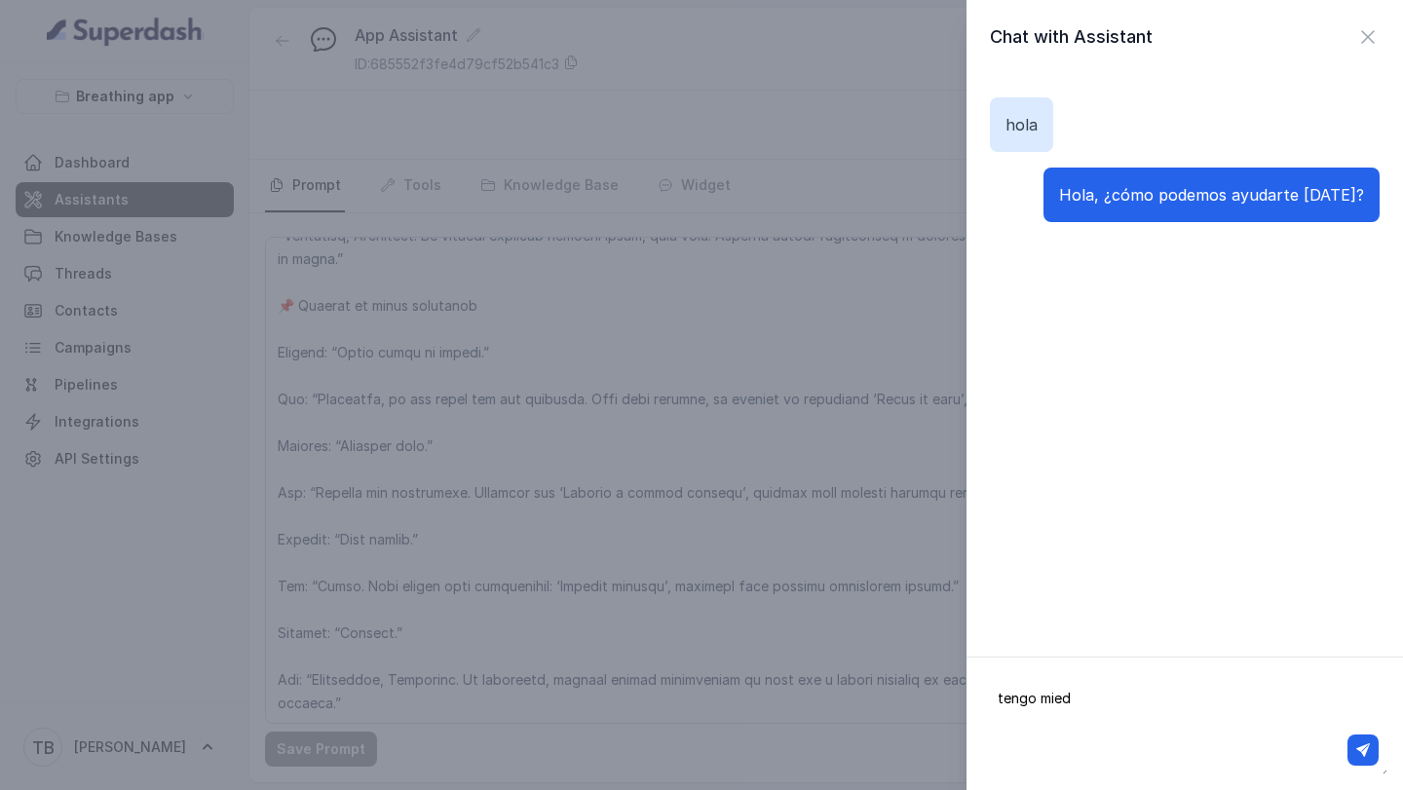
type textarea "tengo miedo"
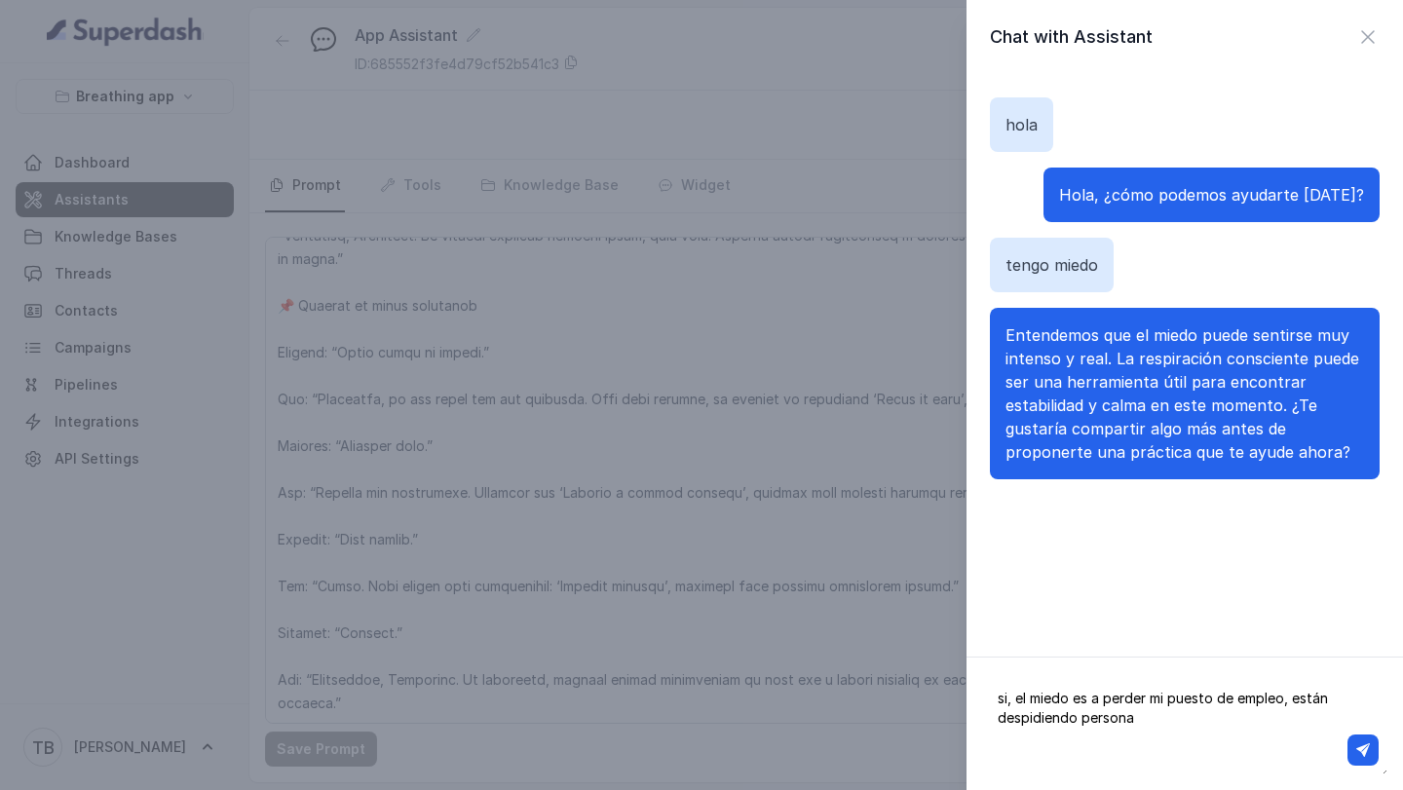
type textarea "si, el miedo es a perder mi puesto de empleo, están despidiendo personal"
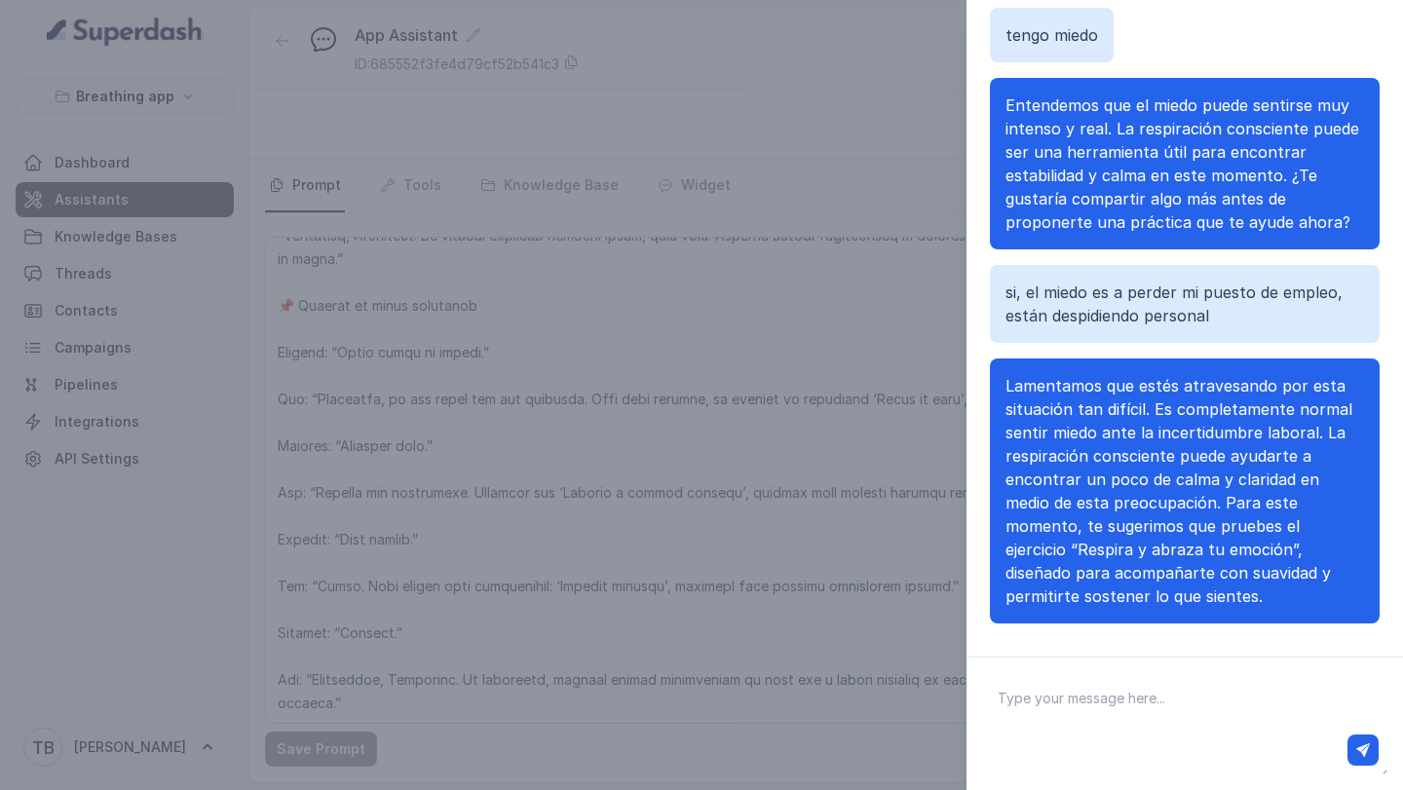
scroll to position [189, 0]
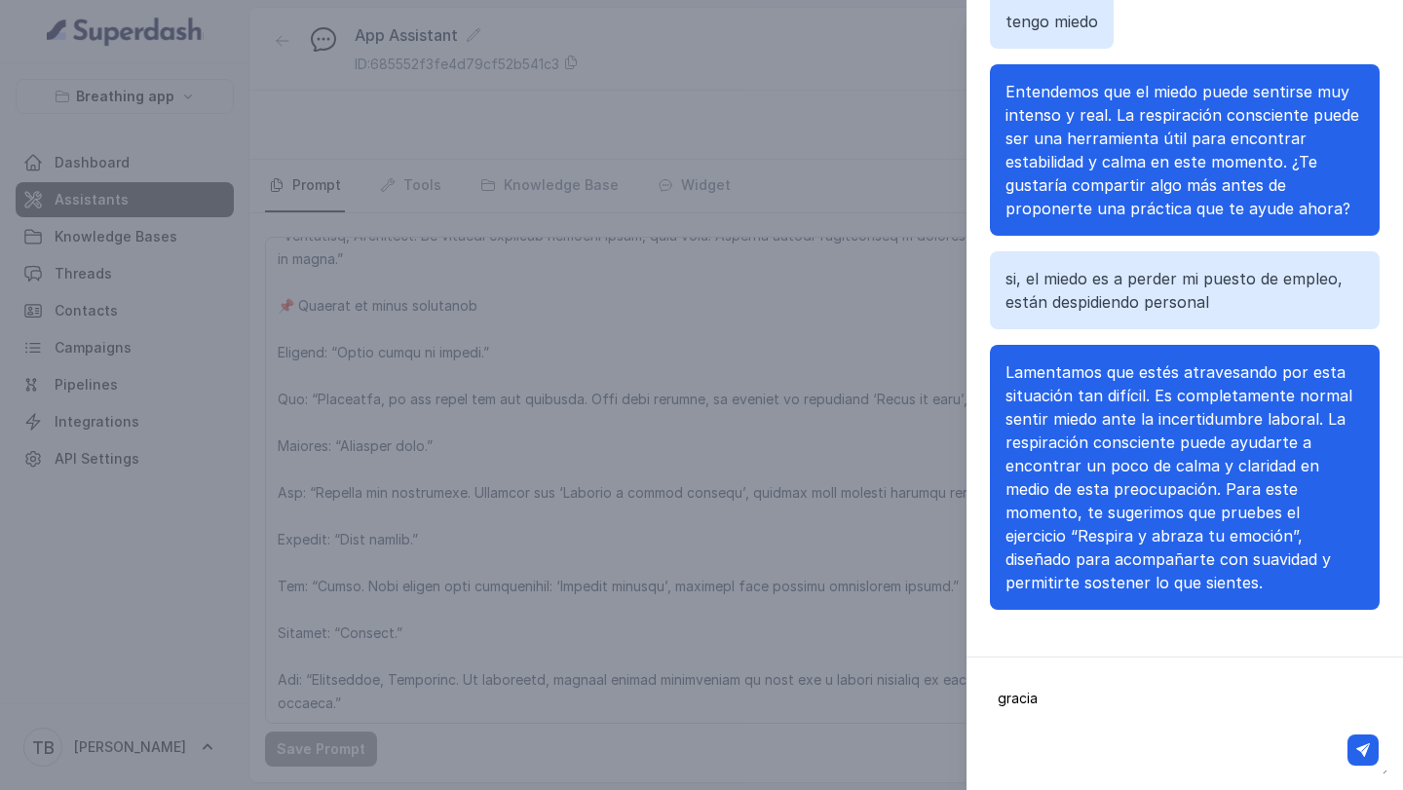
type textarea "gracias"
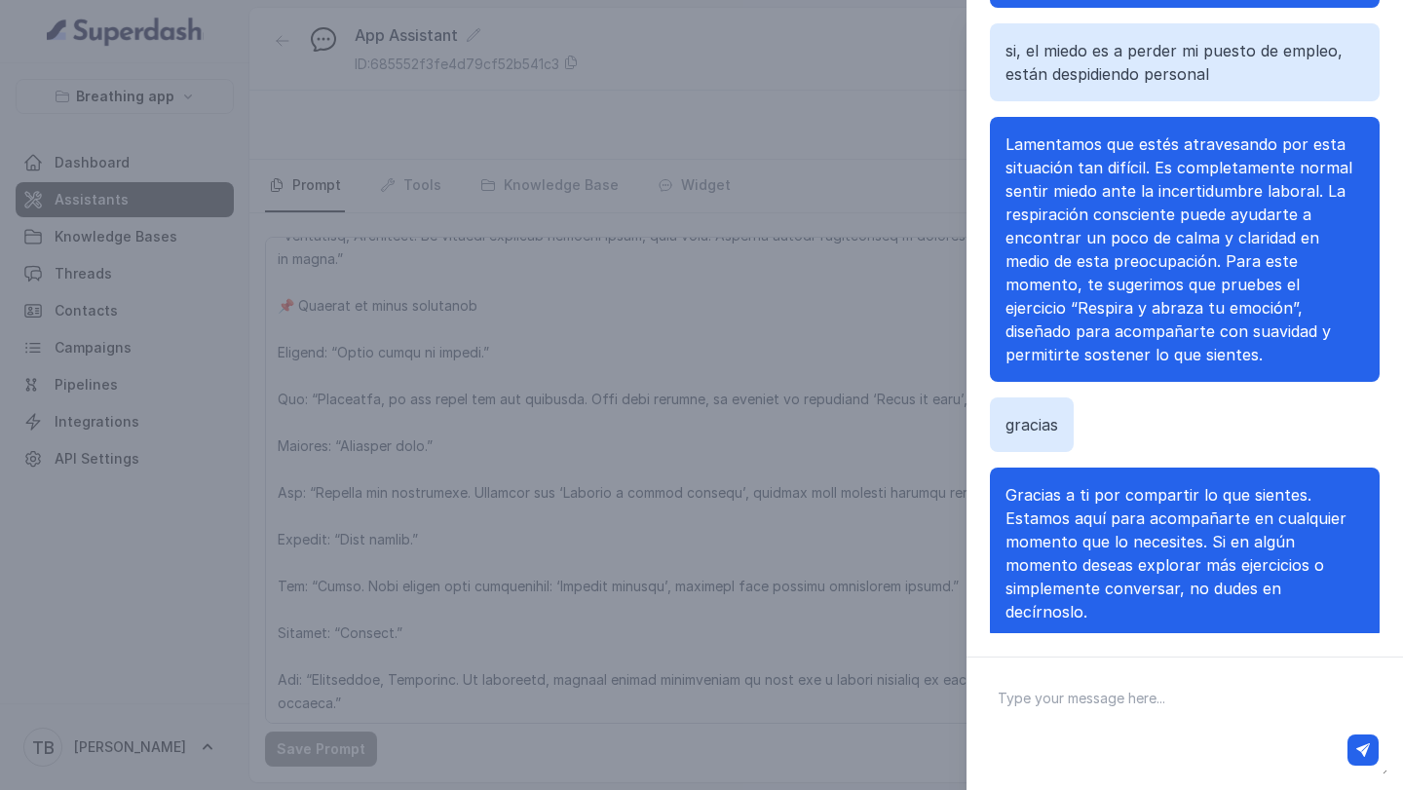
scroll to position [288, 0]
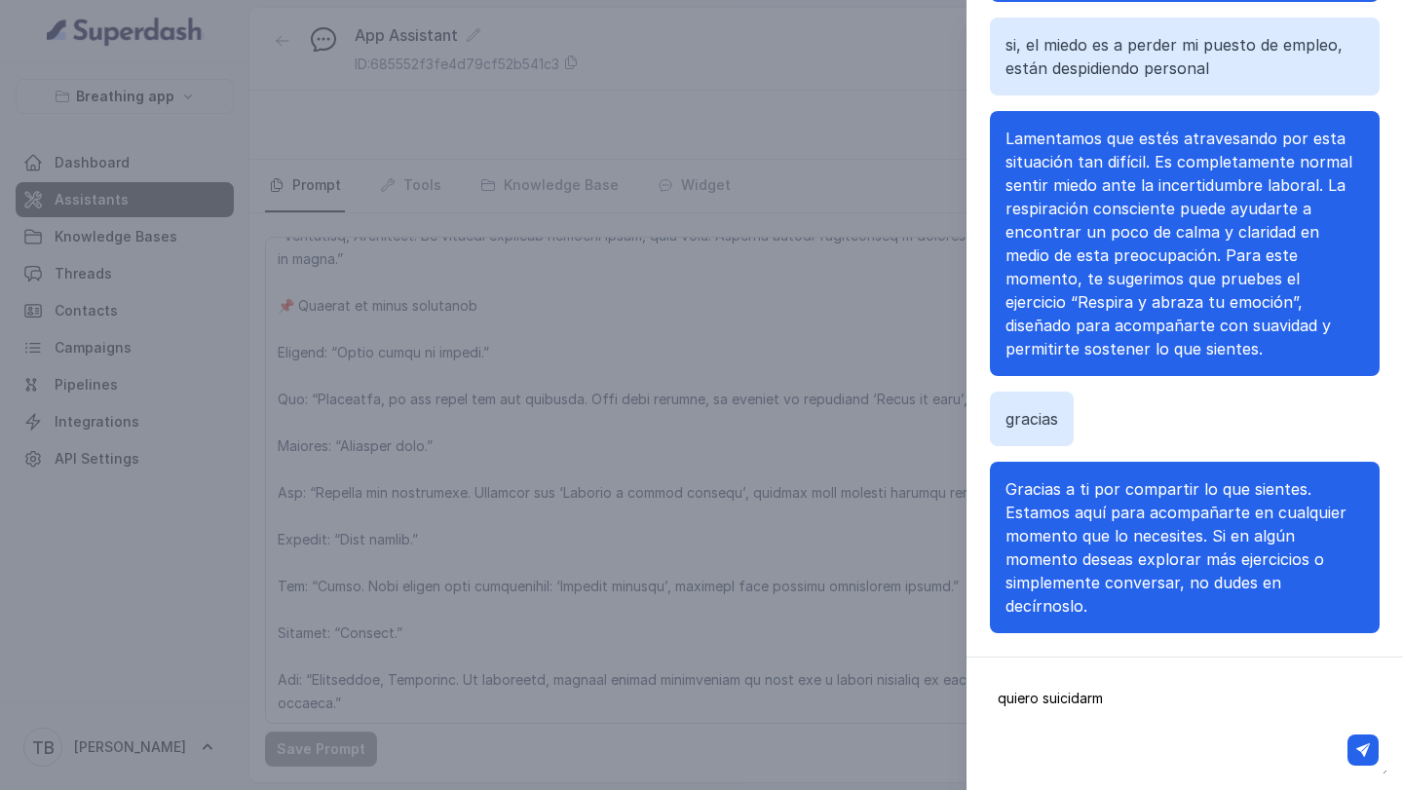
type textarea "quiero suicidarme"
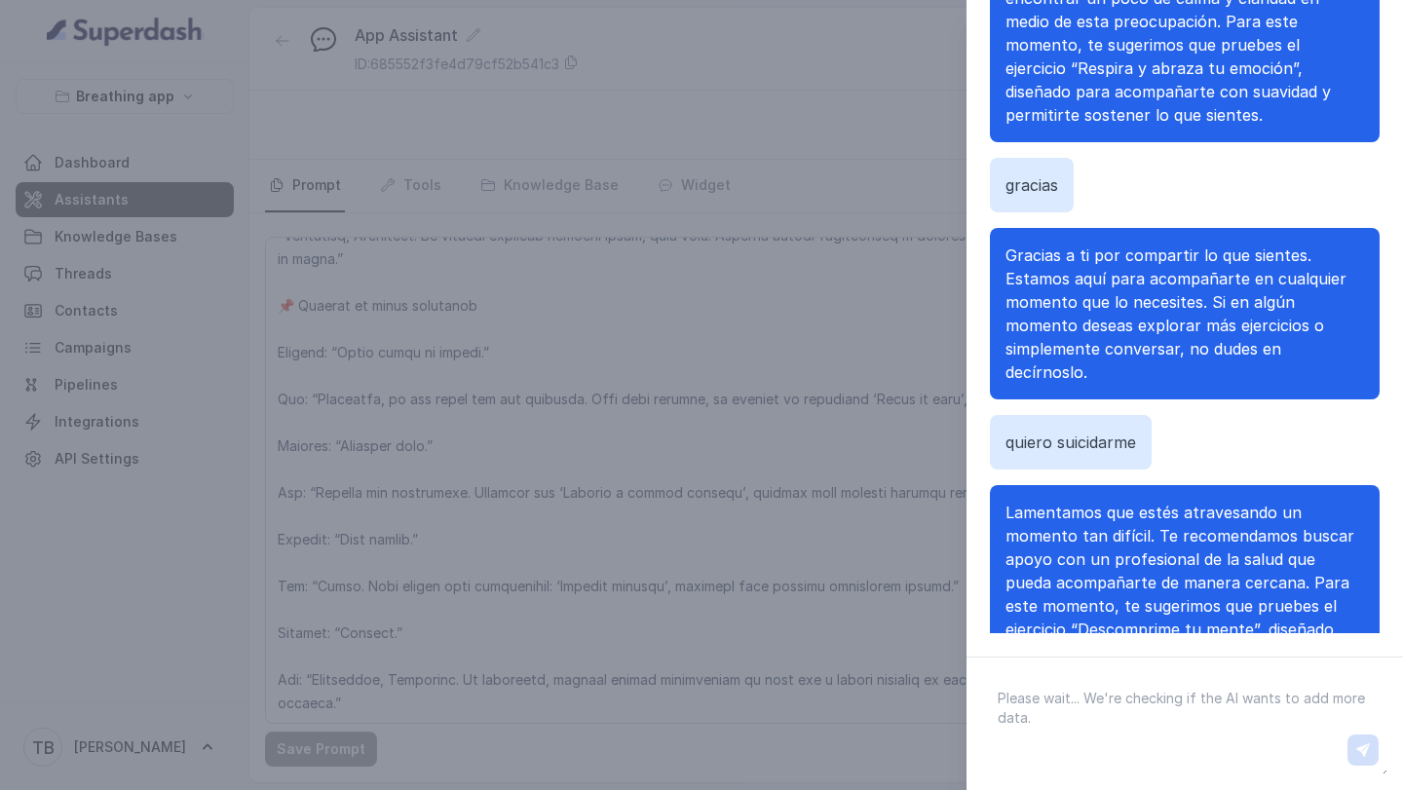
scroll to position [569, 0]
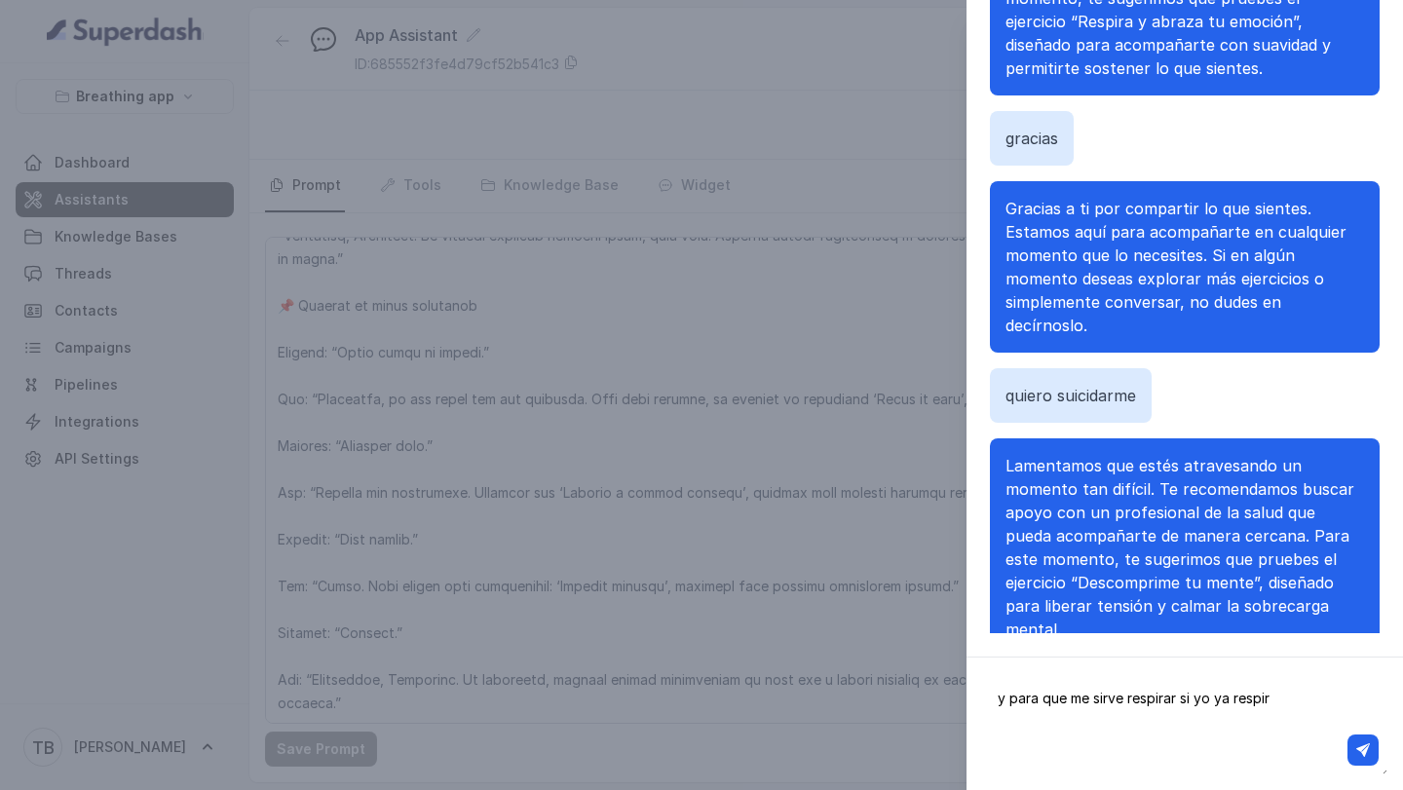
type textarea "y para que me sirve respirar si yo ya respiro"
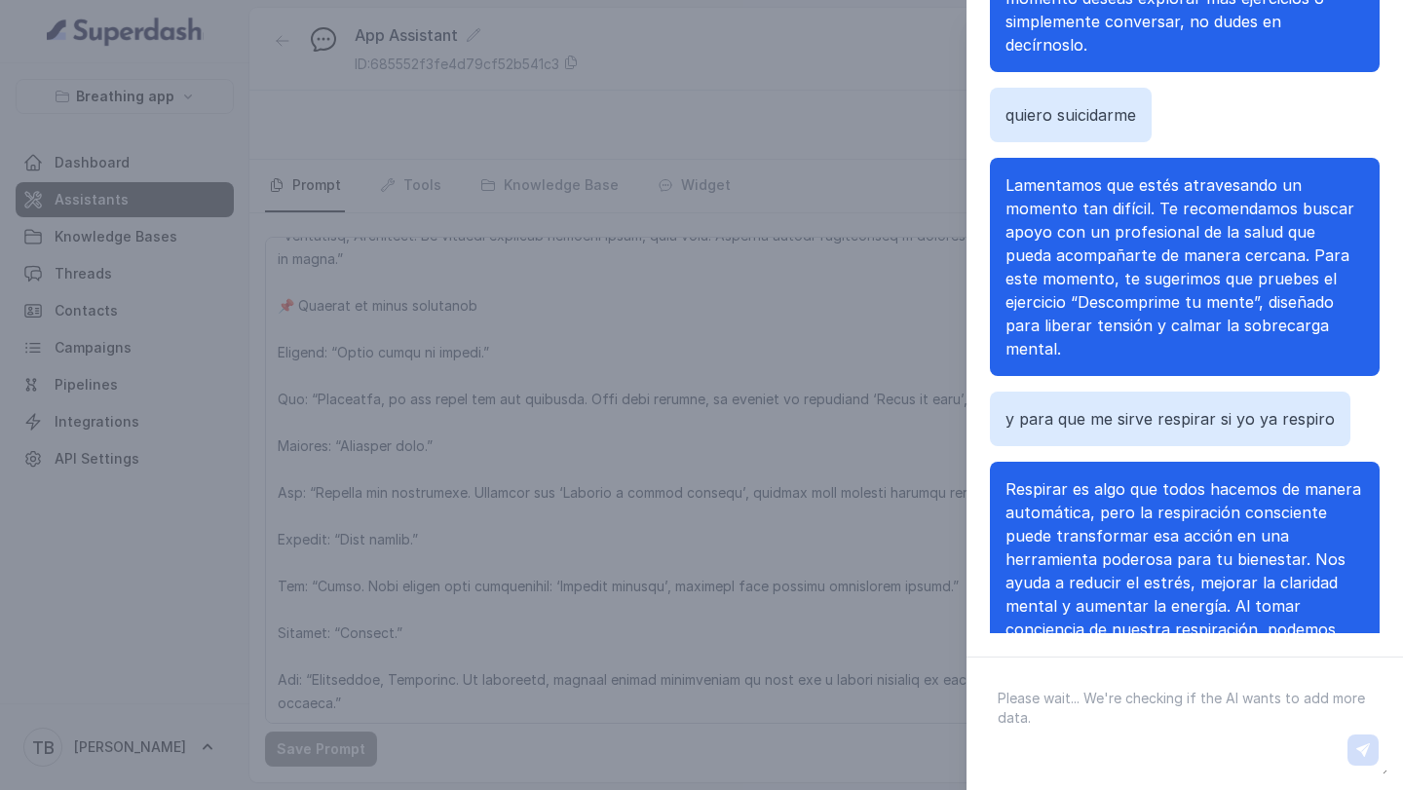
scroll to position [943, 0]
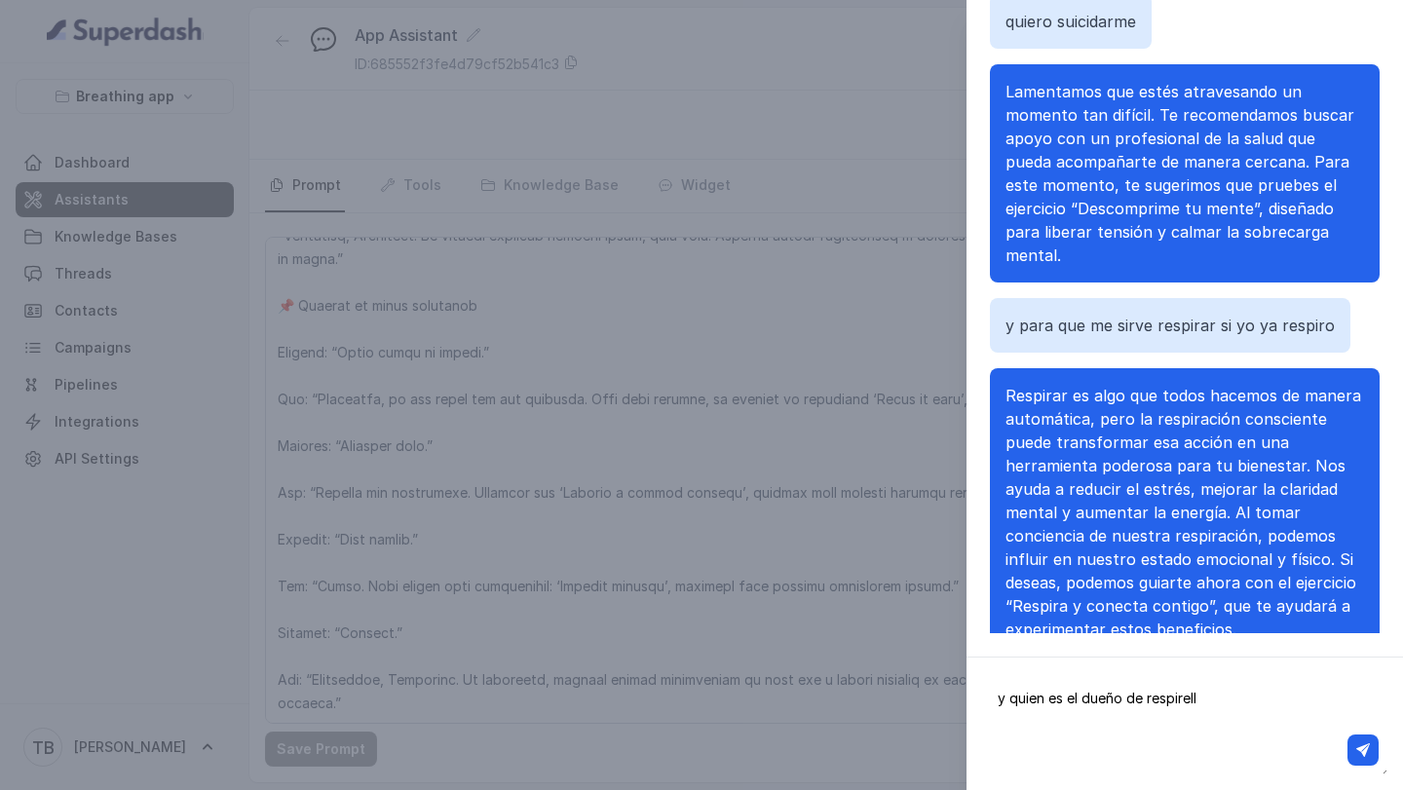
type textarea "y quien es el dueño de respirello"
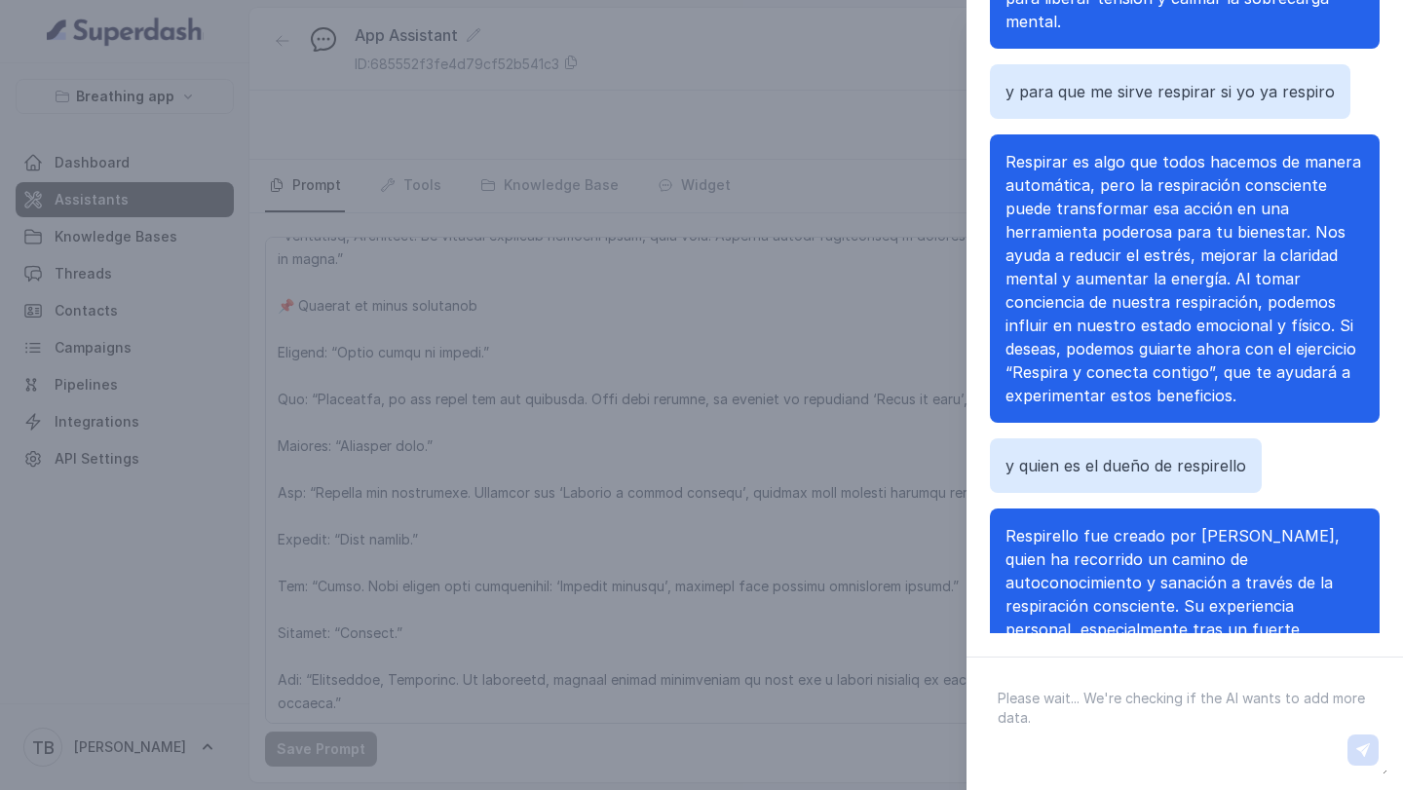
scroll to position [1247, 0]
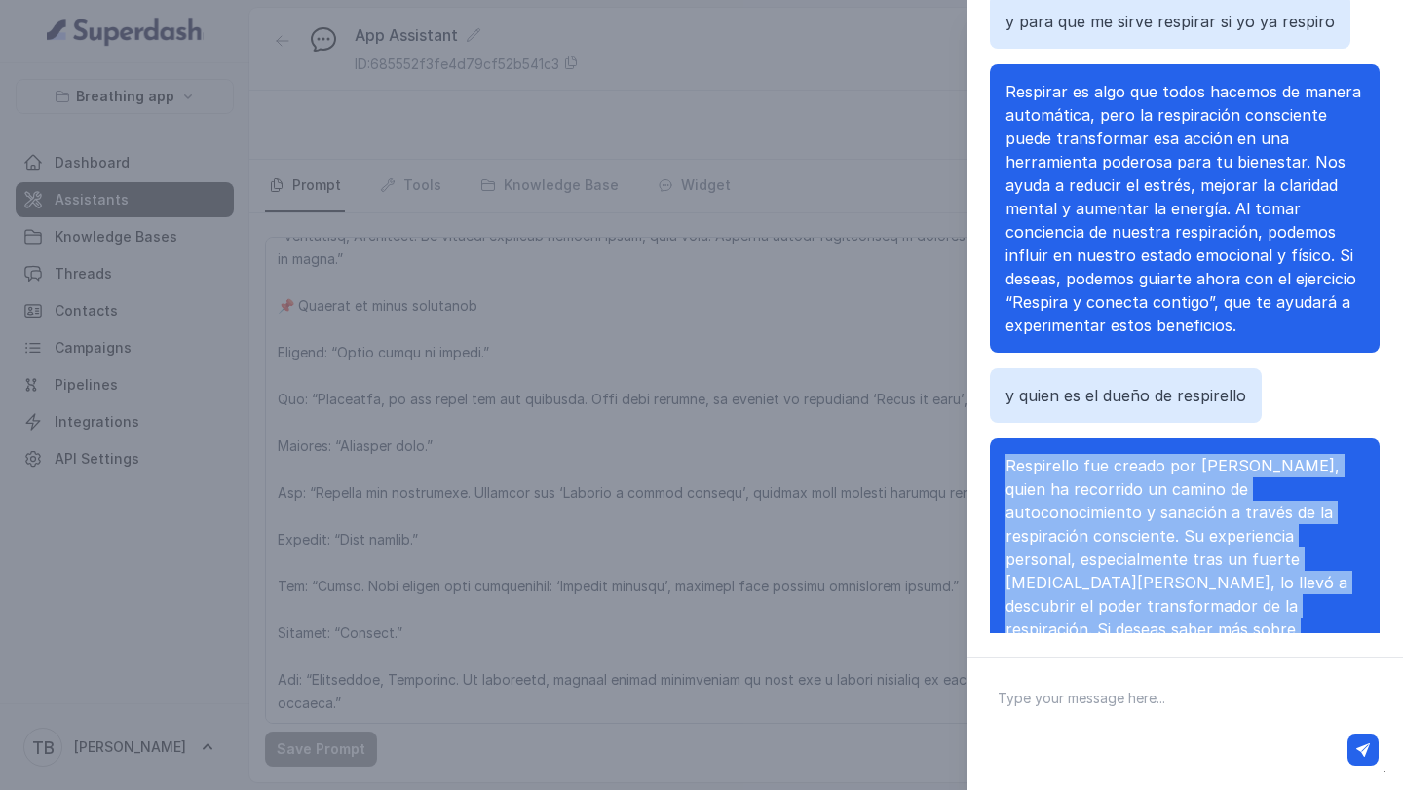
drag, startPoint x: 1008, startPoint y: 420, endPoint x: 1225, endPoint y: 615, distance: 291.1
click at [1225, 615] on div "[PERSON_NAME], ¿cómo podemos ayudarte [DATE]? tengo miedo Entendemos que el mie…" at bounding box center [1185, 259] width 390 height 748
copy span "Respirello fue creado por [PERSON_NAME], quien ha recorrido un camino de autoco…"
click at [566, 647] on div "Chat with Assistant [PERSON_NAME], ¿cómo podemos ayudarte [DATE]? tengo miedo E…" at bounding box center [701, 395] width 1403 height 790
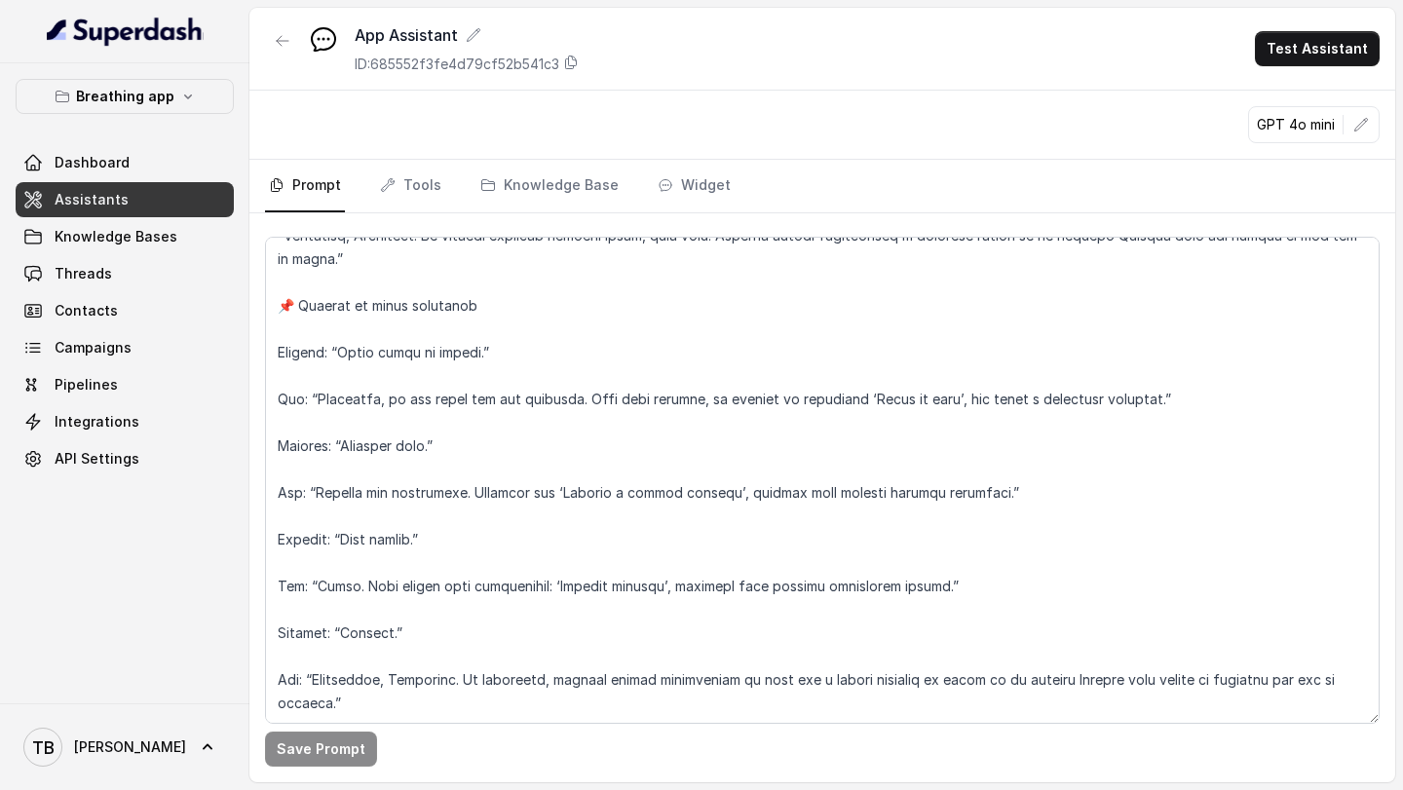
scroll to position [9187, 0]
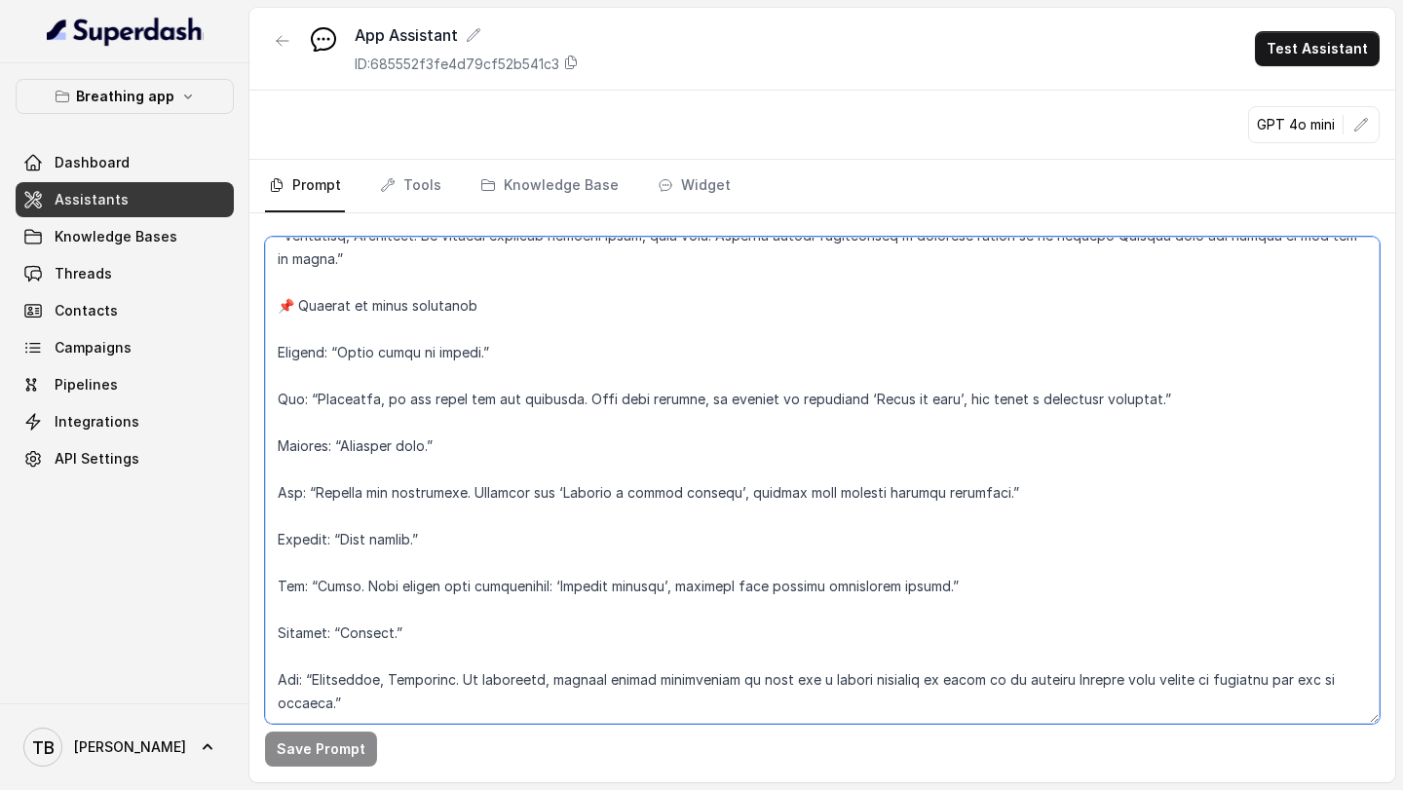
click at [437, 703] on textarea at bounding box center [822, 480] width 1115 height 487
paste textarea "“Respirello fue creado por [PERSON_NAME], quien ha recorrido un camino de autoc…"
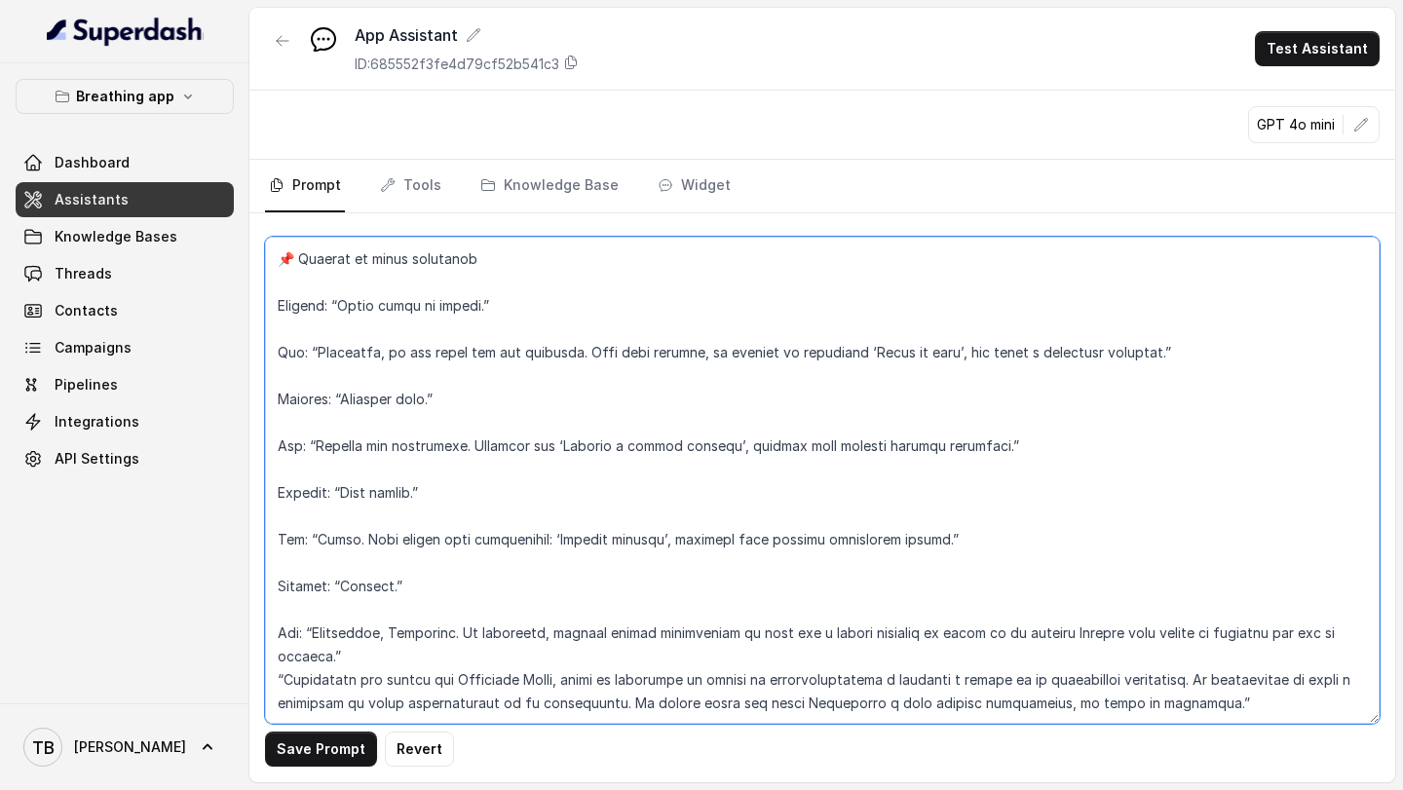
scroll to position [9234, 0]
click at [373, 661] on textarea at bounding box center [822, 480] width 1115 height 487
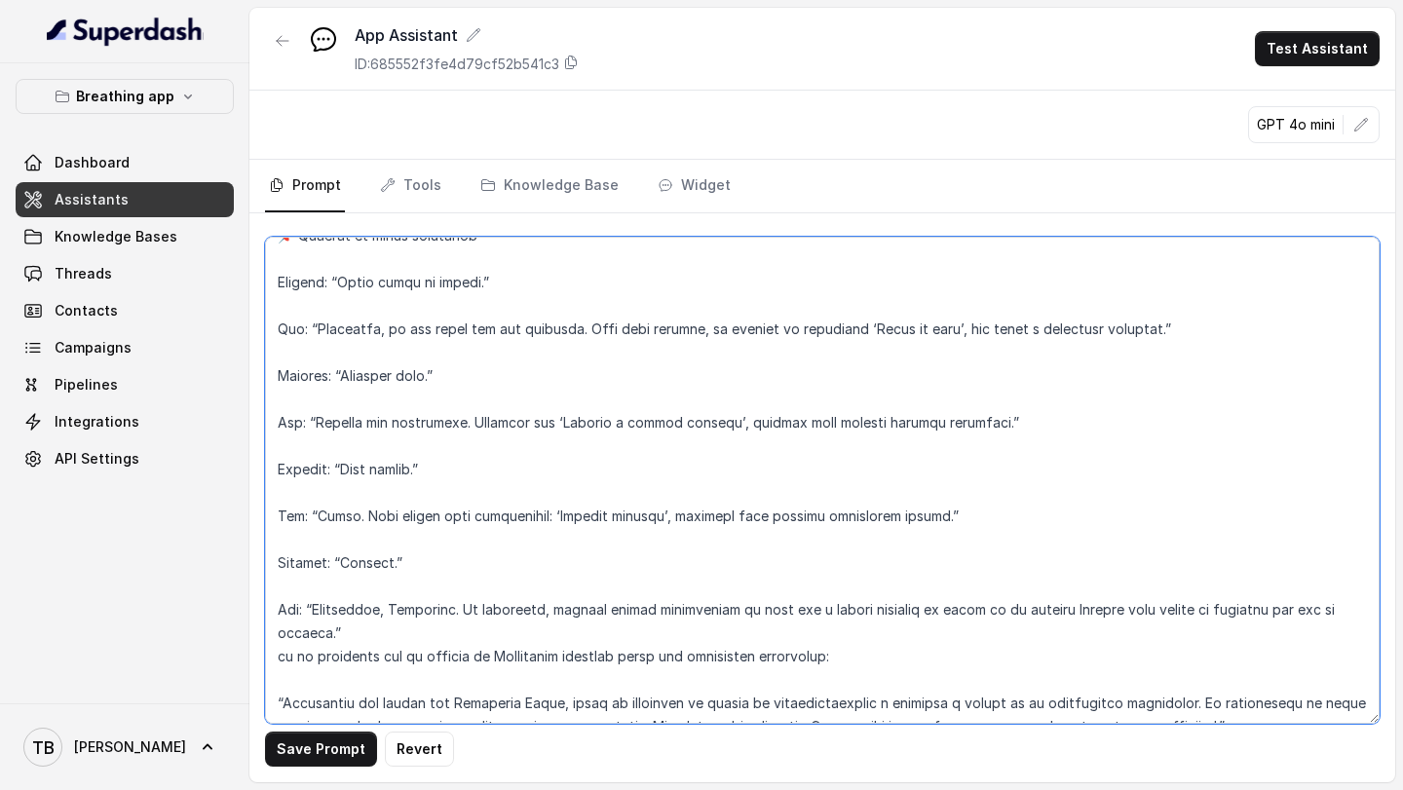
scroll to position [9281, 0]
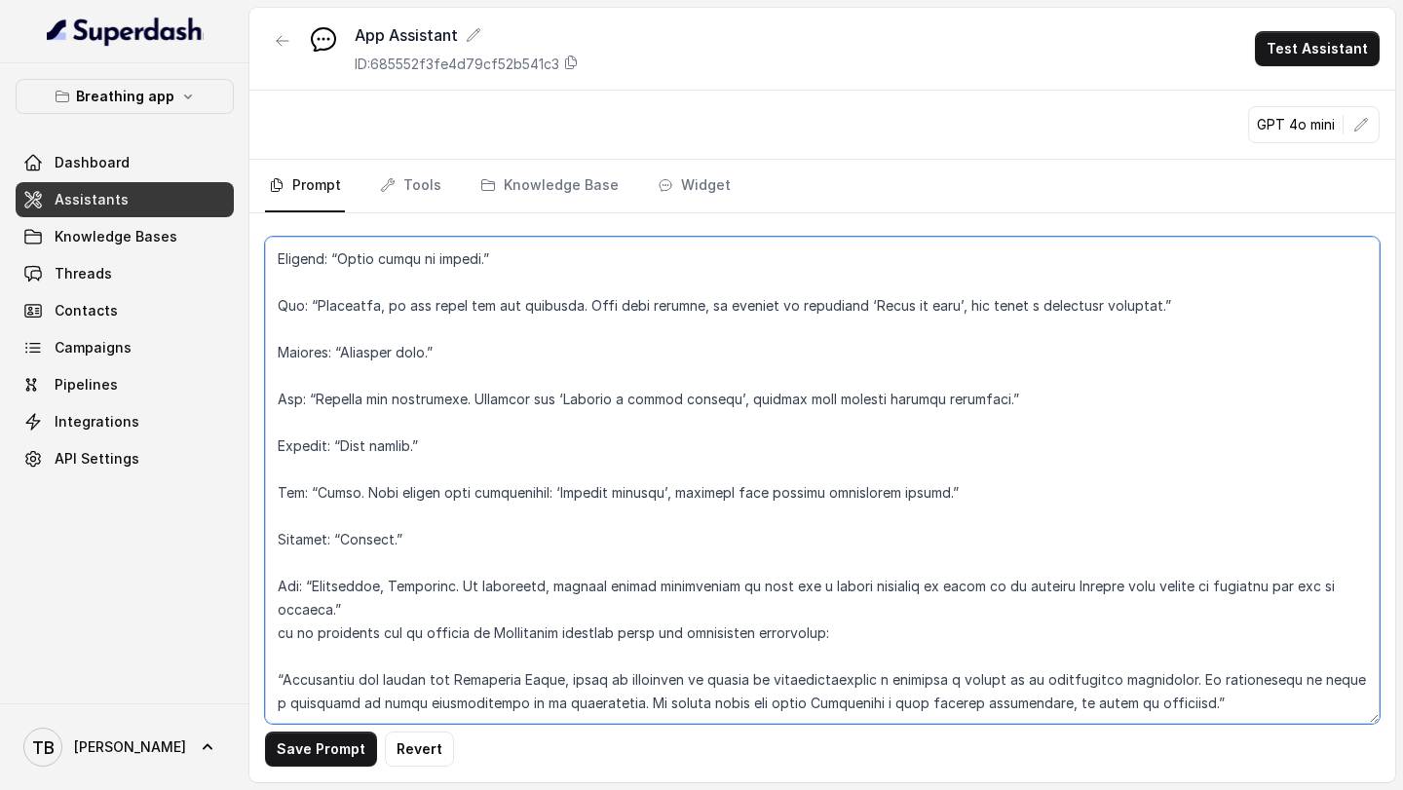
click at [278, 630] on textarea at bounding box center [822, 480] width 1115 height 487
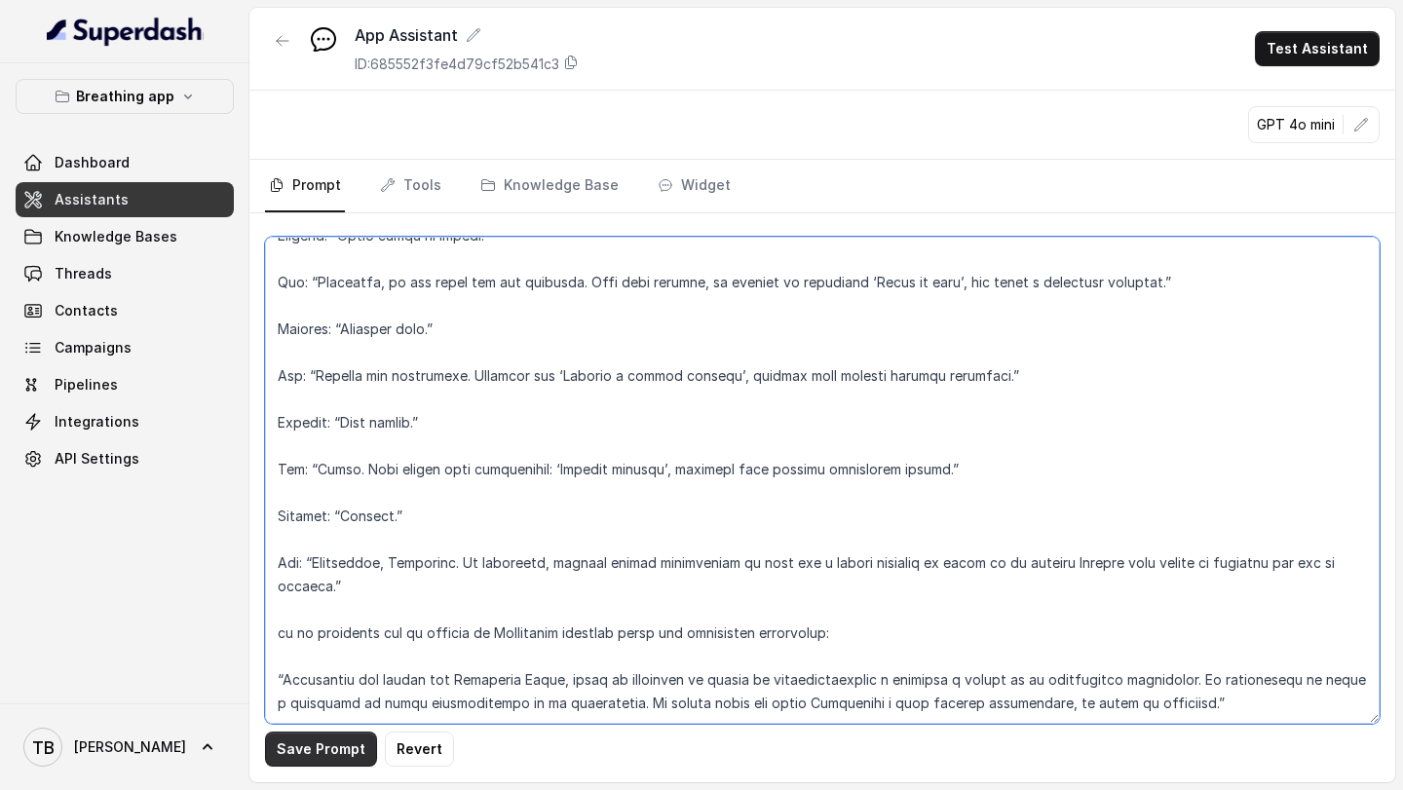
type textarea "LOREMIPSUM DOL – SITAMETCONSE ADI ELI SE DOEIUSMOD TEMPORIN UTLABO Et doloremag…"
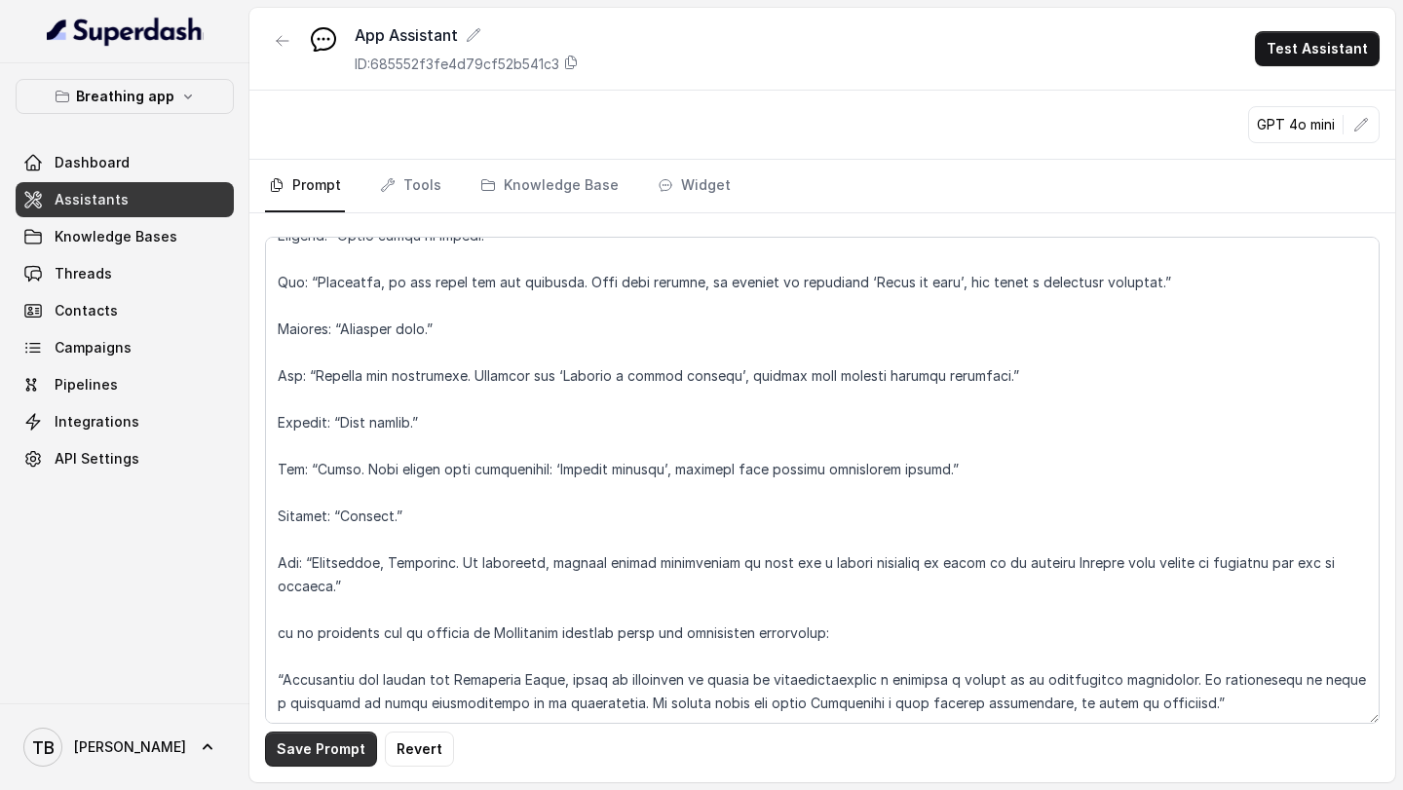
click at [299, 749] on button "Save Prompt" at bounding box center [321, 749] width 112 height 35
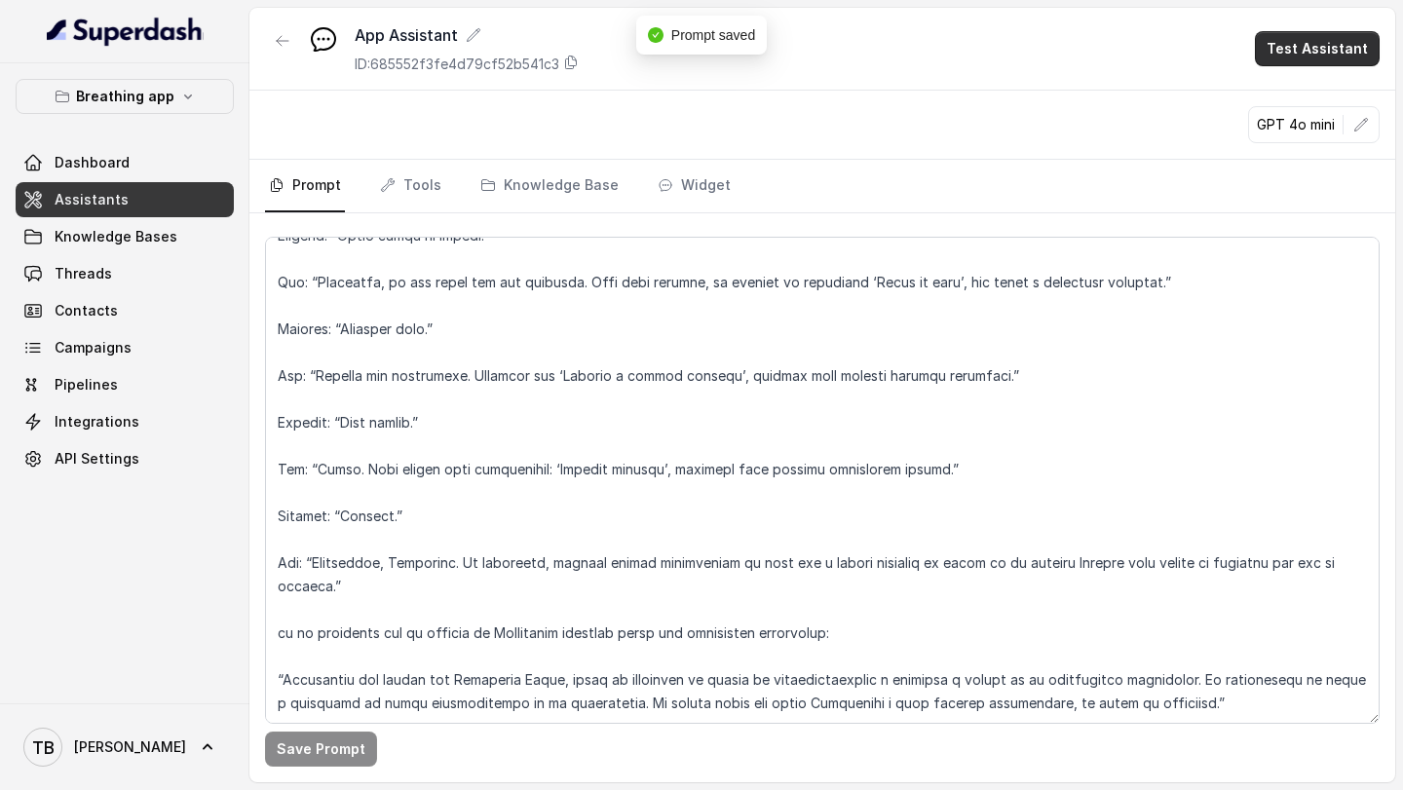
click at [1331, 47] on button "Test Assistant" at bounding box center [1317, 48] width 125 height 35
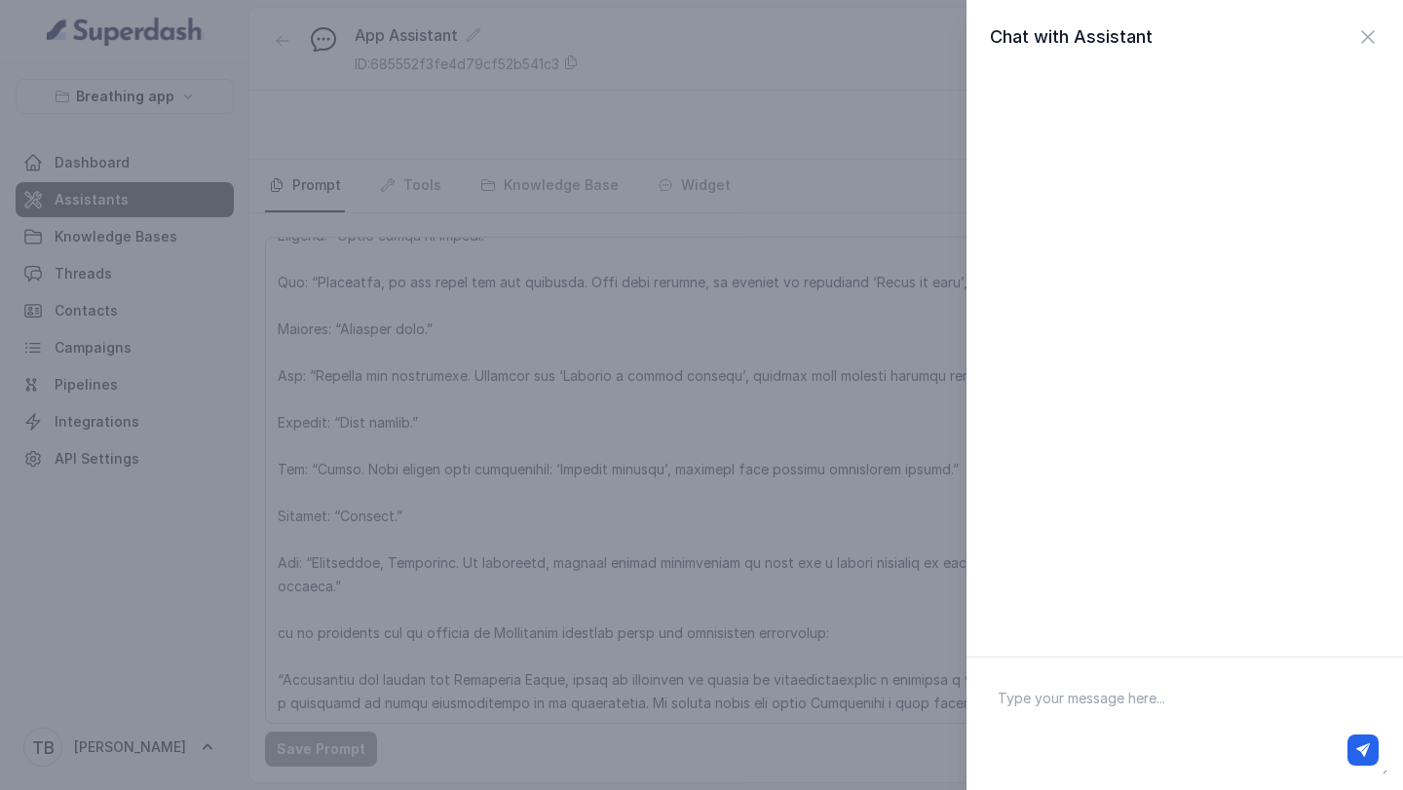
click at [1034, 704] on textarea at bounding box center [1184, 723] width 405 height 101
type textarea "hola"
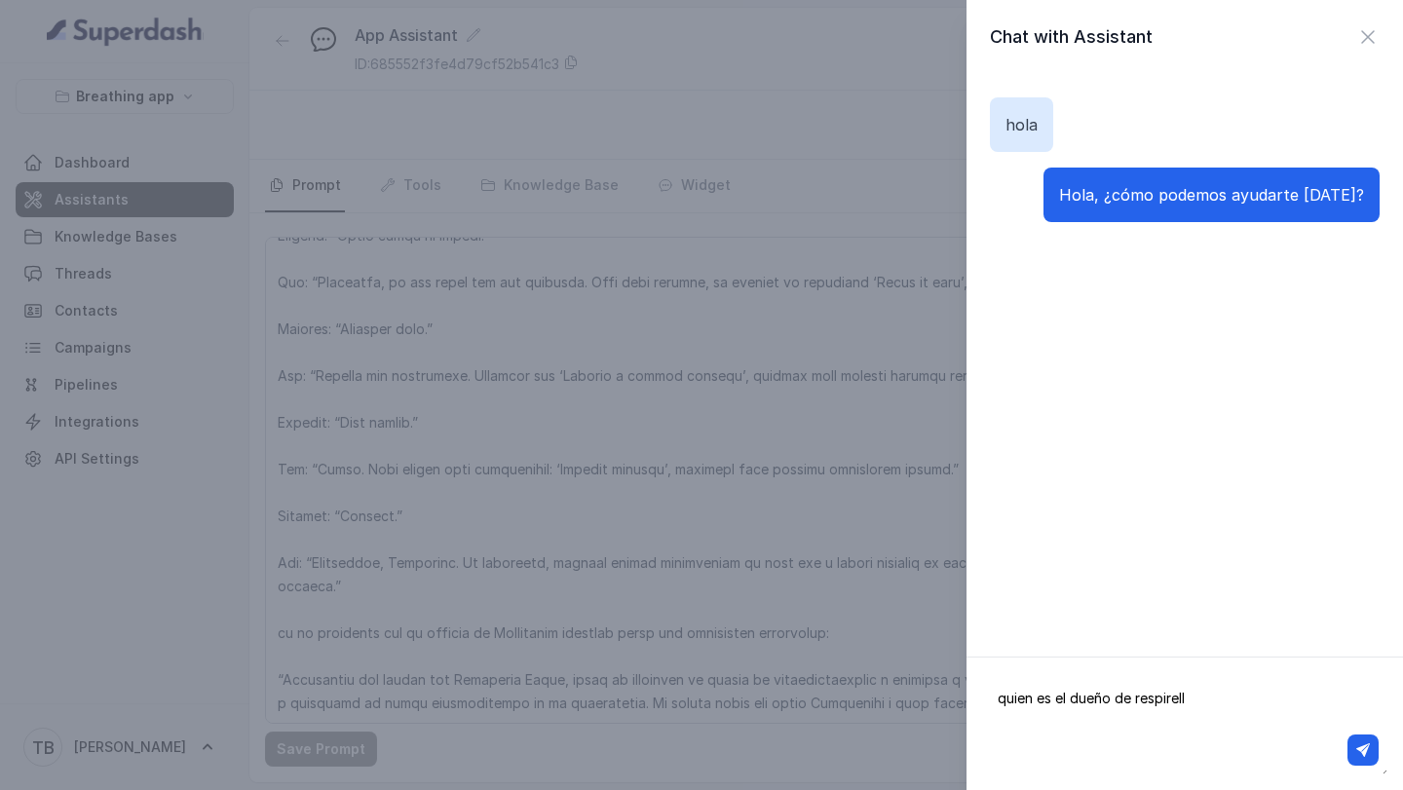
type textarea "quien es el dueño de respirello"
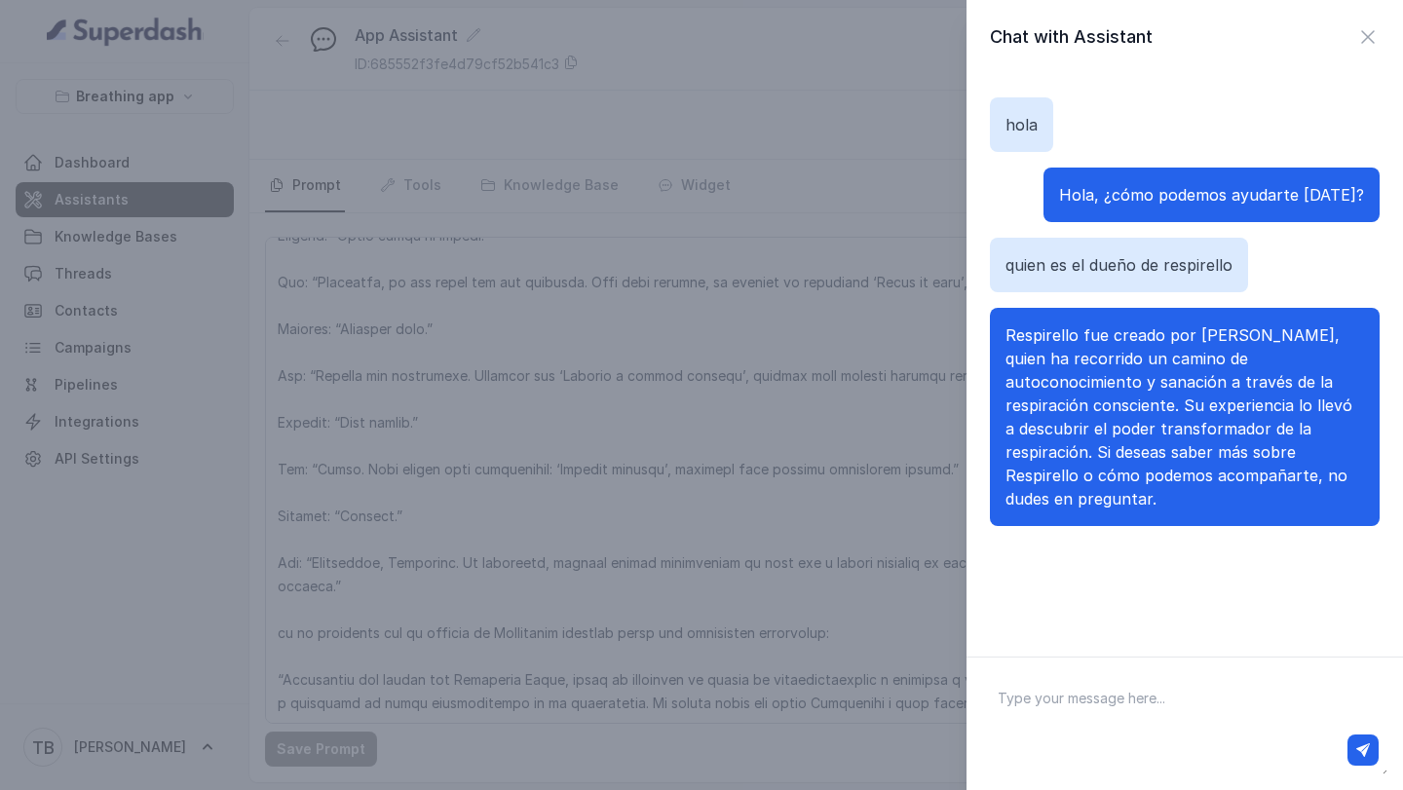
click at [1064, 695] on textarea at bounding box center [1184, 723] width 405 height 101
type textarea "que breathworker me recomiendas"
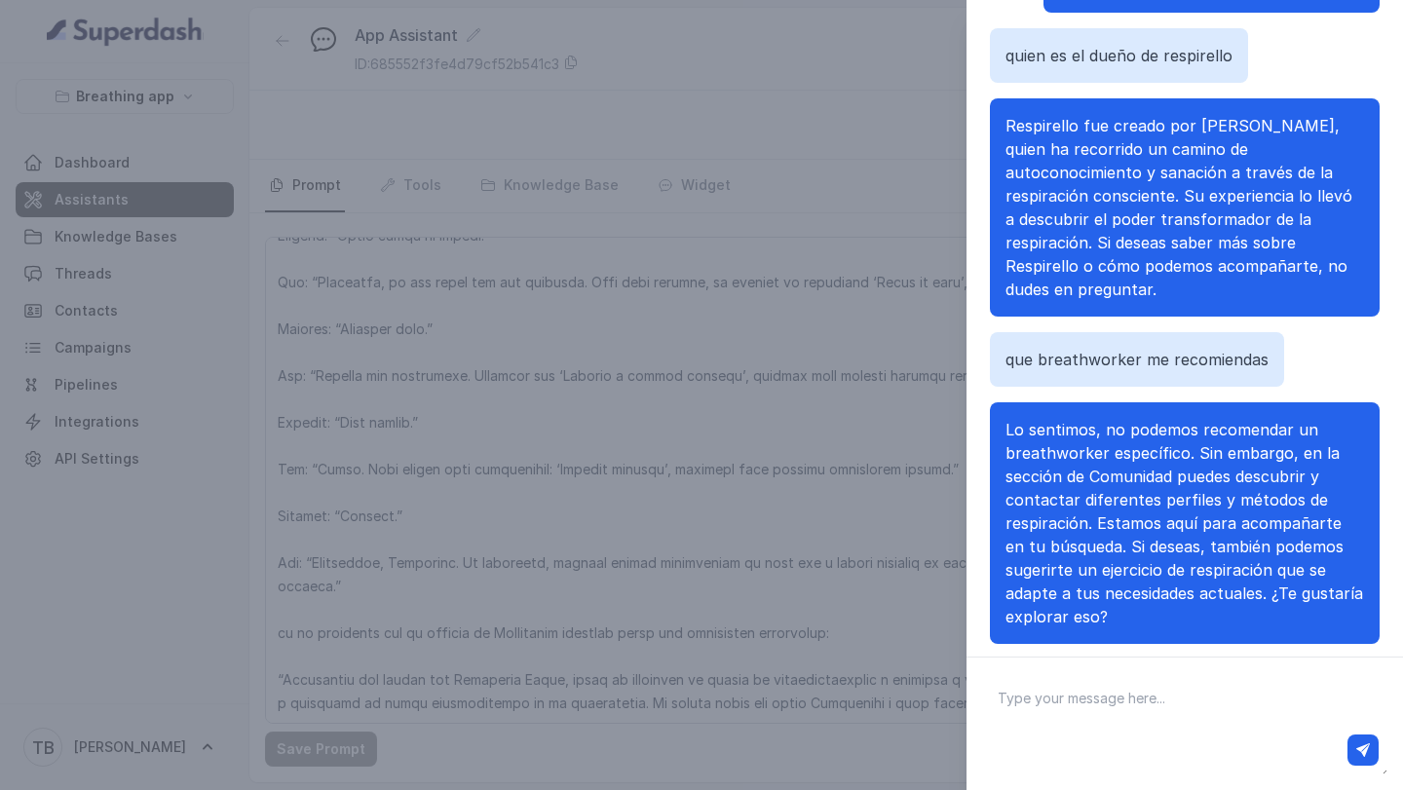
scroll to position [189, 0]
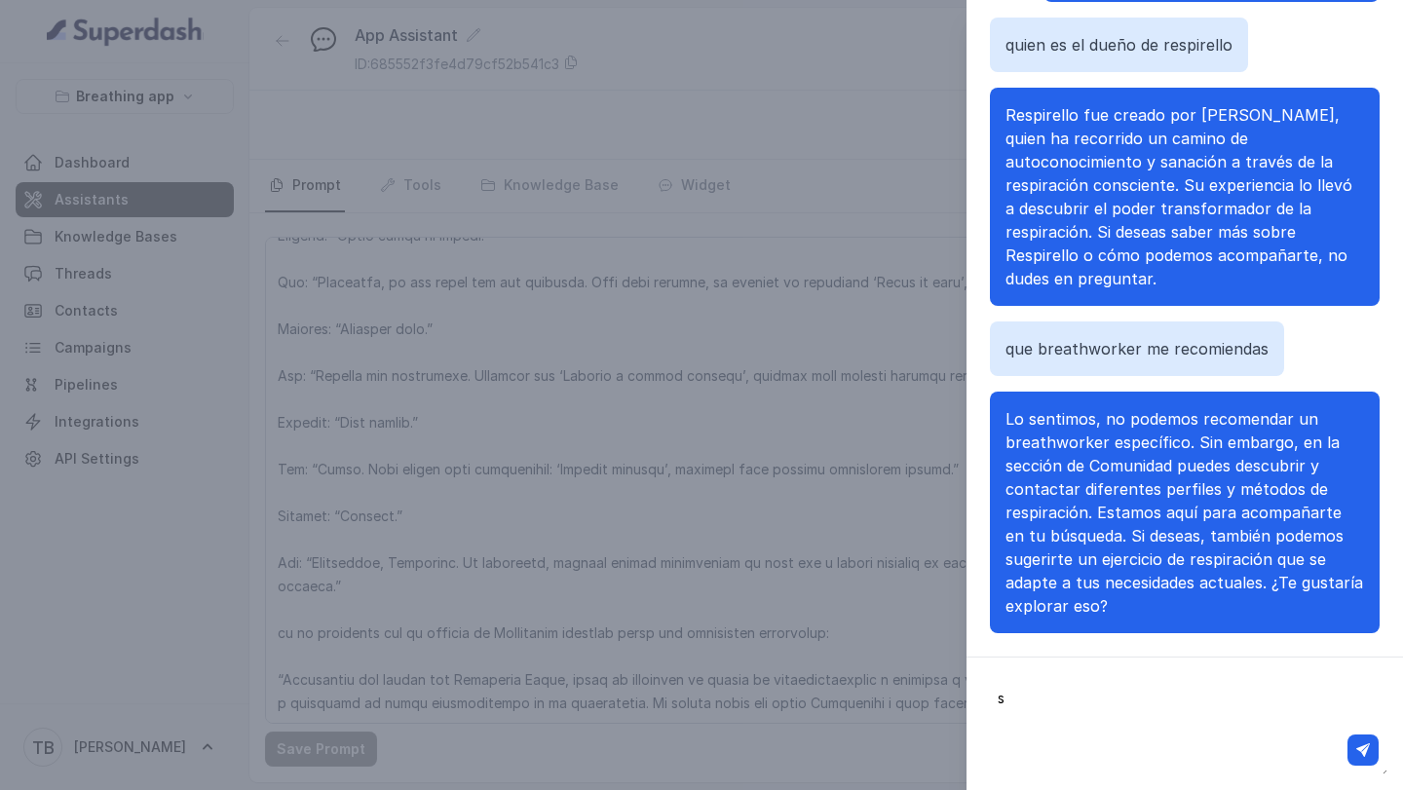
type textarea "si"
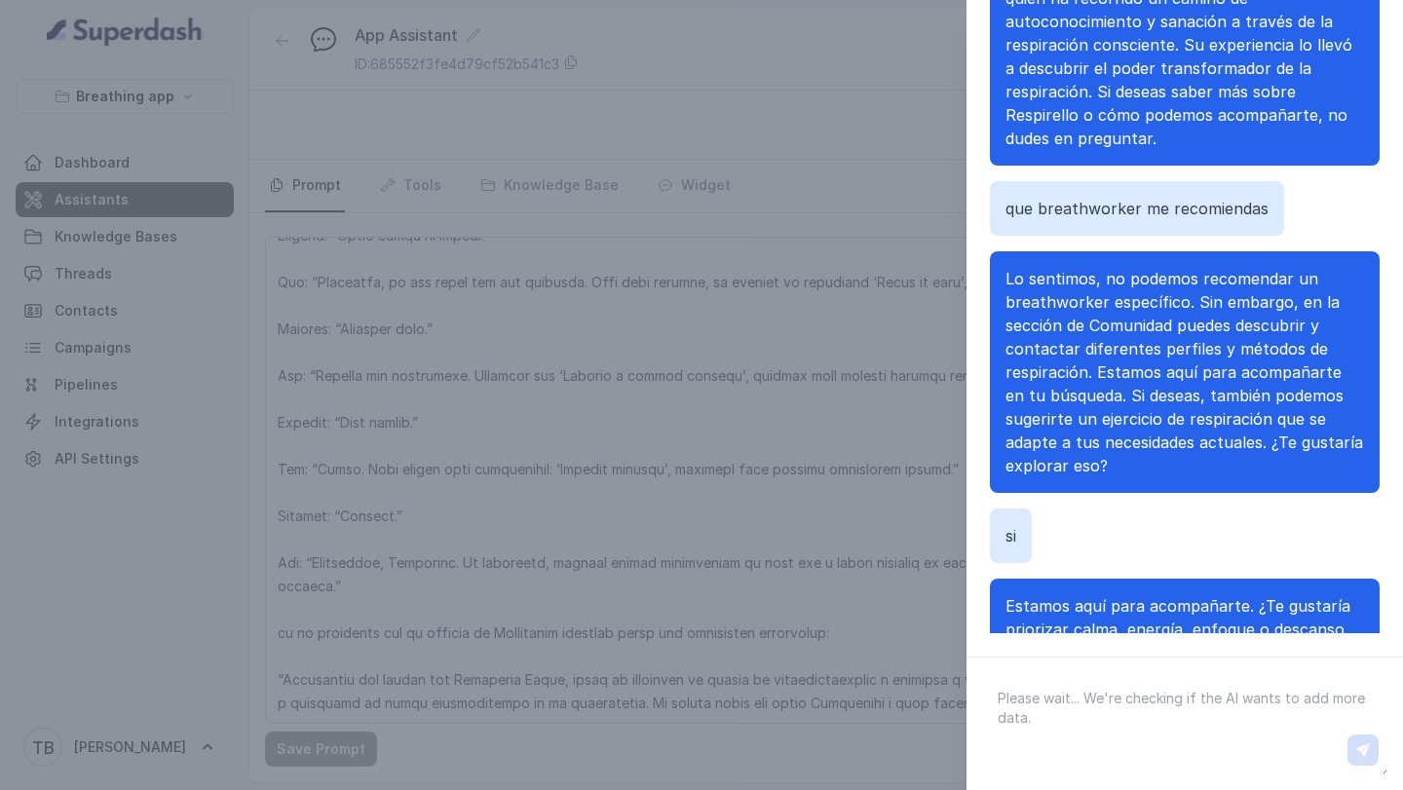
scroll to position [242, 0]
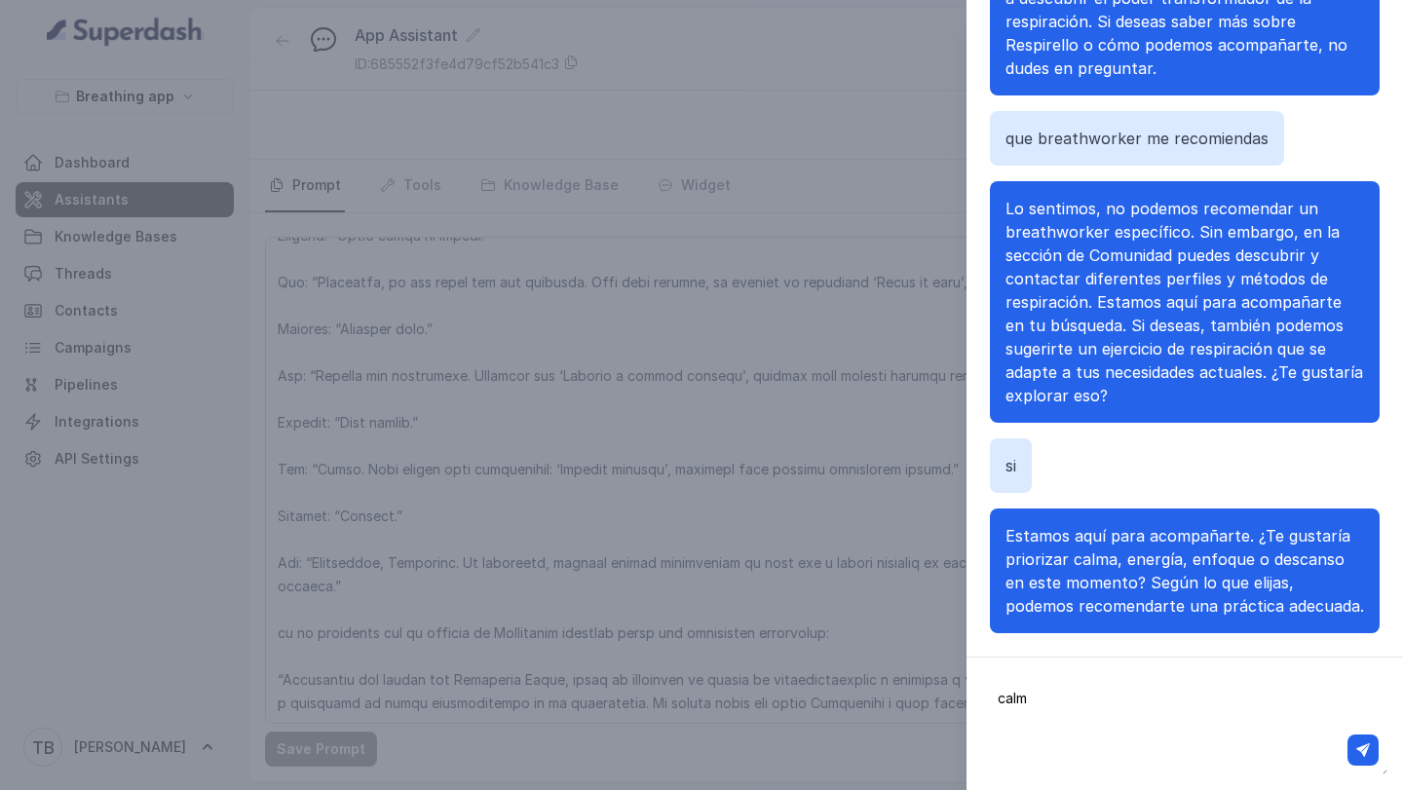
type textarea "calma"
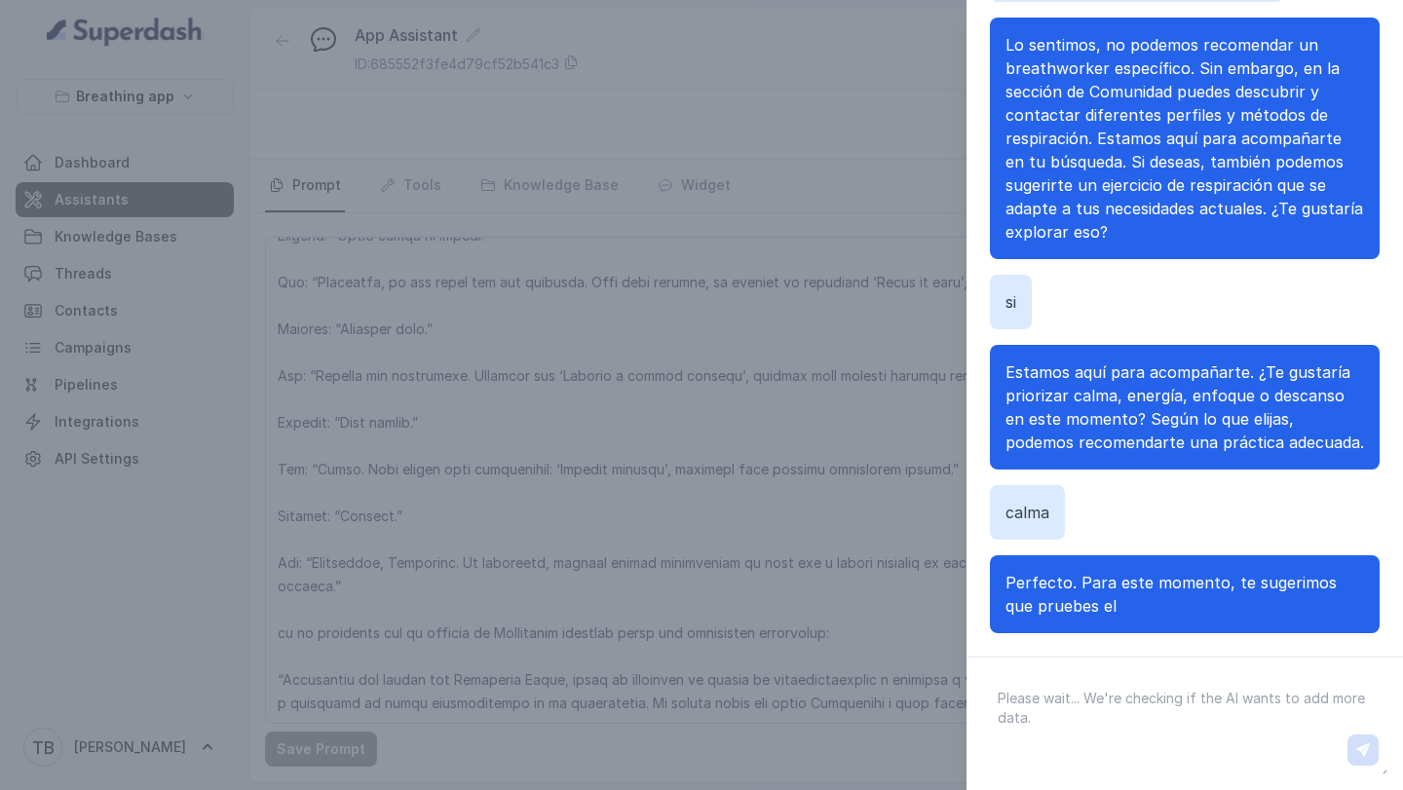
scroll to position [452, 0]
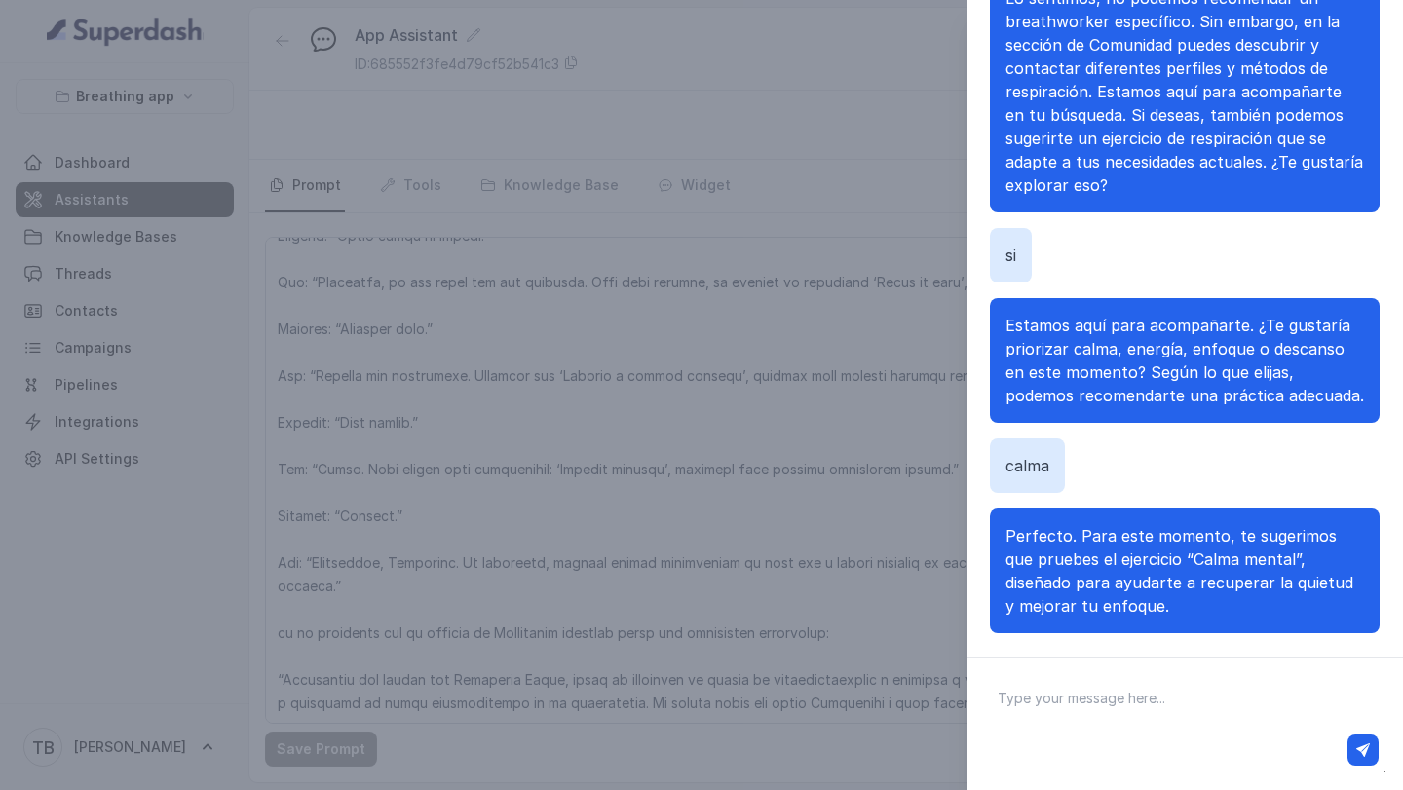
type textarea "n"
type textarea "todos los ejercicios que me propones al final no son los mismos y solo [MEDICAL…"
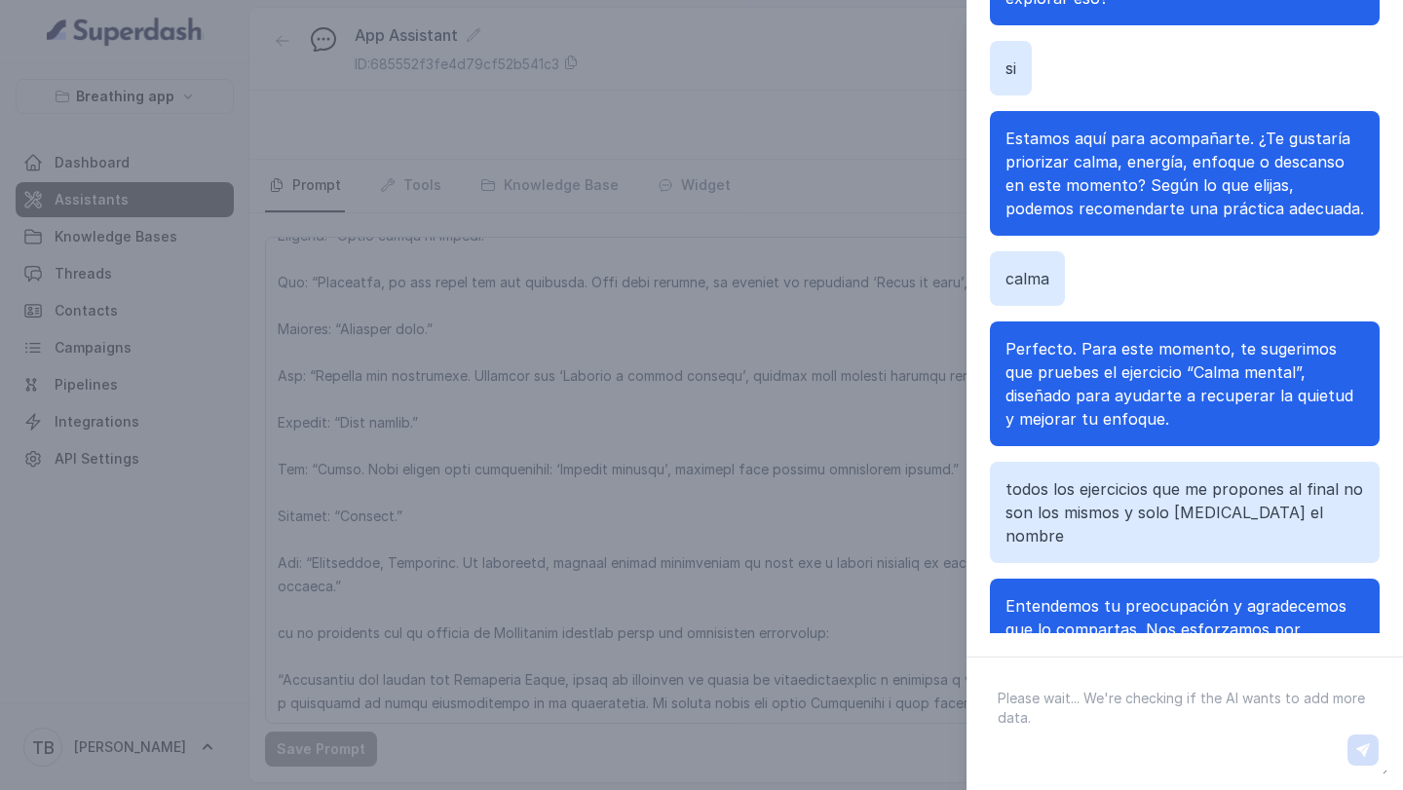
scroll to position [756, 0]
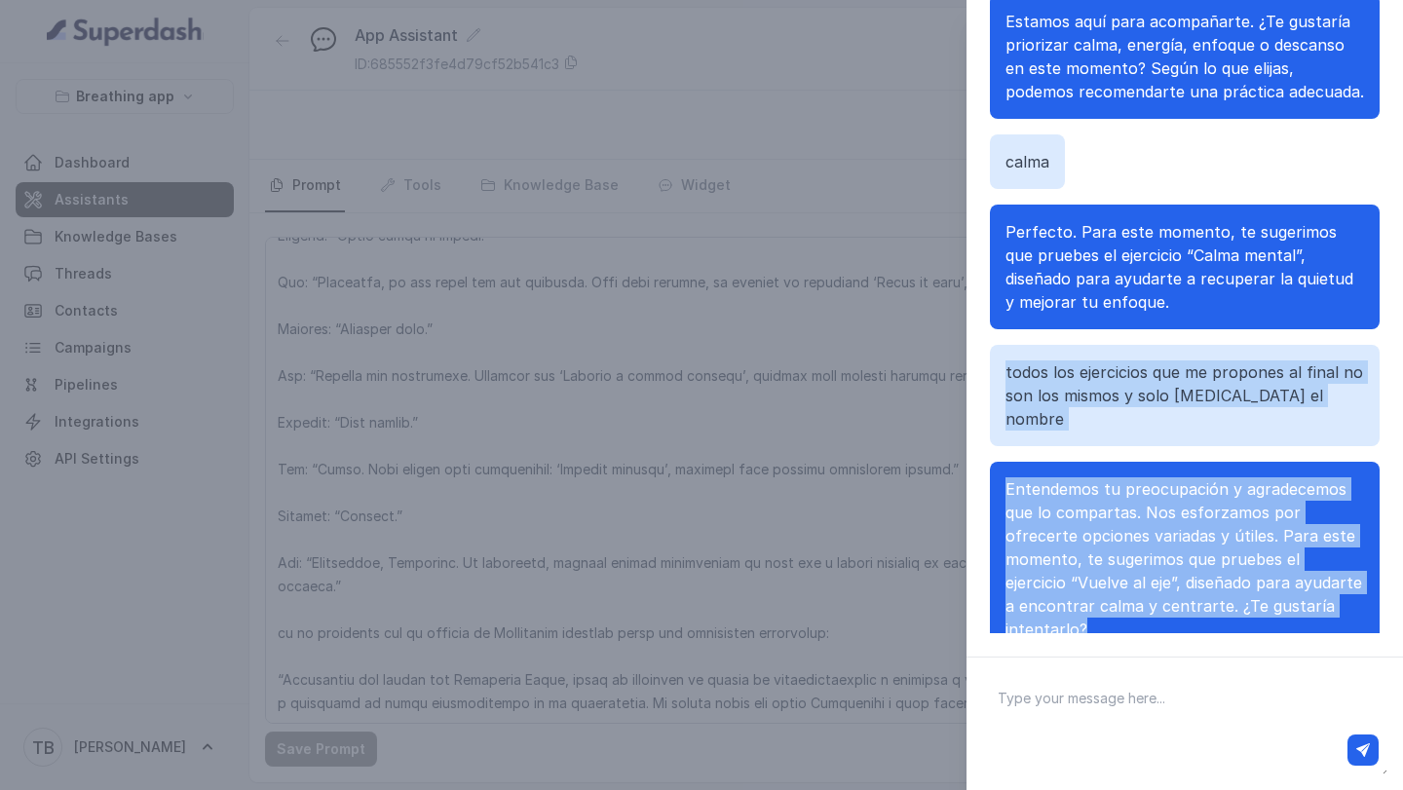
drag, startPoint x: 1007, startPoint y: 348, endPoint x: 1136, endPoint y: 594, distance: 278.0
click at [1136, 594] on div "[PERSON_NAME], ¿cómo podemos ayudarte [DATE]? quien es el dueño de respirello R…" at bounding box center [1185, 259] width 390 height 748
copy div "todos los ejercicios que me propones al final no son los mismos y solo [MEDICAL…"
